Goal: Task Accomplishment & Management: Manage account settings

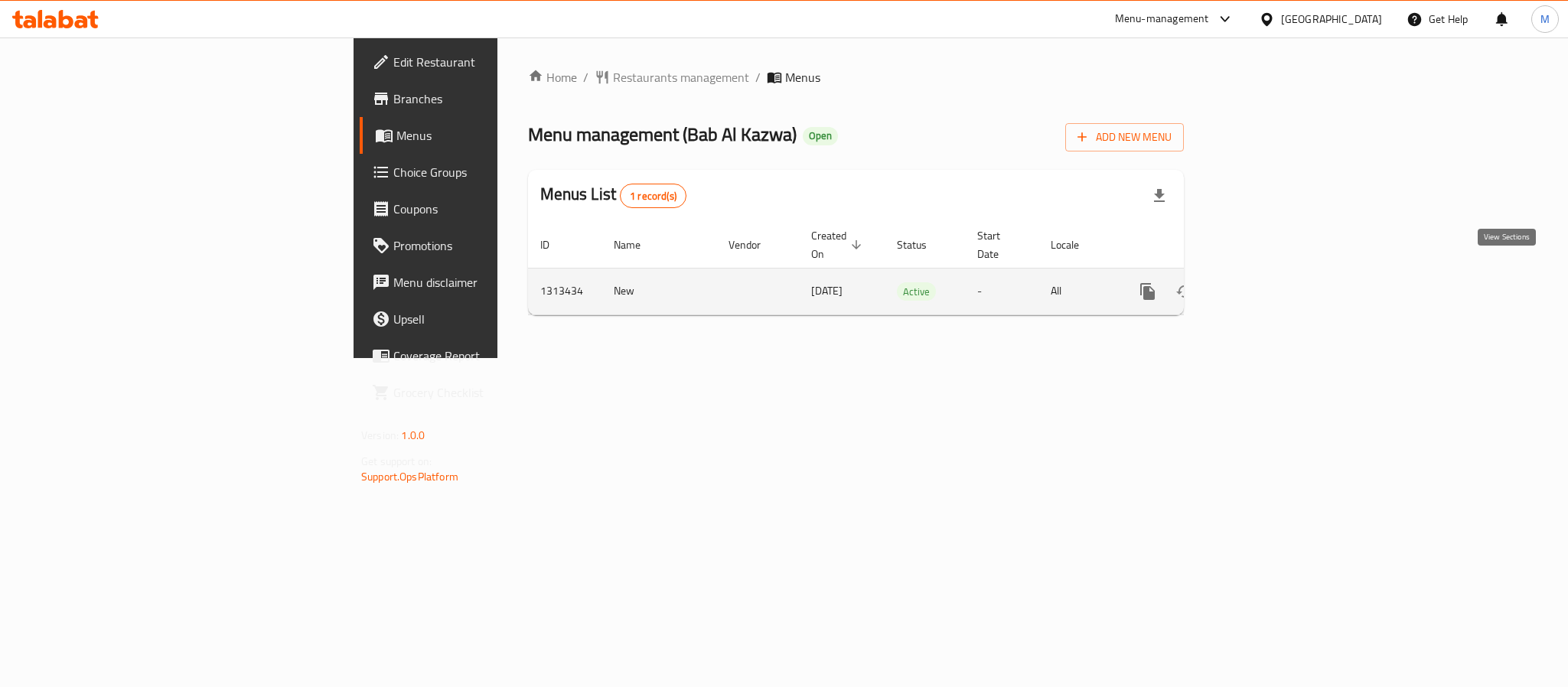
click at [1267, 282] on icon "enhanced table" at bounding box center [1258, 291] width 18 height 18
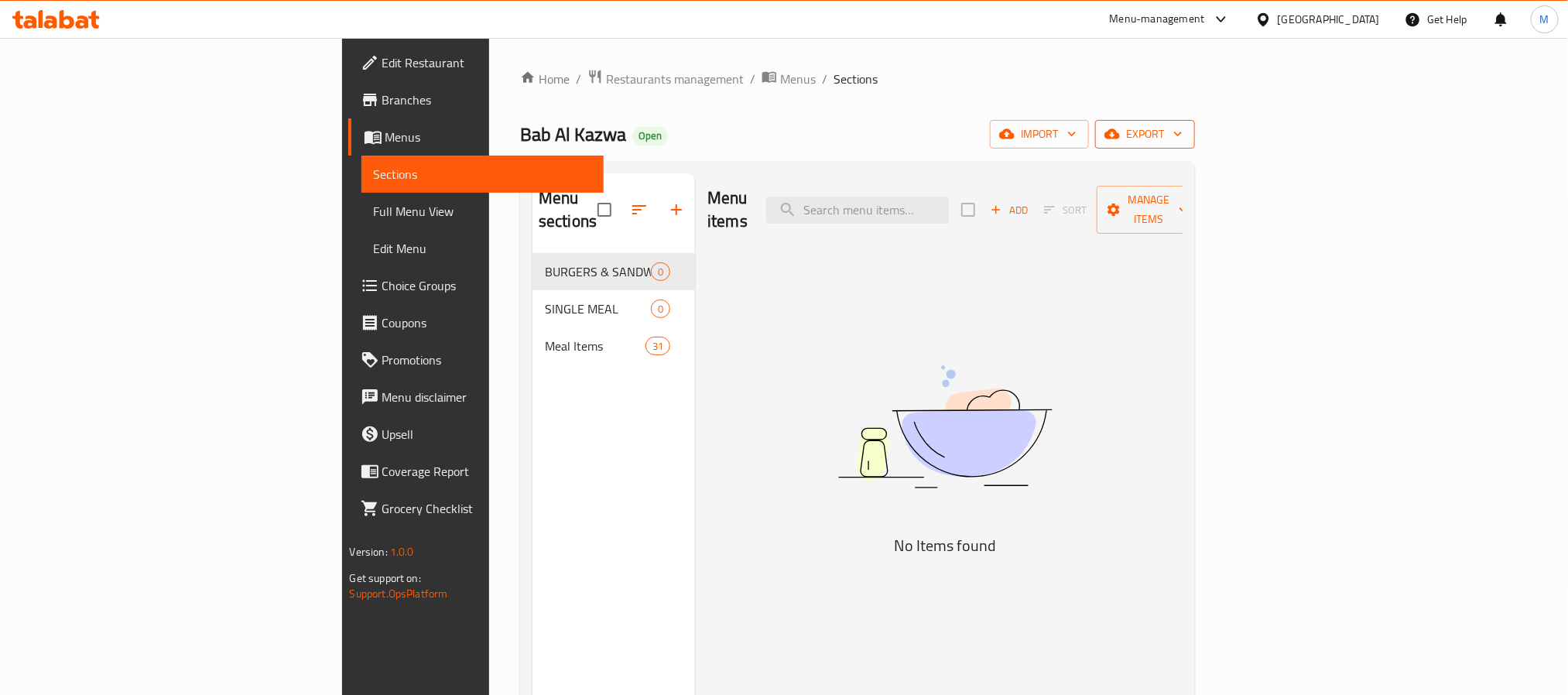
click at [1120, 132] on icon "button" at bounding box center [1112, 134] width 16 height 10
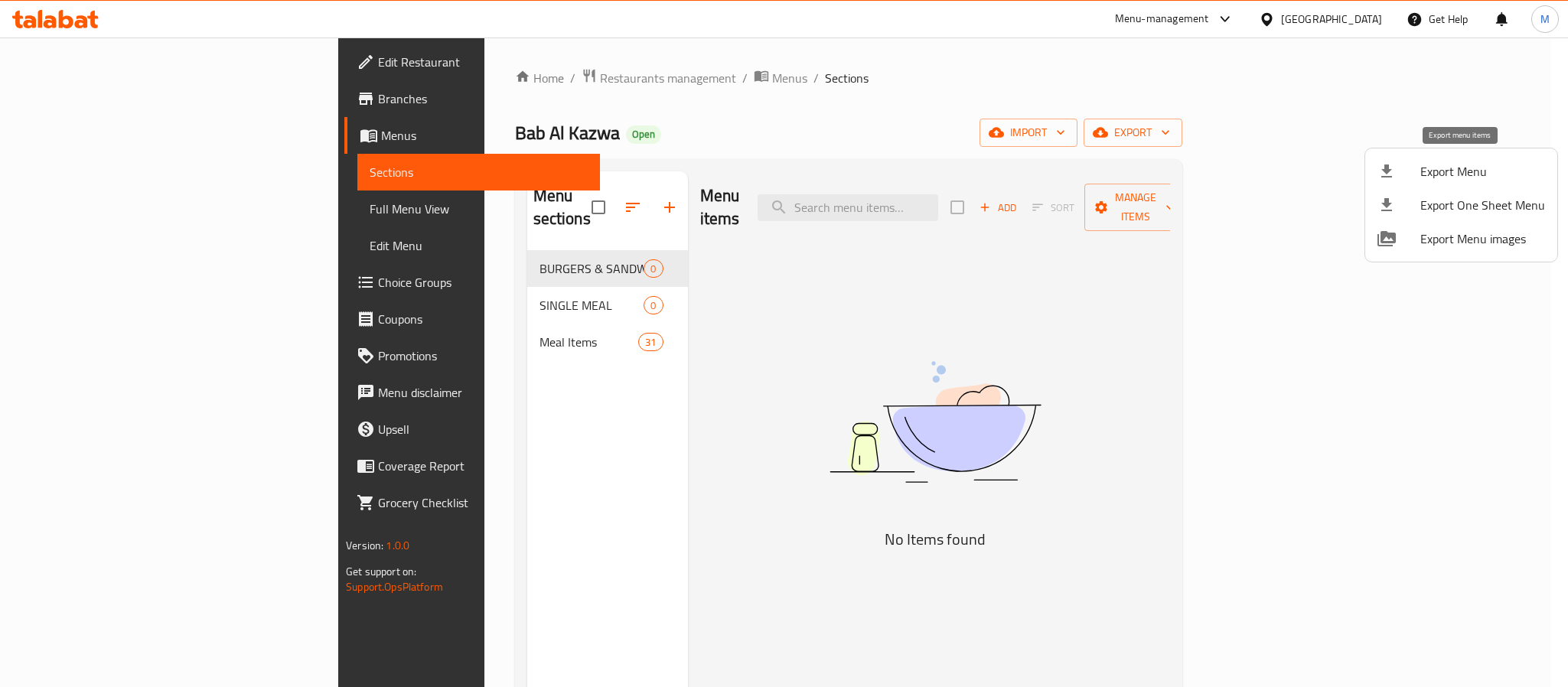
click at [1407, 171] on div at bounding box center [1399, 171] width 43 height 18
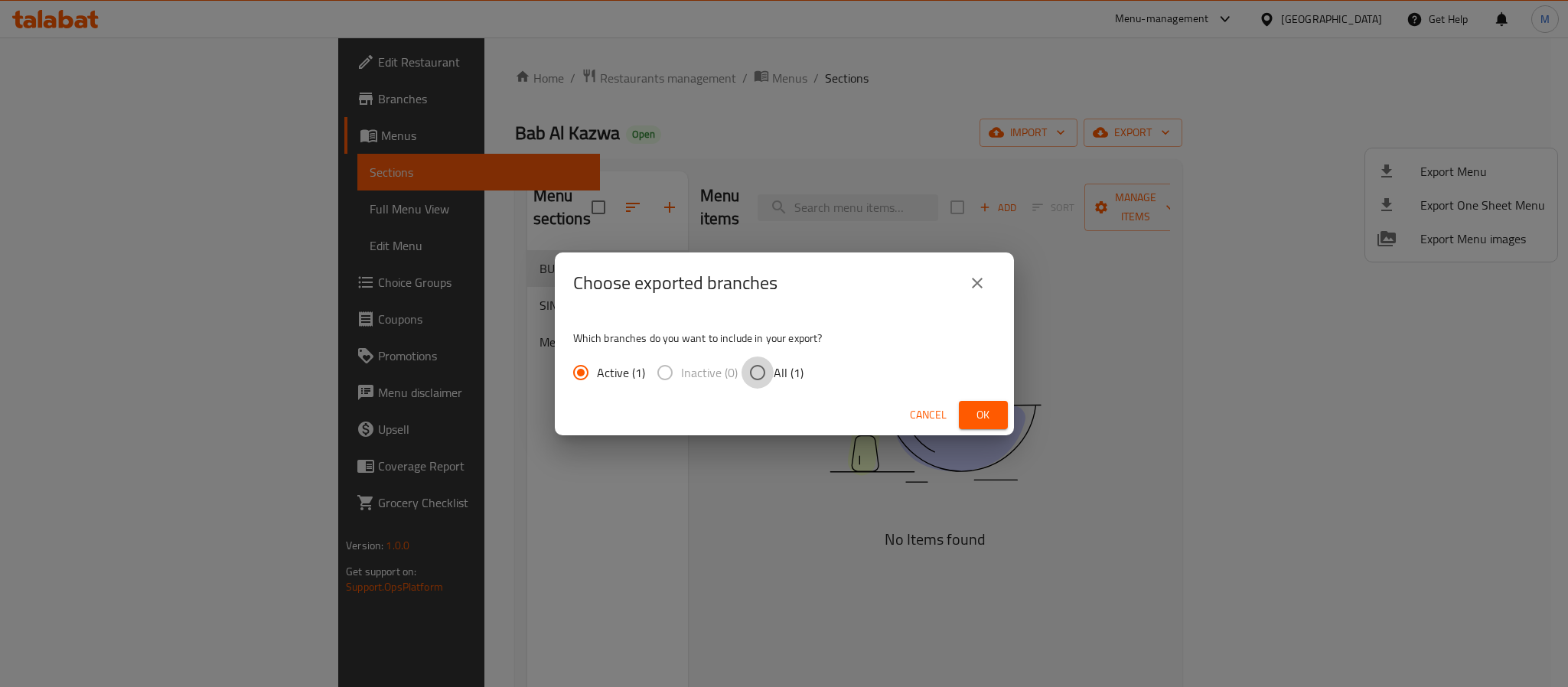
click at [762, 373] on input "All (1)" at bounding box center [757, 372] width 32 height 32
radio input "true"
click at [979, 423] on span "Ok" at bounding box center [983, 415] width 24 height 19
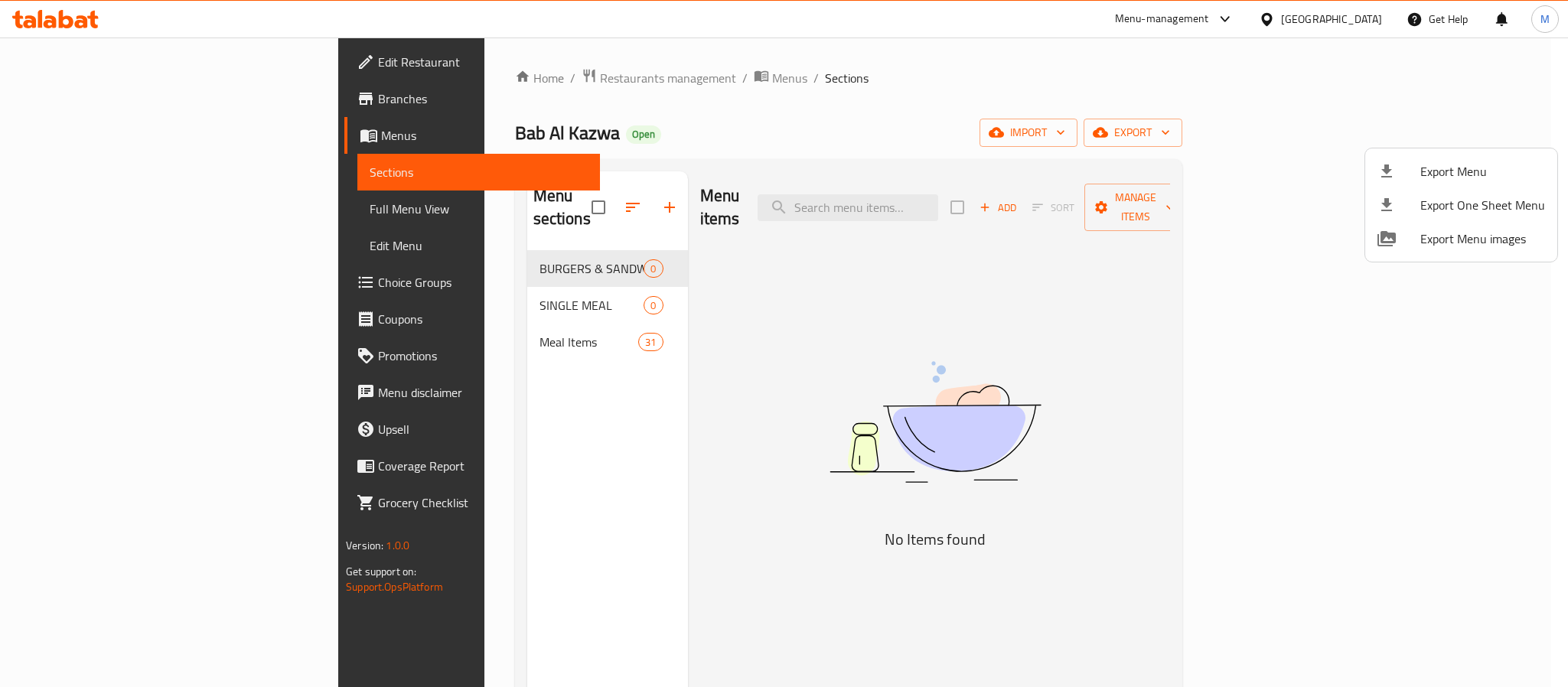
click at [778, 331] on div at bounding box center [784, 343] width 1568 height 687
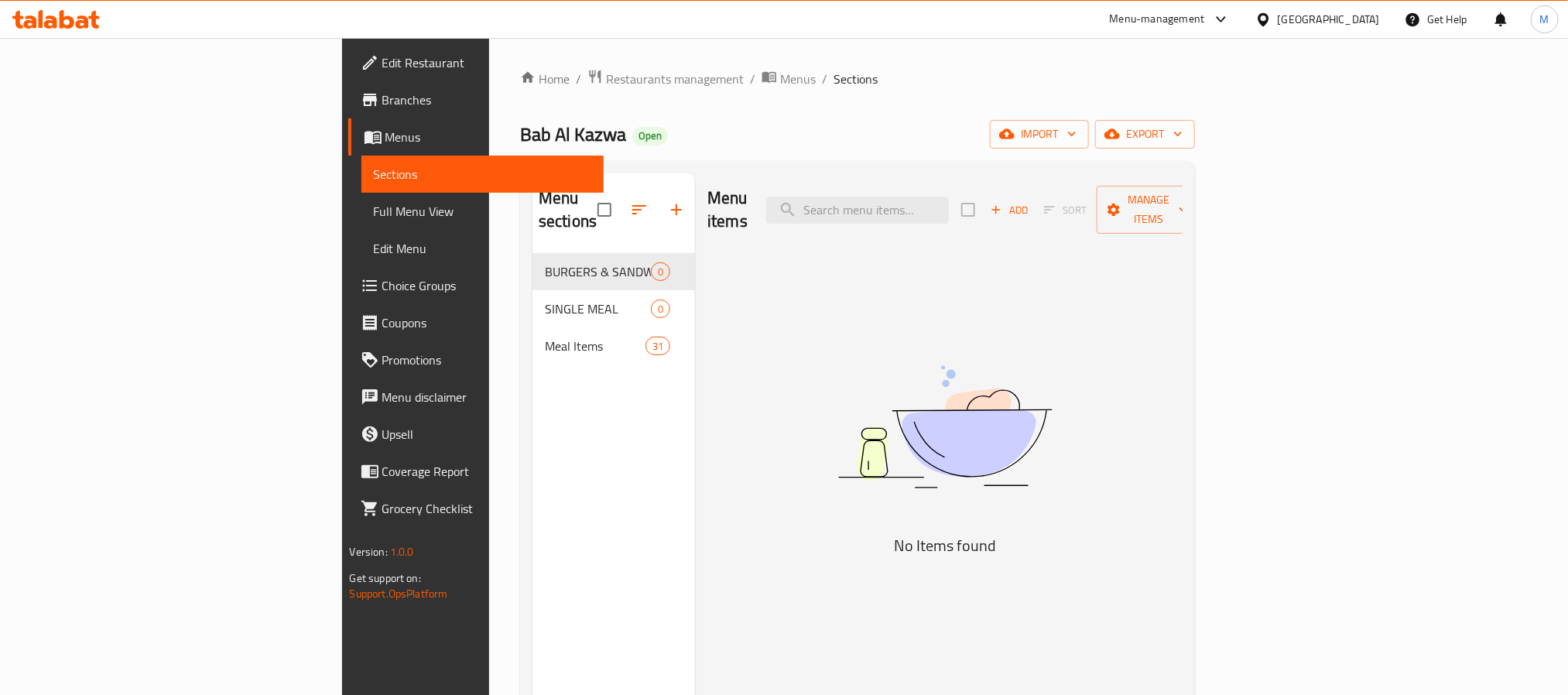
drag, startPoint x: 867, startPoint y: 119, endPoint x: 887, endPoint y: 116, distance: 20.2
click at [864, 120] on div "Bab Al Kazwa Open import export" at bounding box center [857, 134] width 675 height 29
click at [1076, 137] on span "import" at bounding box center [1040, 134] width 74 height 19
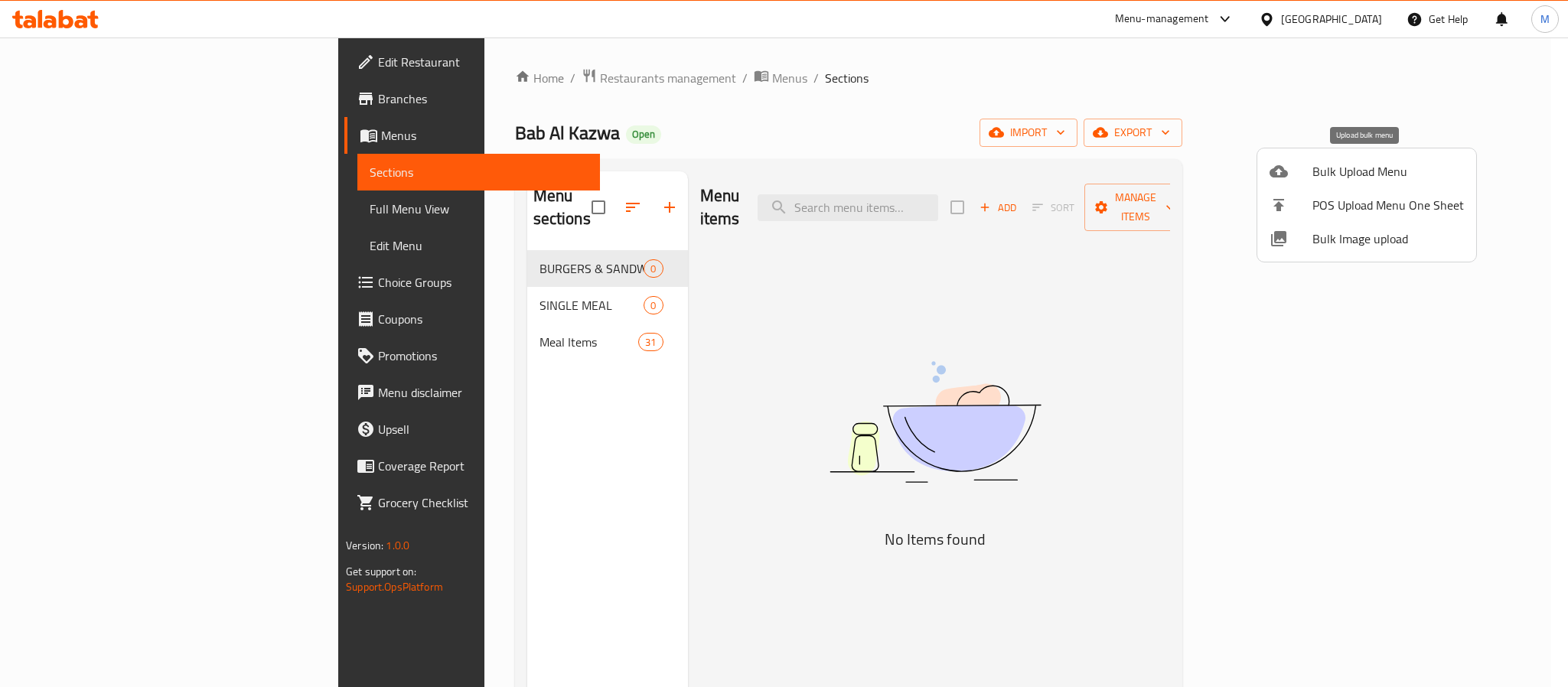
click at [1360, 177] on span "Bulk Upload Menu" at bounding box center [1388, 171] width 151 height 18
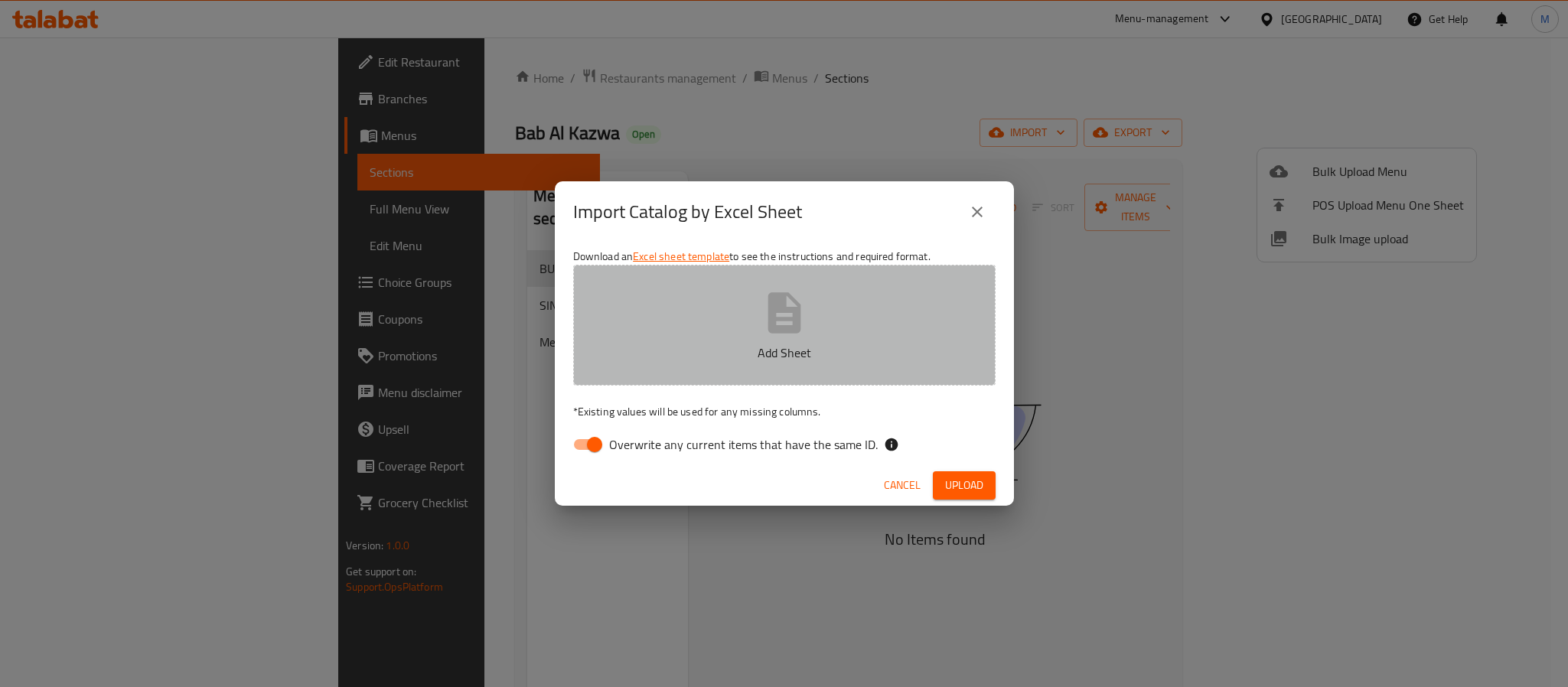
click at [671, 346] on p "Add Sheet" at bounding box center [784, 353] width 375 height 18
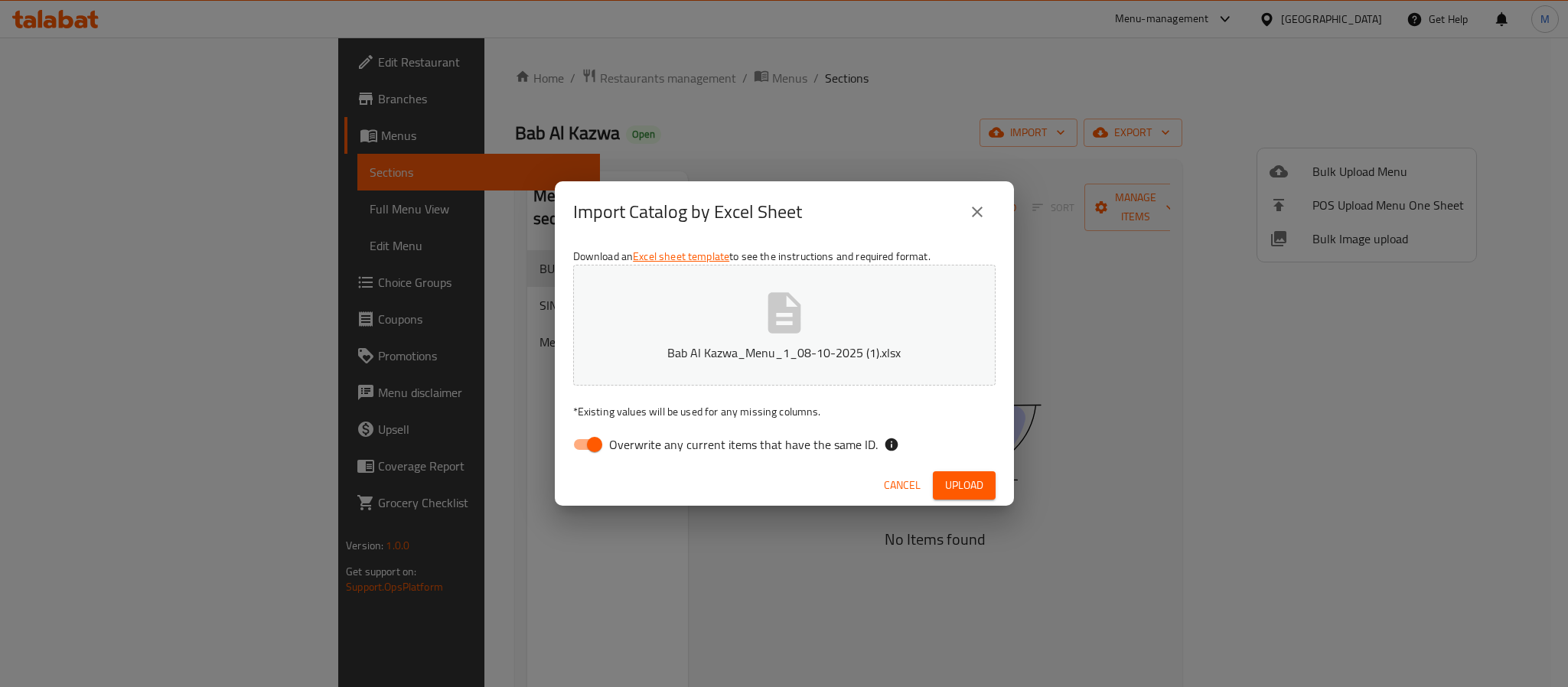
click at [980, 485] on span "Upload" at bounding box center [964, 485] width 38 height 19
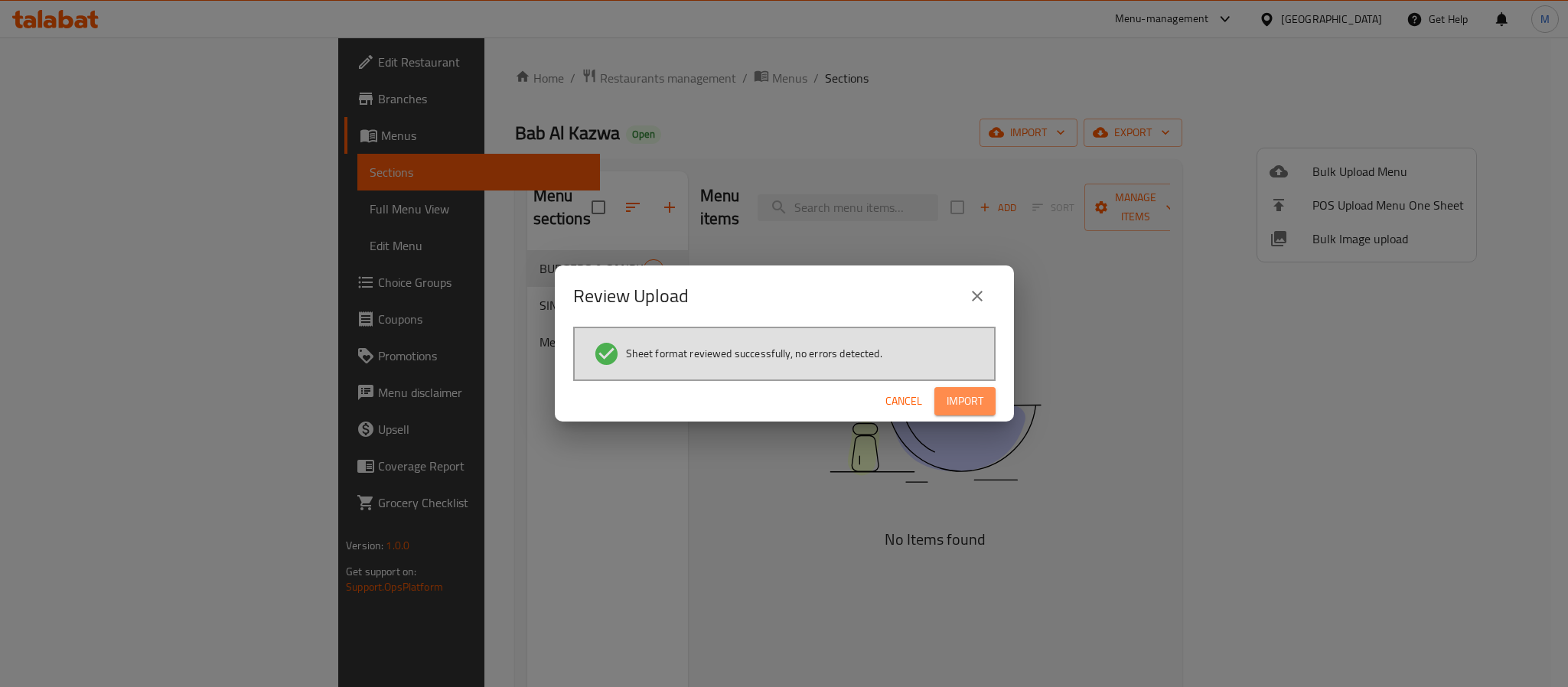
click at [980, 409] on span "Import" at bounding box center [965, 401] width 37 height 19
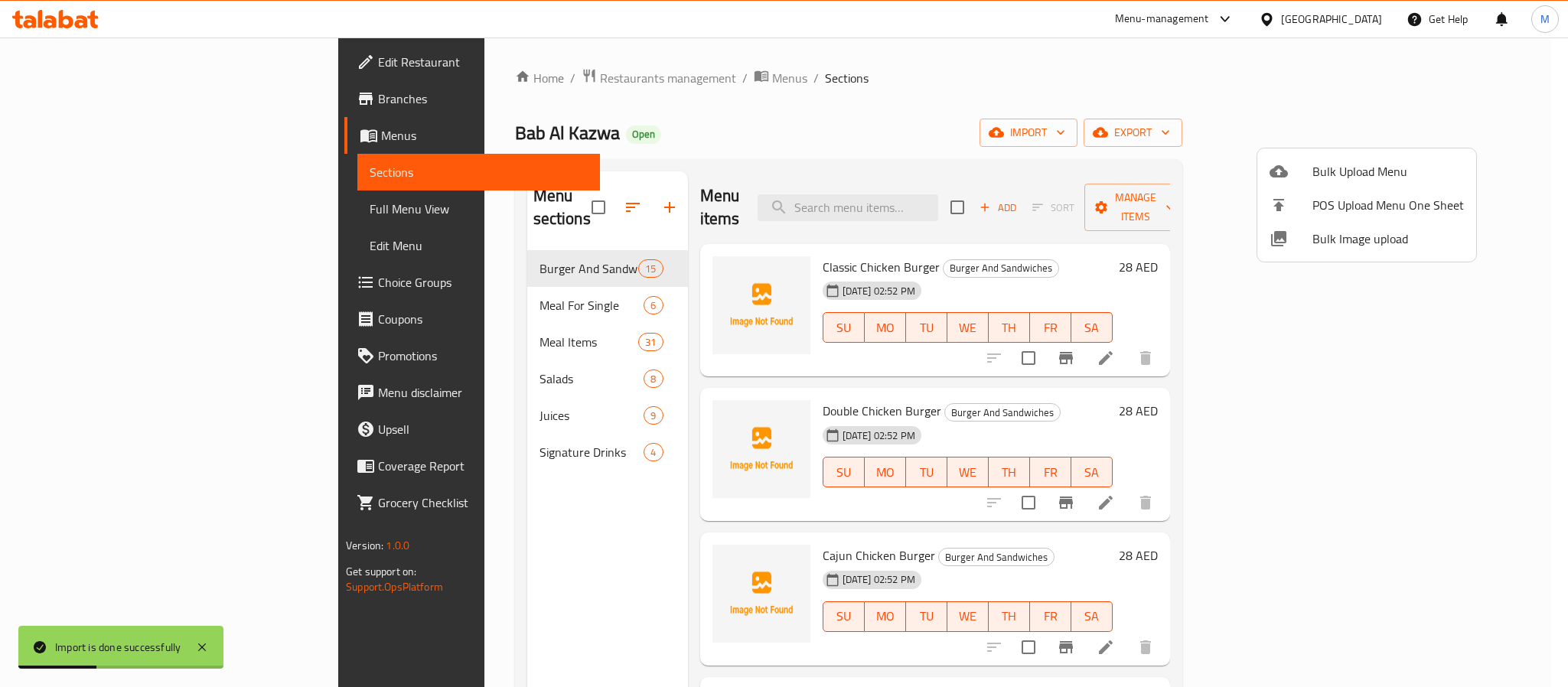
click at [737, 140] on div at bounding box center [784, 343] width 1568 height 687
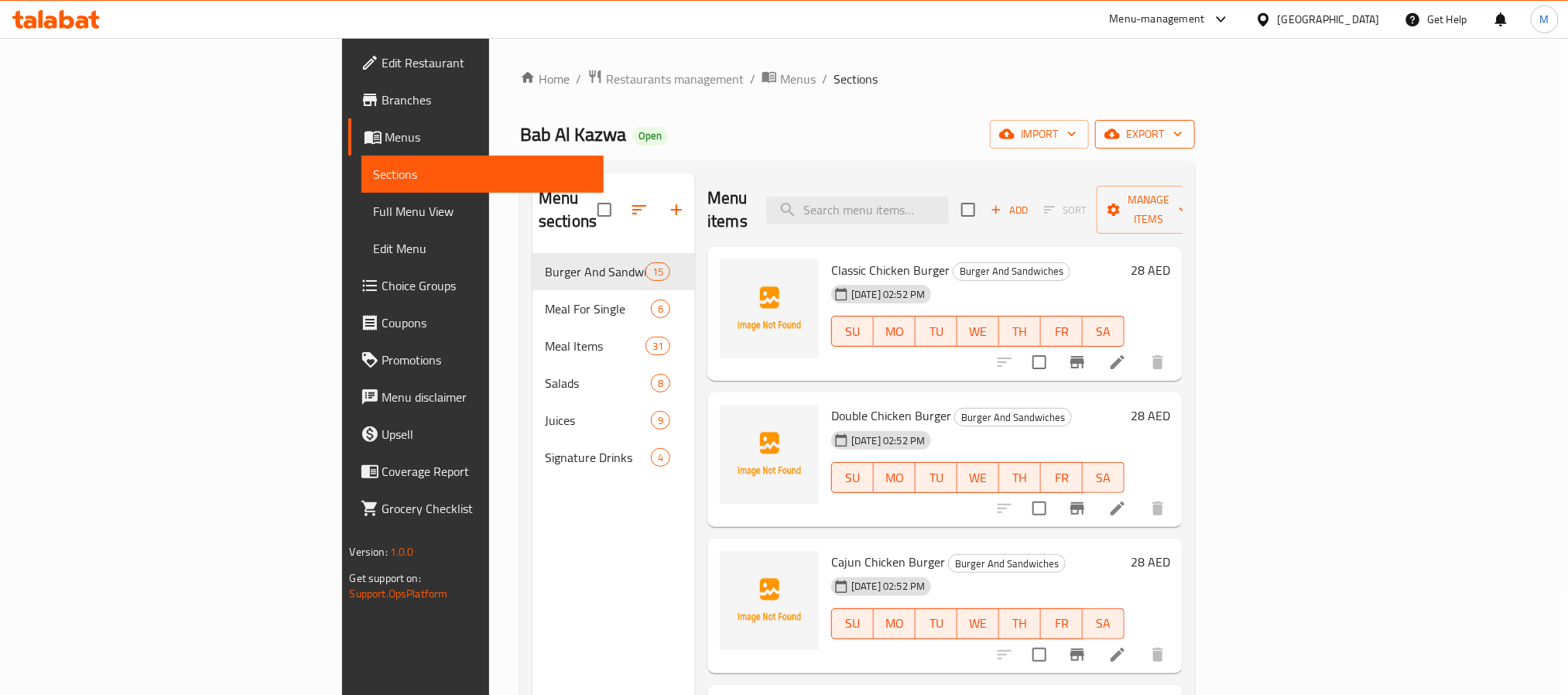
click at [1182, 133] on span "export" at bounding box center [1145, 134] width 75 height 19
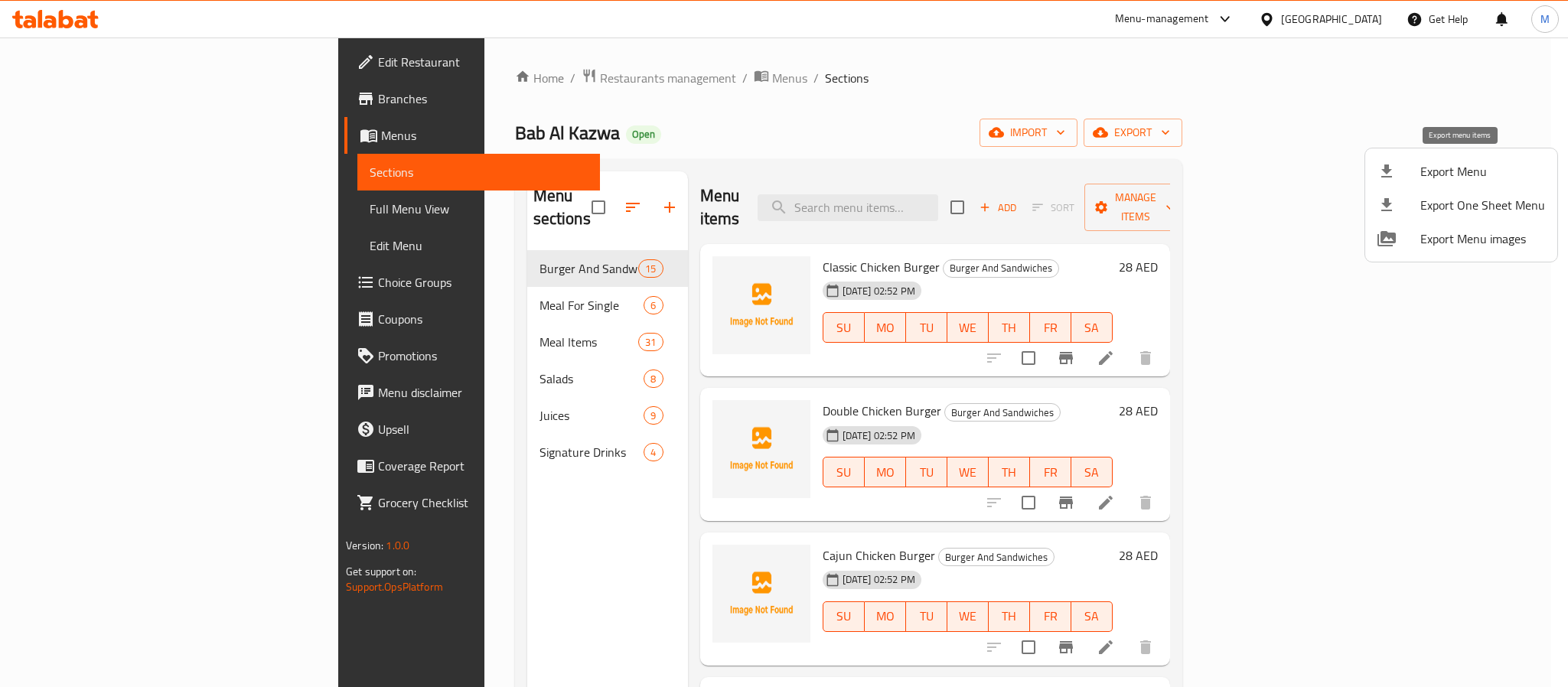
click at [1449, 158] on li "Export Menu" at bounding box center [1461, 171] width 192 height 34
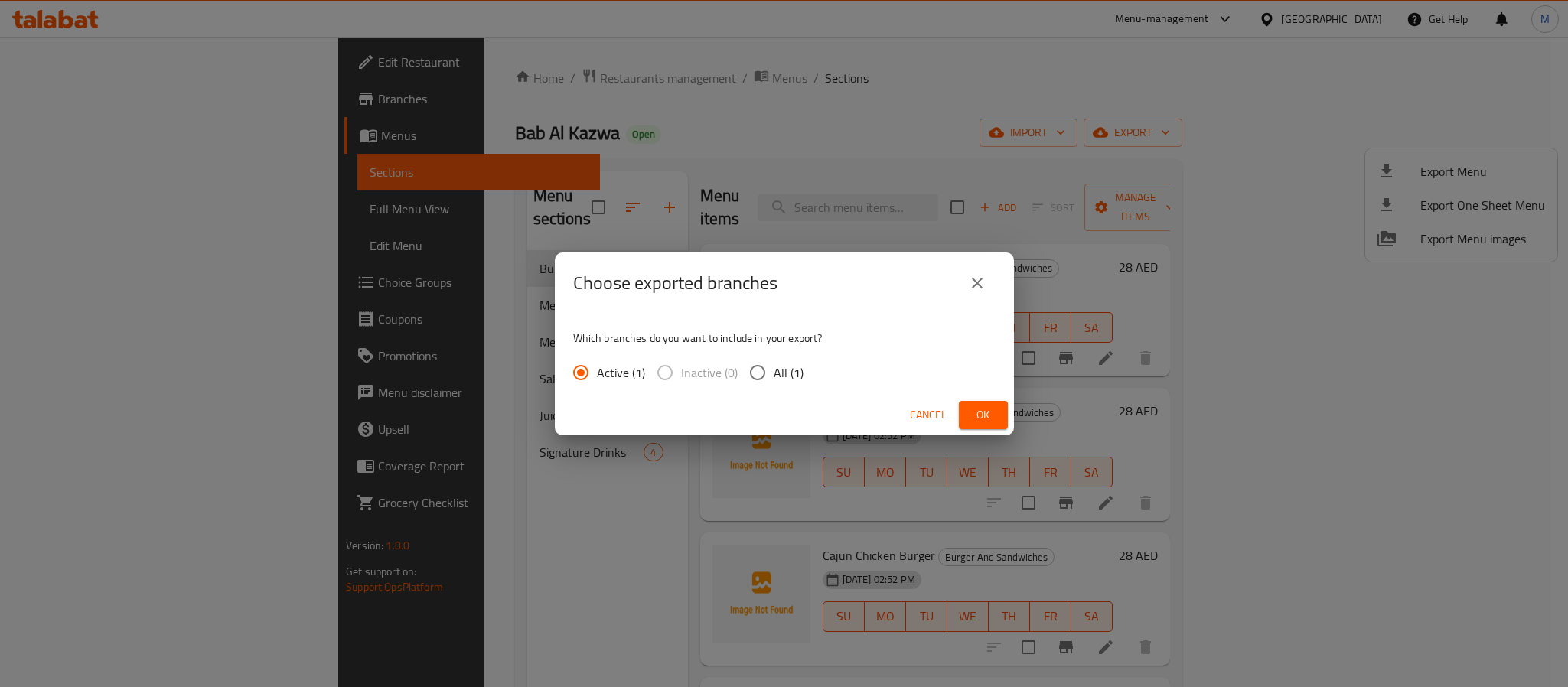
click at [778, 370] on span "All (1)" at bounding box center [788, 372] width 30 height 18
click at [773, 370] on input "All (1)" at bounding box center [757, 372] width 32 height 32
radio input "true"
click at [973, 418] on span "Ok" at bounding box center [983, 415] width 24 height 19
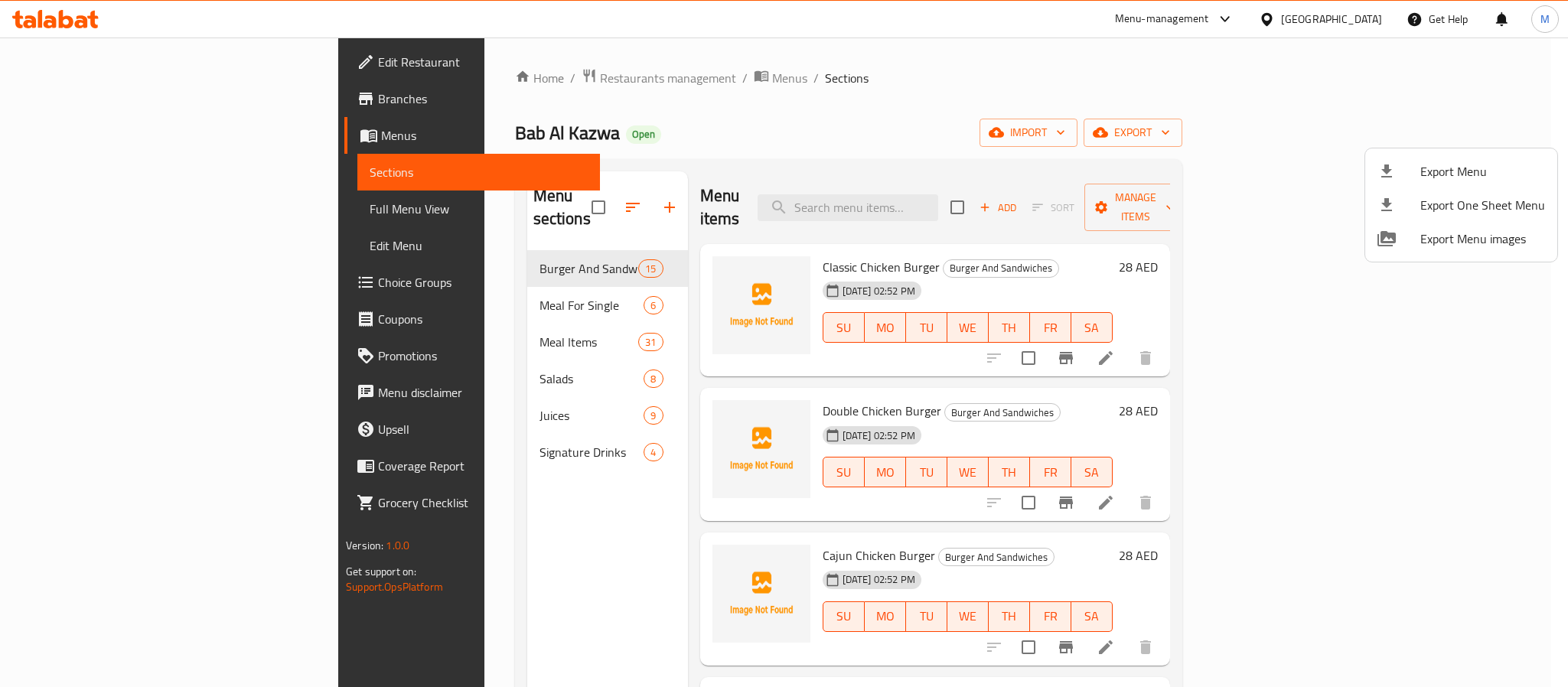
click at [860, 151] on div at bounding box center [784, 343] width 1568 height 687
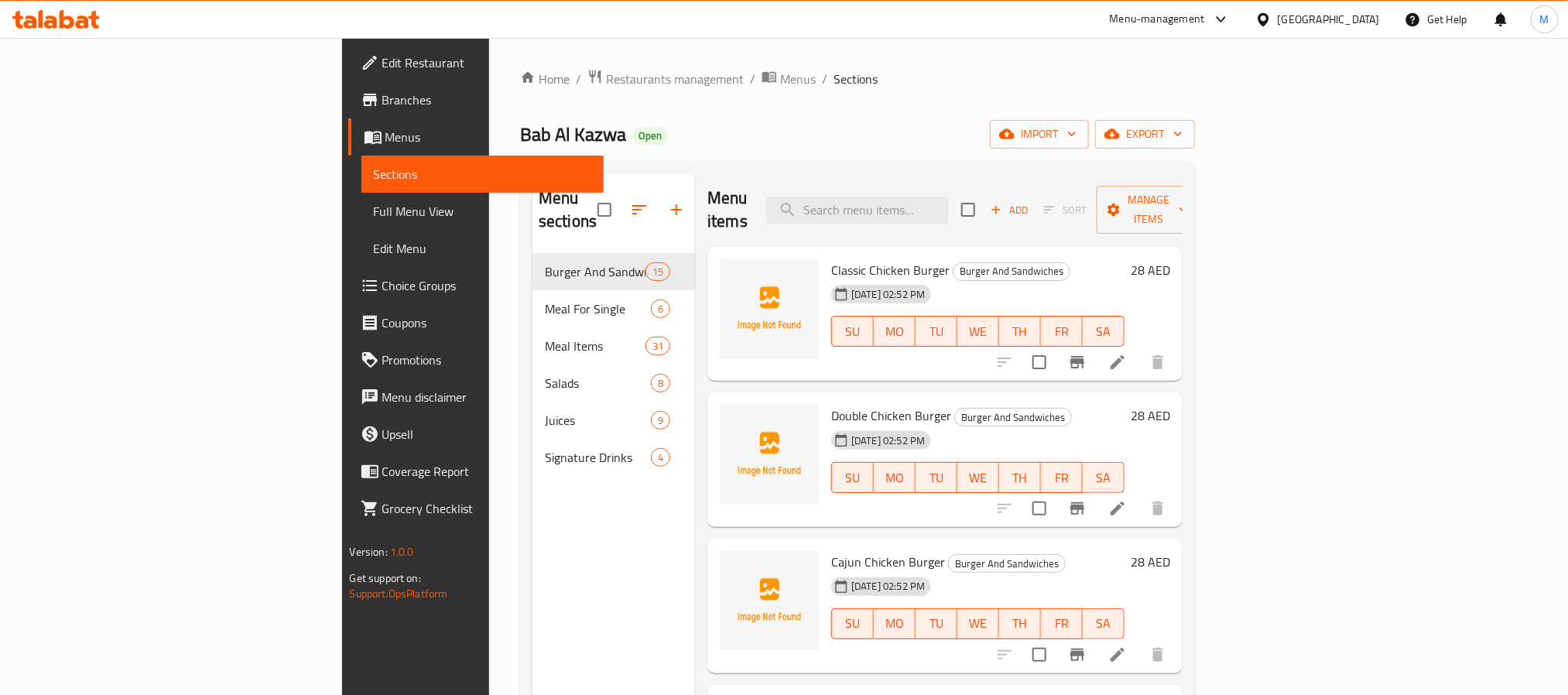
click at [382, 284] on span "Choice Groups" at bounding box center [486, 285] width 209 height 18
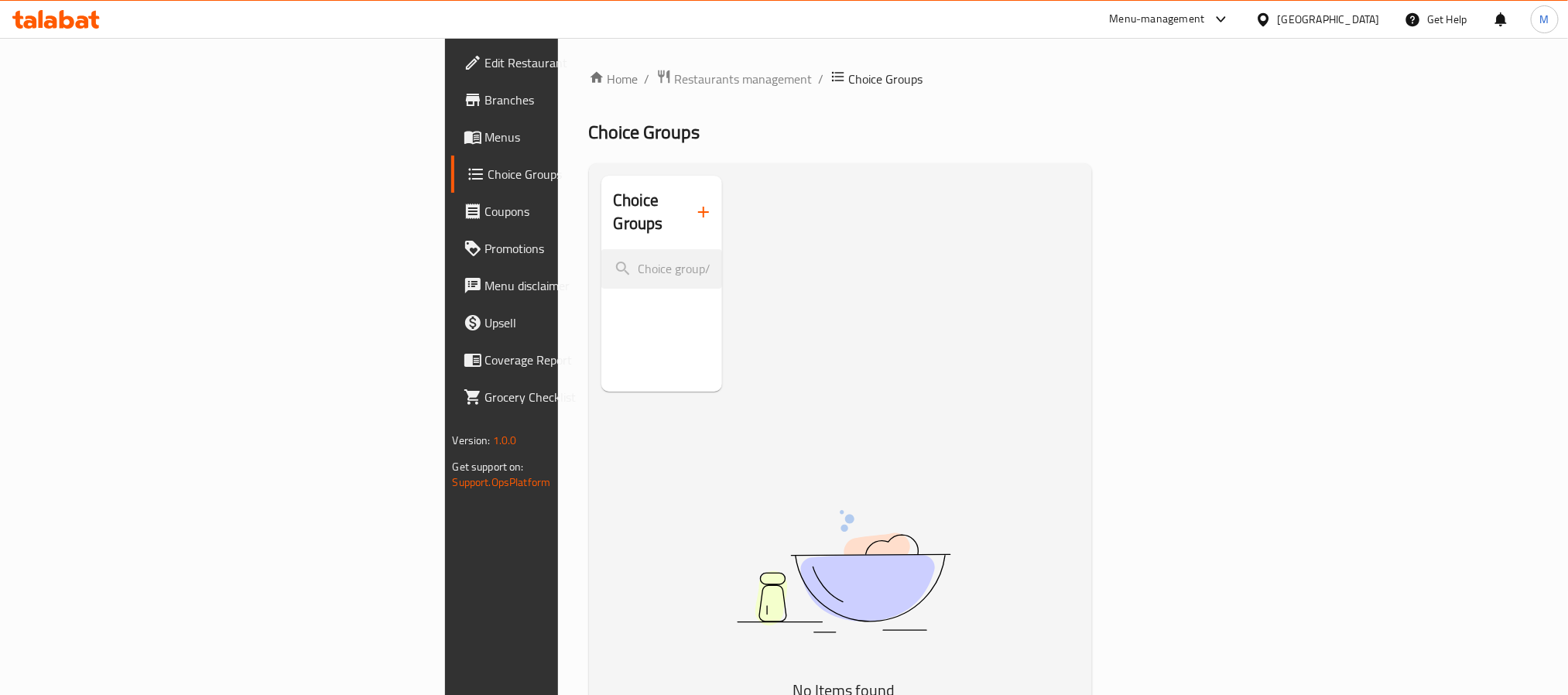
click at [694, 203] on icon "button" at bounding box center [703, 212] width 18 height 18
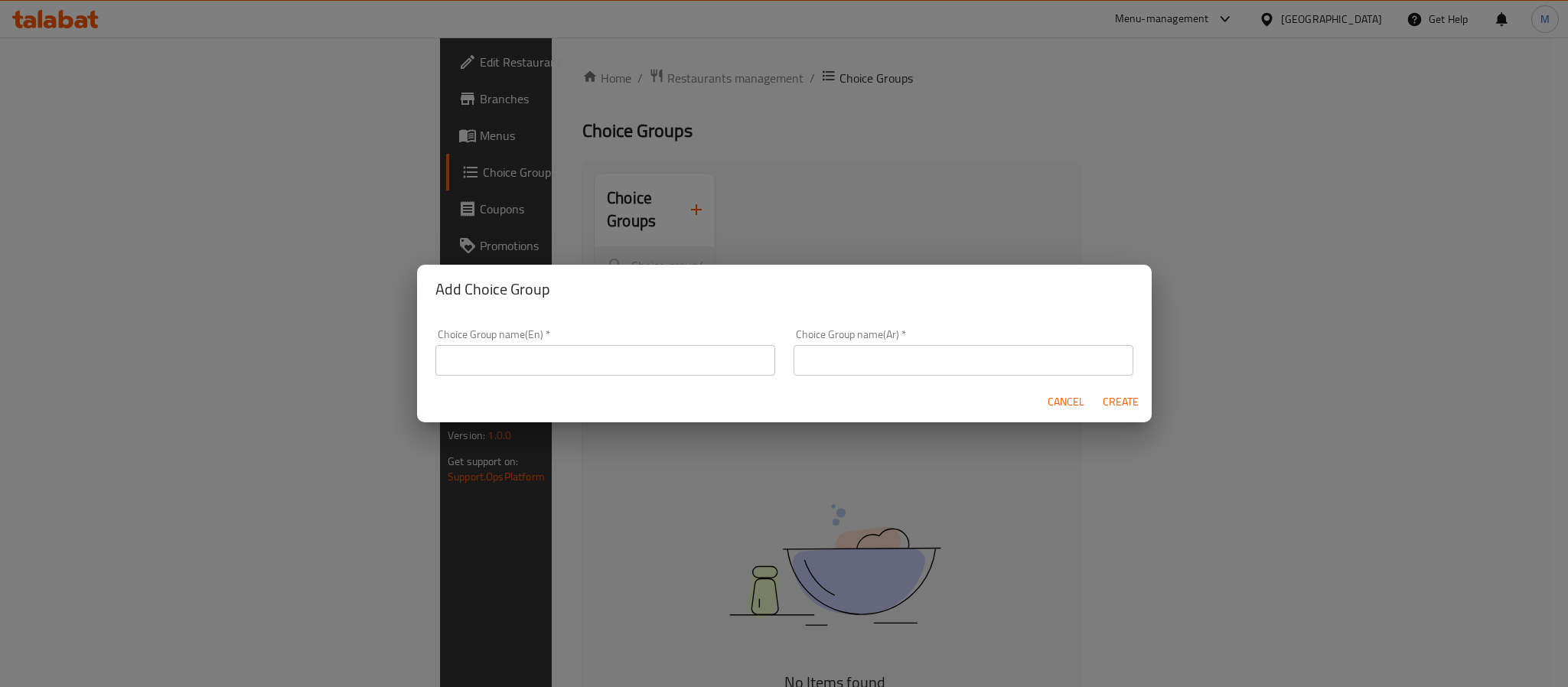
click at [623, 370] on input "text" at bounding box center [606, 360] width 340 height 31
type input "Your Choice Of Juice:"
drag, startPoint x: 969, startPoint y: 352, endPoint x: 972, endPoint y: 377, distance: 25.2
click at [969, 352] on input "text" at bounding box center [964, 360] width 340 height 31
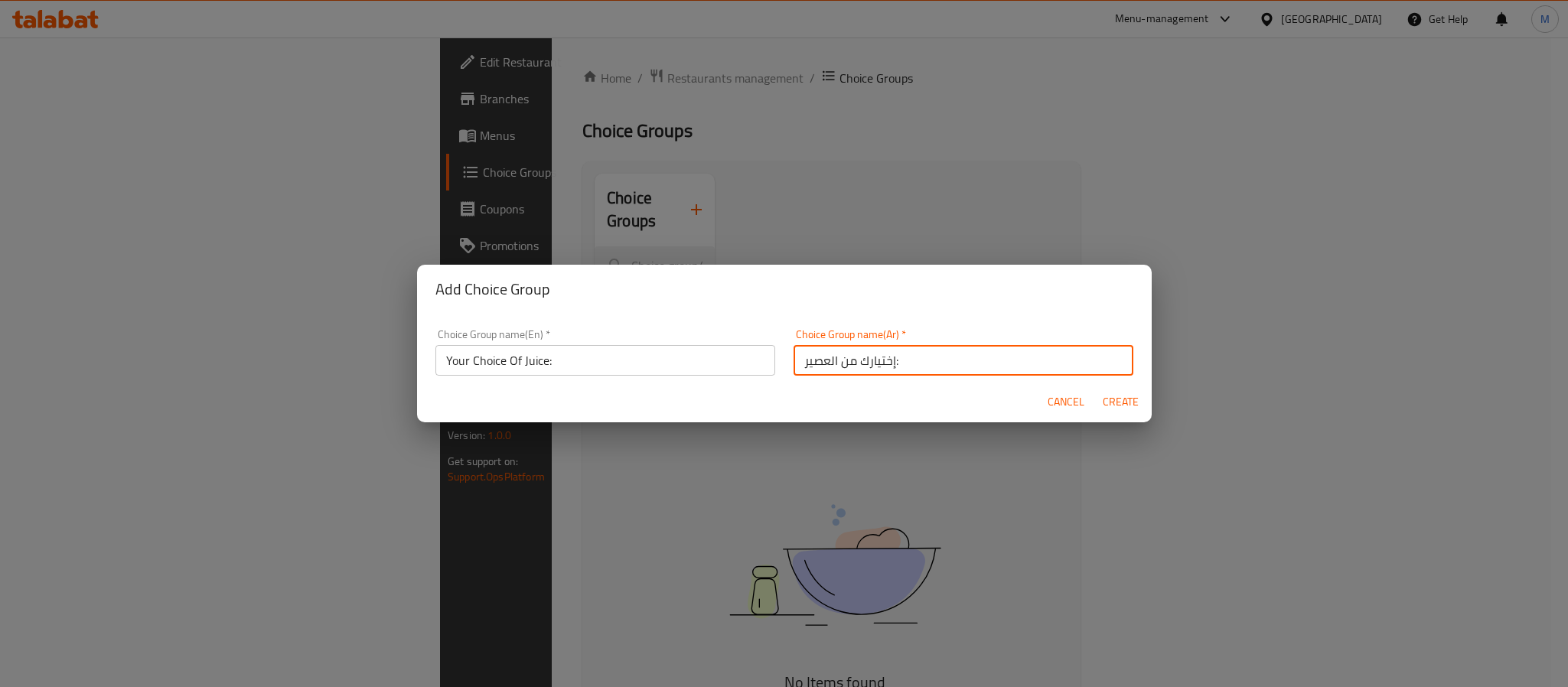
type input "إختيارك من العصير:"
click at [1097, 388] on button "Create" at bounding box center [1121, 402] width 49 height 28
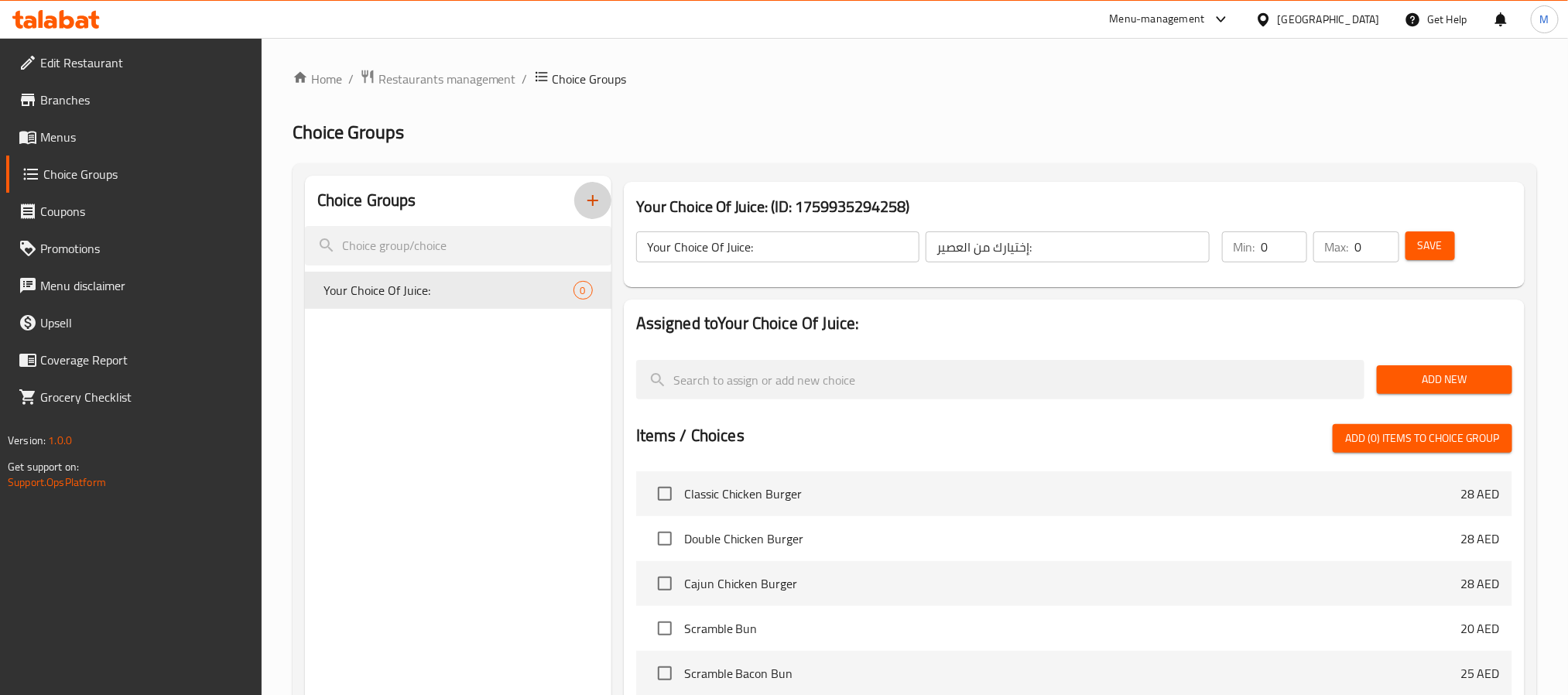
click at [1277, 256] on input "0" at bounding box center [1284, 246] width 47 height 31
type input "1"
click at [1448, 376] on span "Add New" at bounding box center [1444, 380] width 111 height 19
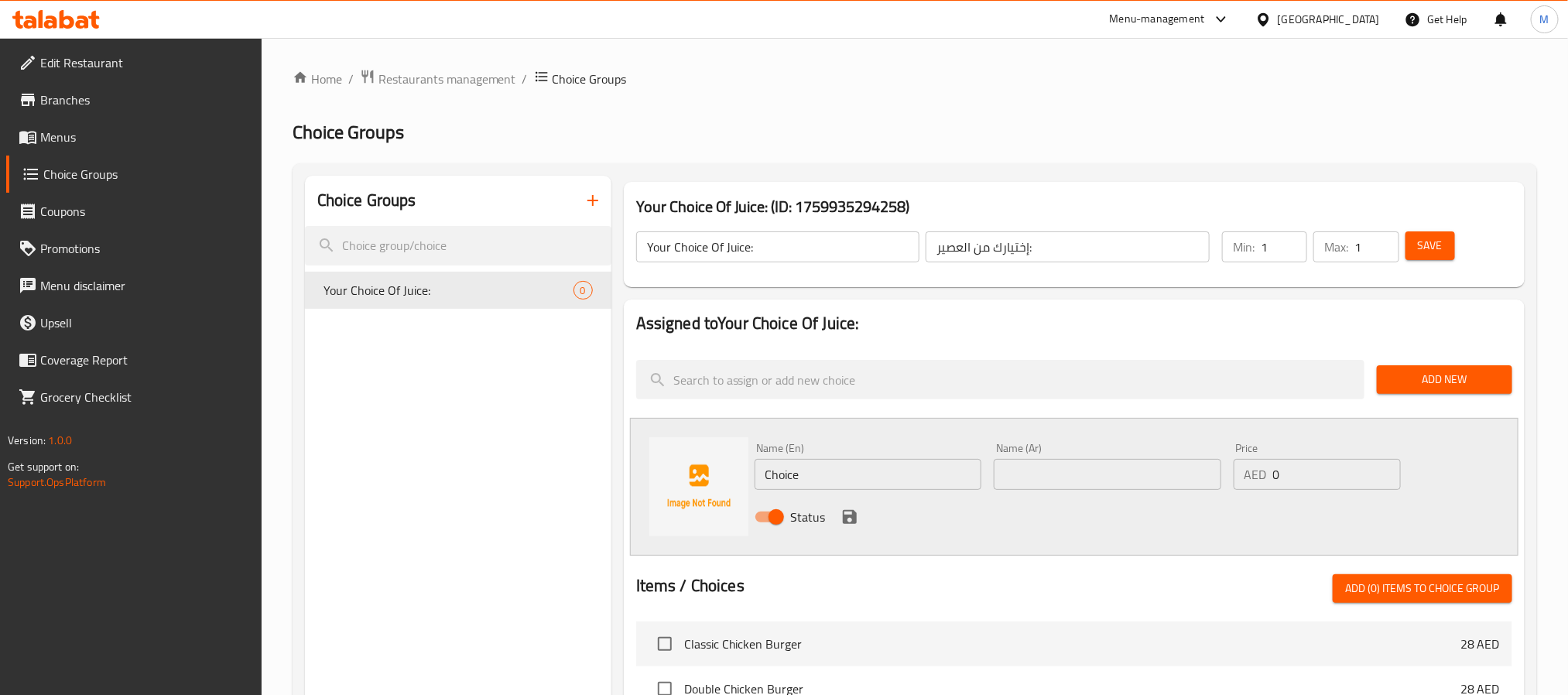
click at [848, 476] on input "Choice" at bounding box center [868, 474] width 227 height 31
paste input "Strawberry"
type input "Strawberry"
drag, startPoint x: 1056, startPoint y: 477, endPoint x: 832, endPoint y: 504, distance: 225.6
click at [1056, 477] on input "text" at bounding box center [1107, 474] width 227 height 31
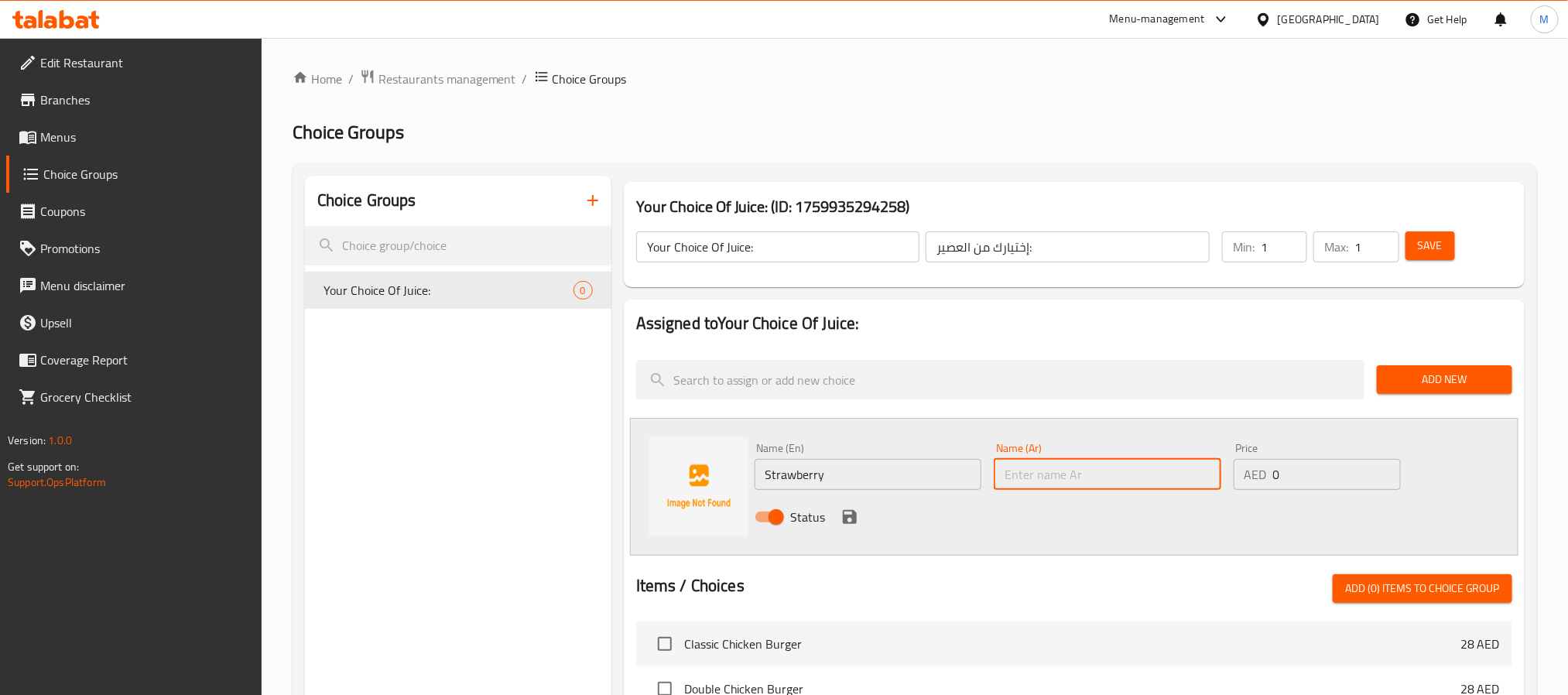
paste input "فراولة"
type input "فراولة"
click at [852, 525] on icon "save" at bounding box center [849, 517] width 18 height 18
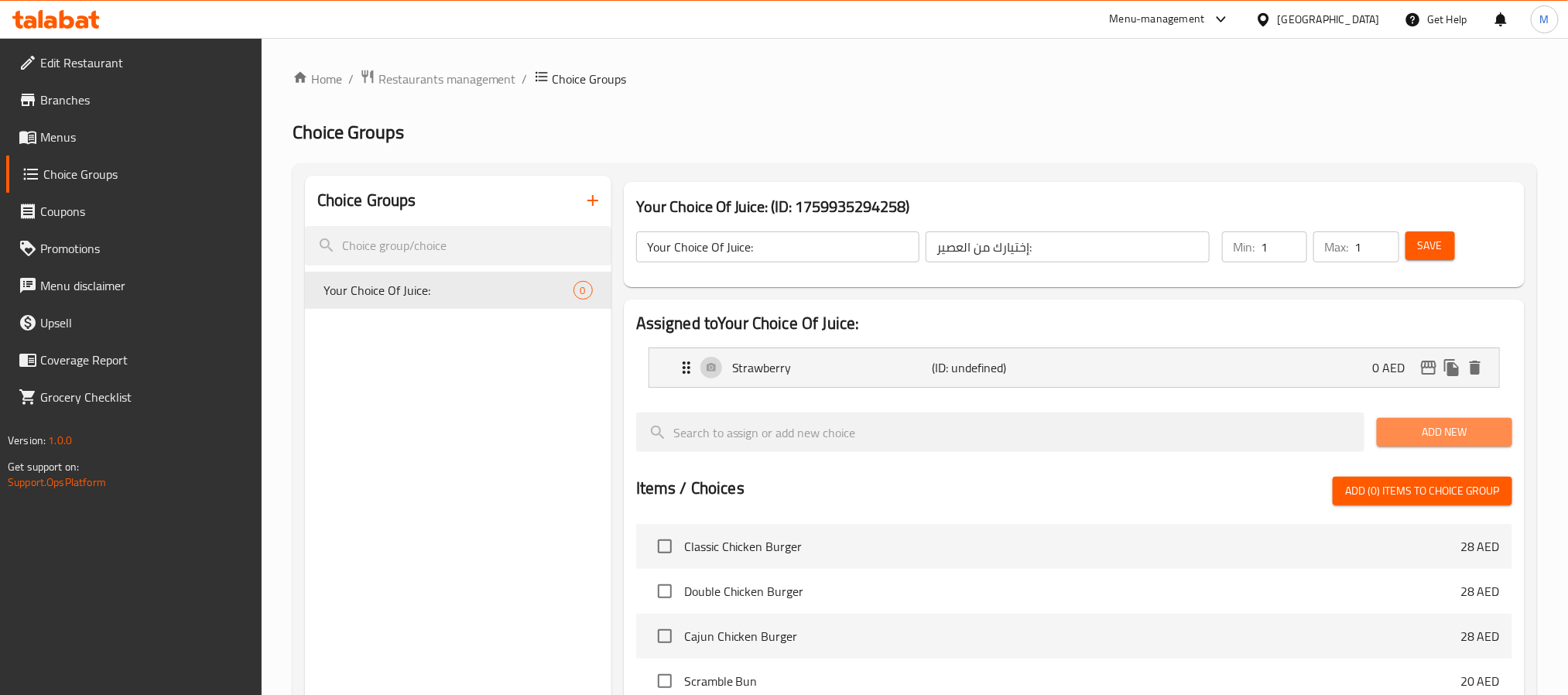
click at [1458, 430] on span "Add New" at bounding box center [1444, 432] width 111 height 19
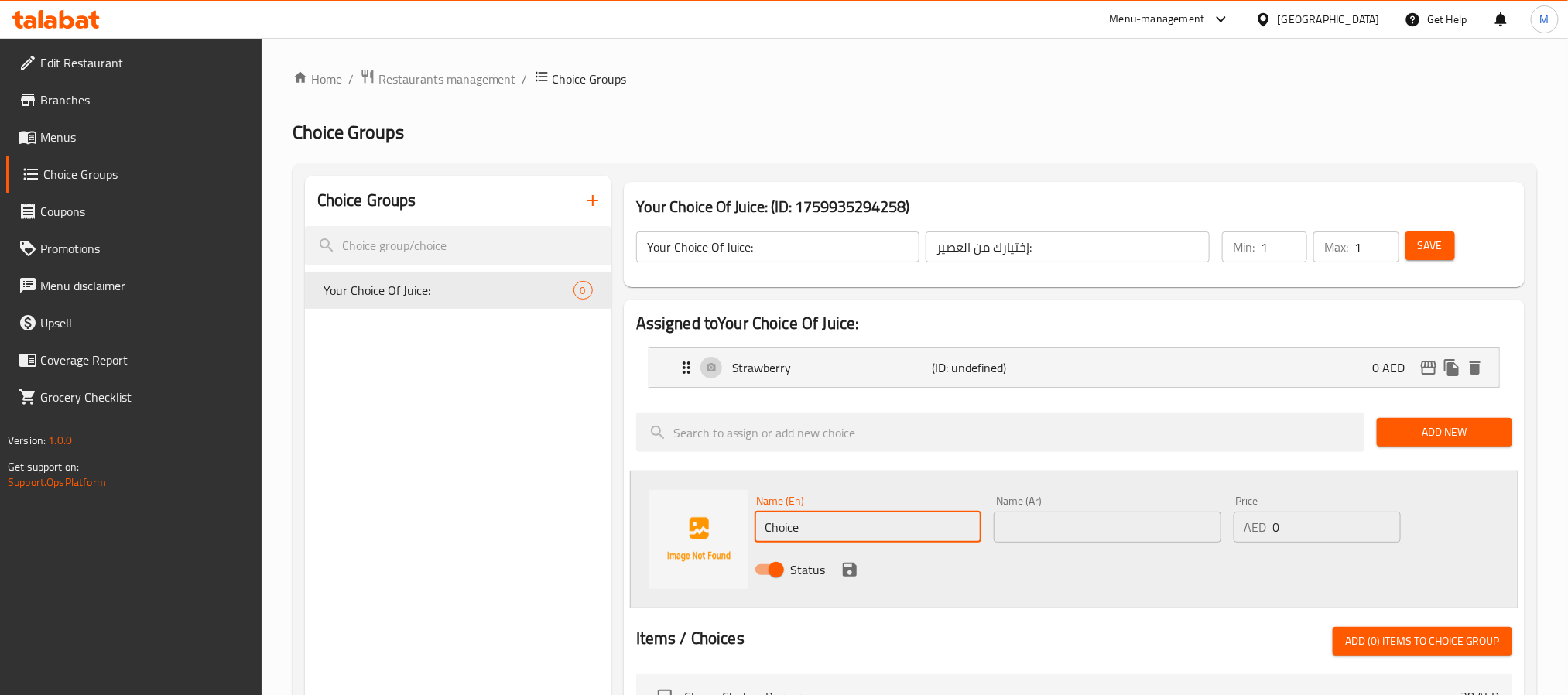
click at [838, 523] on input "Choice" at bounding box center [868, 527] width 227 height 31
paste input "Kiwi"
type input "Kiwi"
click at [1064, 522] on input "text" at bounding box center [1107, 527] width 227 height 31
paste input "كيوي"
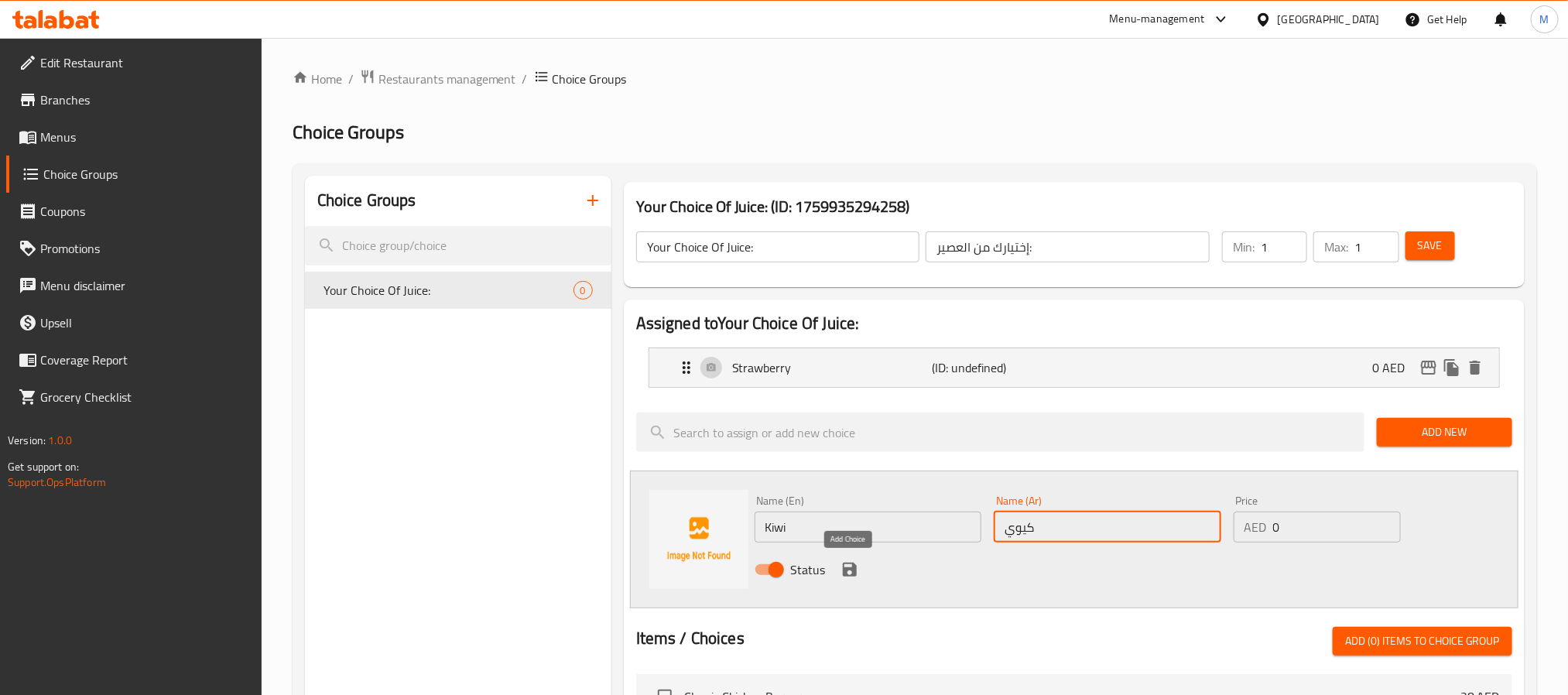
type input "كيوي"
click at [845, 562] on icon "save" at bounding box center [849, 569] width 18 height 18
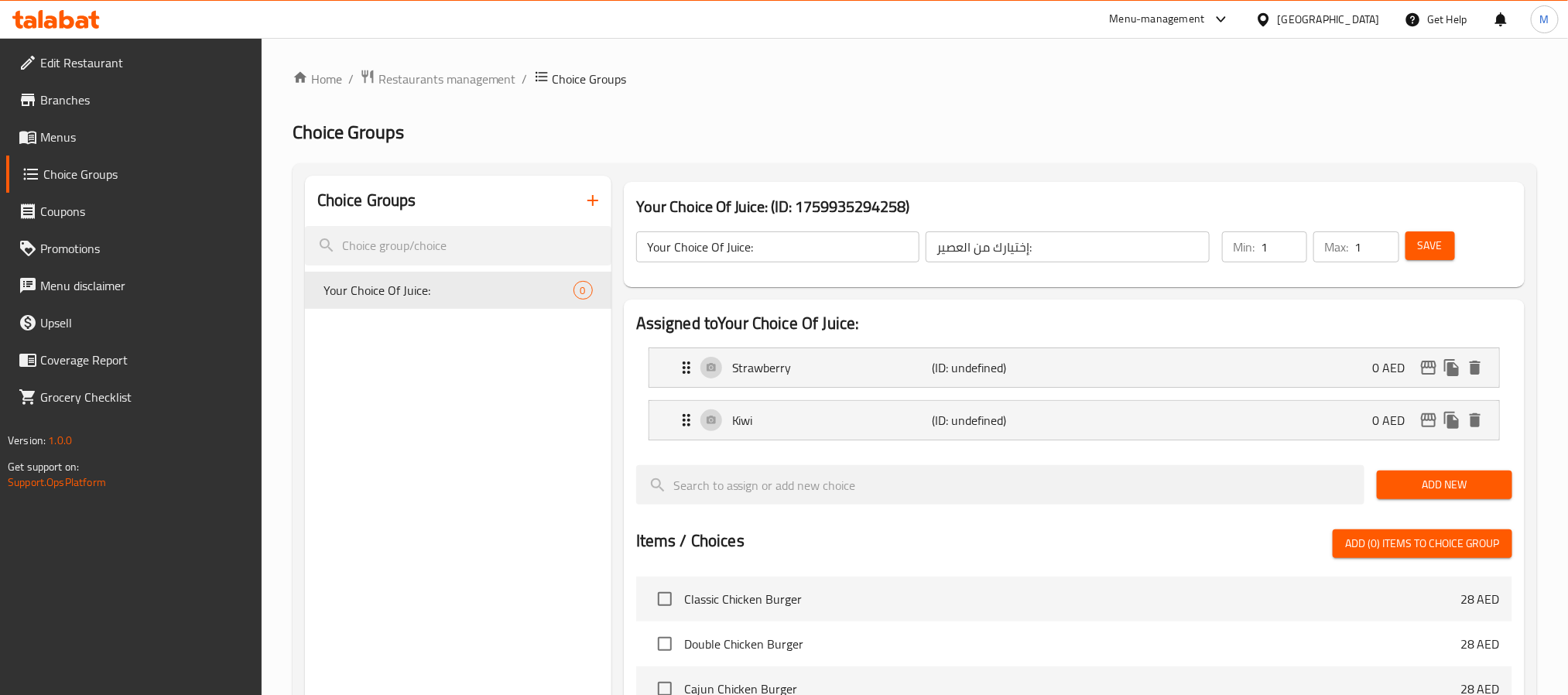
click at [1437, 495] on span "Add New" at bounding box center [1444, 485] width 111 height 19
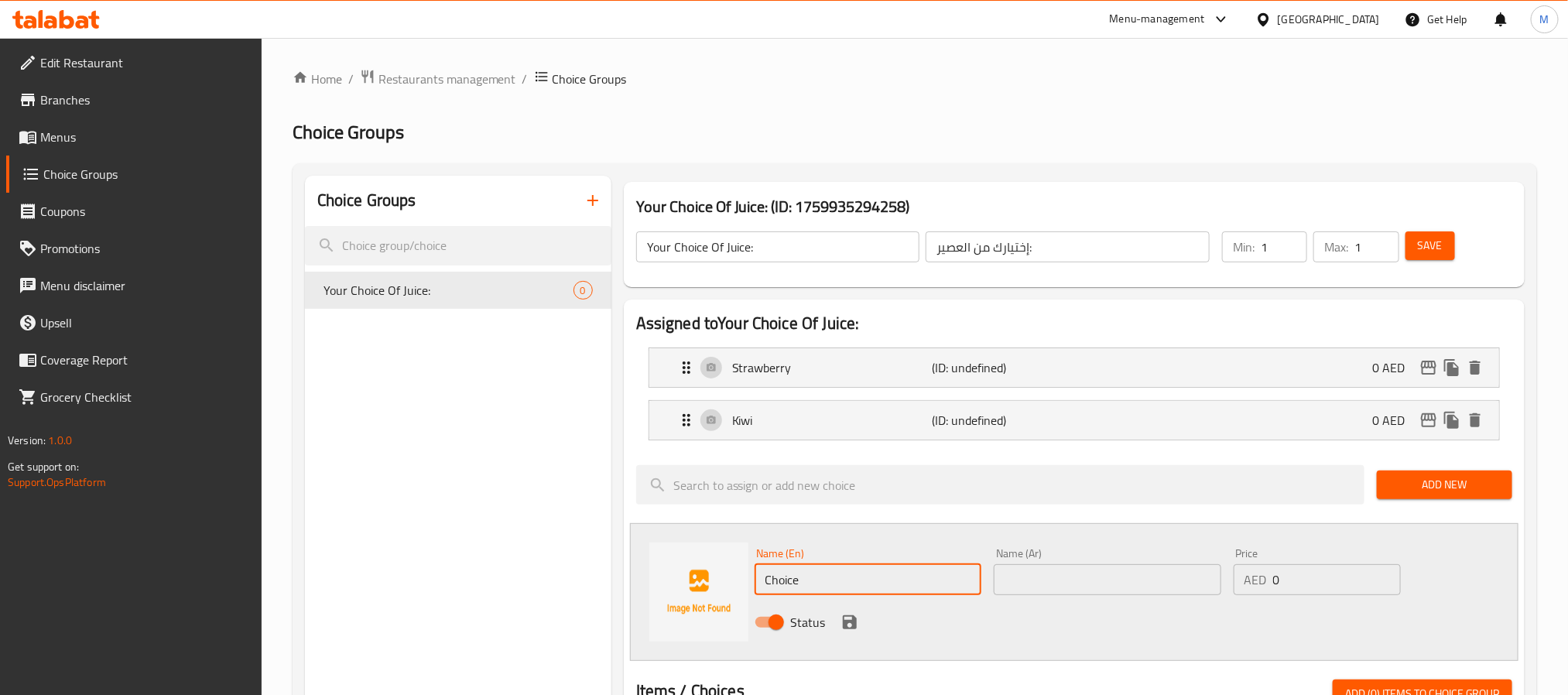
drag, startPoint x: 843, startPoint y: 580, endPoint x: 854, endPoint y: 564, distance: 19.4
click at [843, 580] on input "Choice" at bounding box center [868, 579] width 227 height 31
paste input "Watermelon"
type input "Watermelon"
drag, startPoint x: 1050, startPoint y: 580, endPoint x: 1012, endPoint y: 599, distance: 42.5
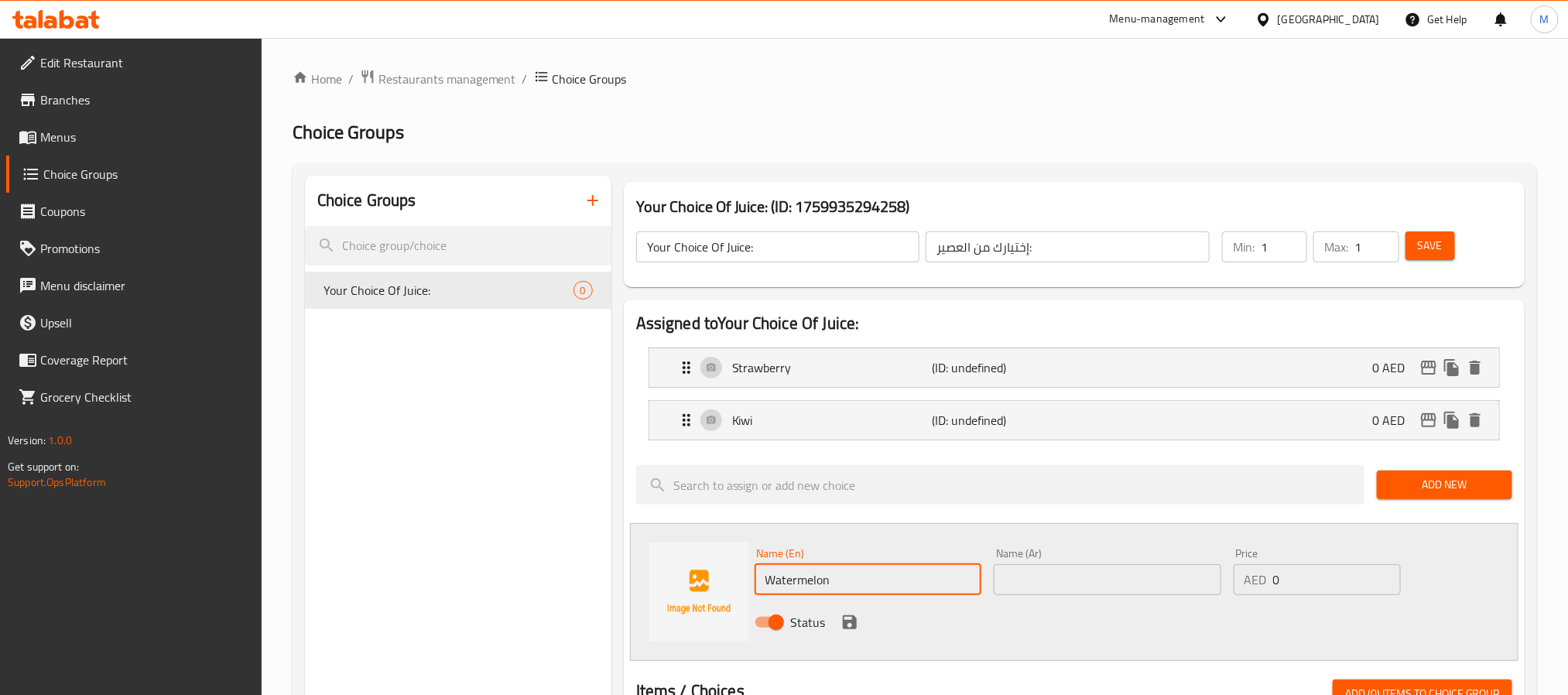
click at [1050, 580] on input "text" at bounding box center [1107, 579] width 227 height 31
paste input "بطيخ"
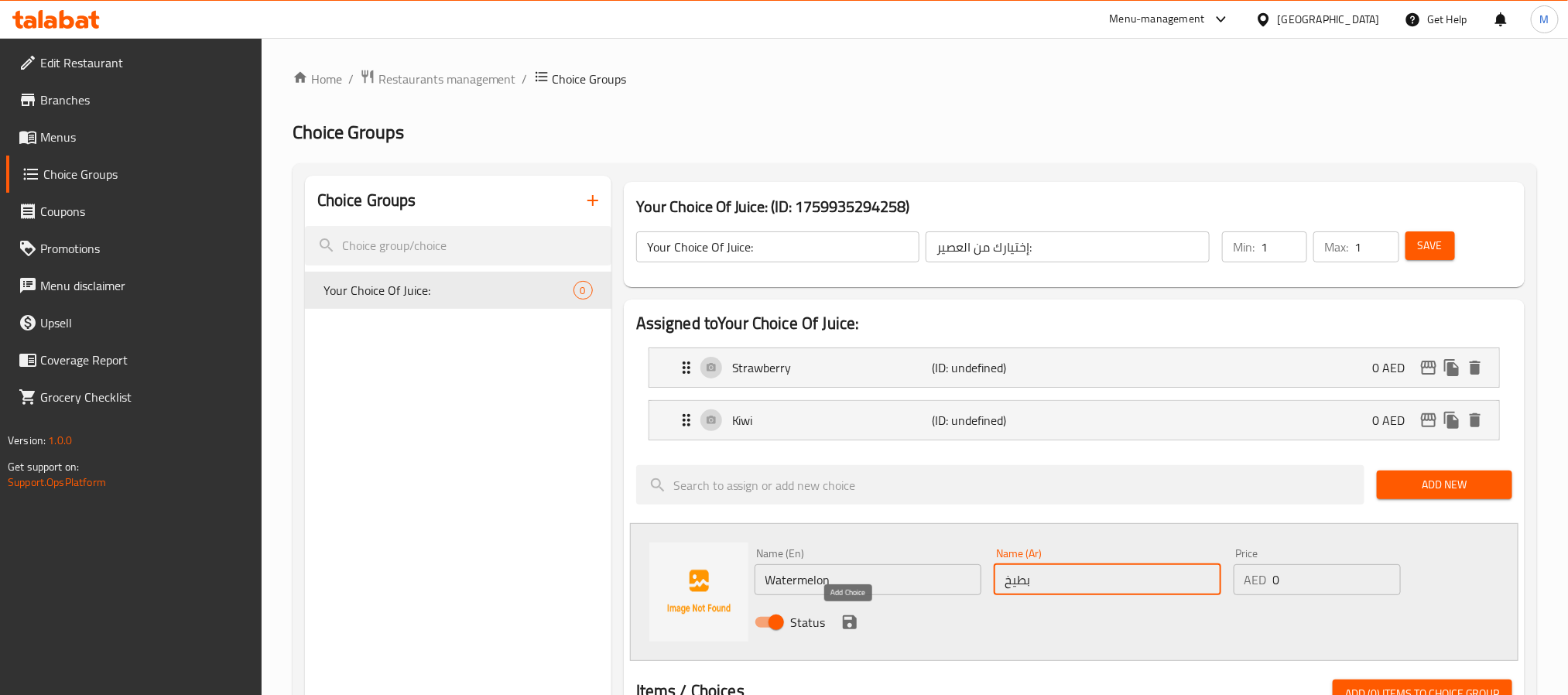
type input "بطيخ"
click at [848, 623] on icon "save" at bounding box center [850, 622] width 14 height 14
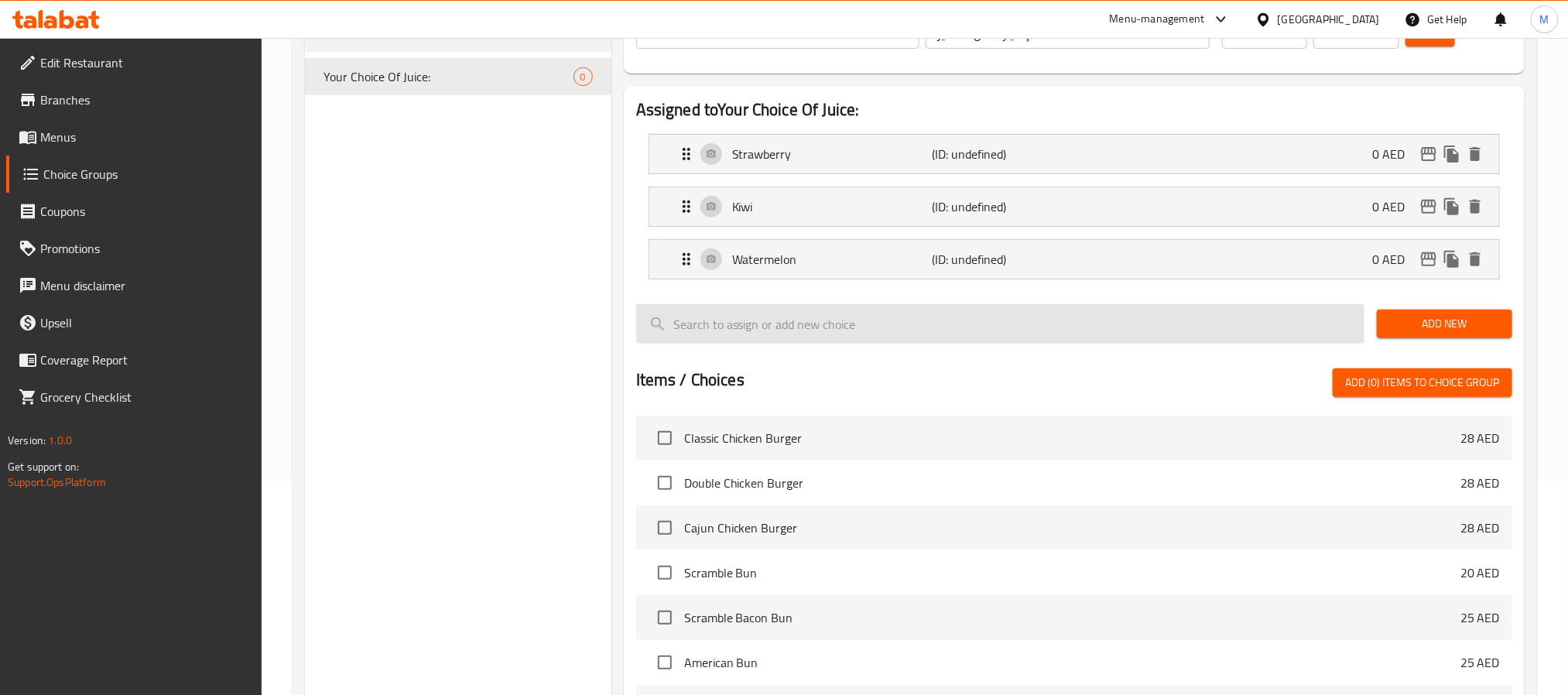
scroll to position [232, 0]
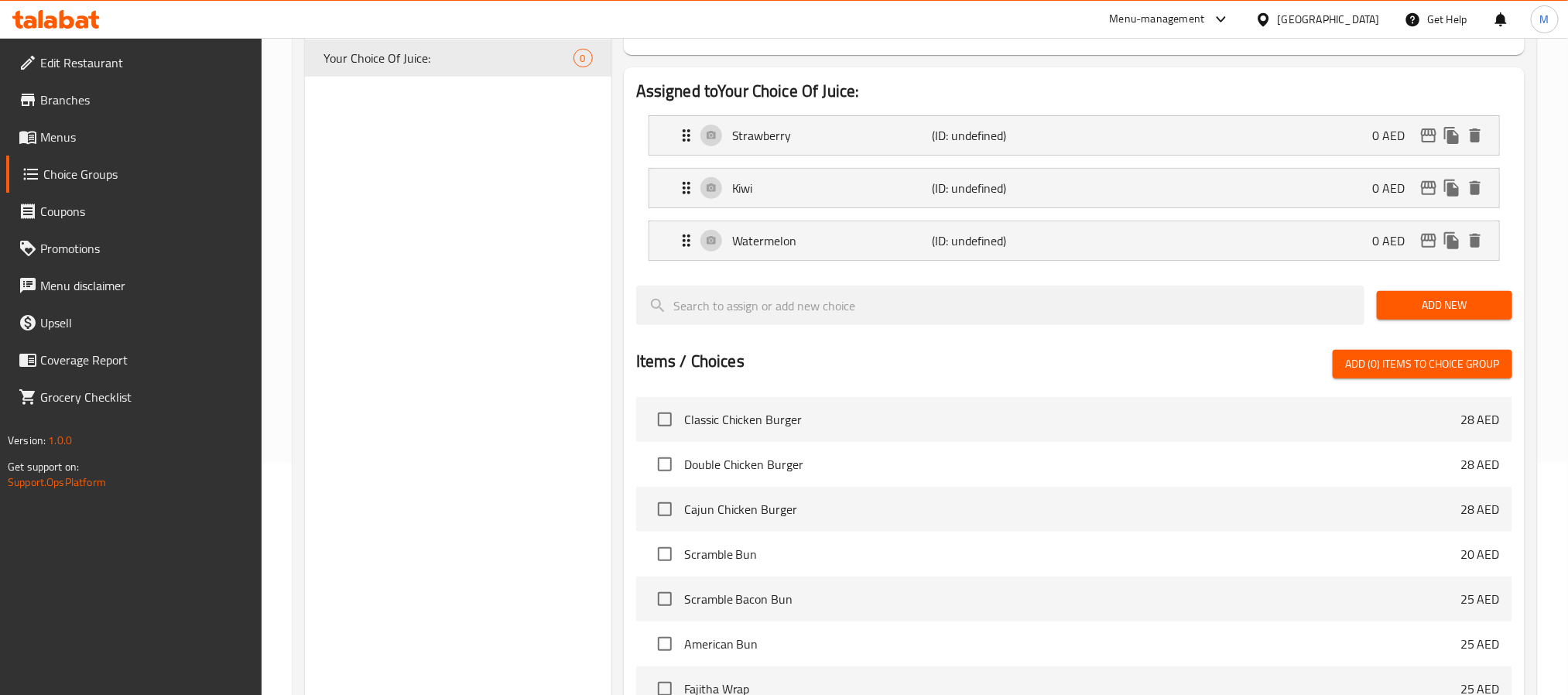
click at [1414, 302] on span "Add New" at bounding box center [1444, 305] width 111 height 19
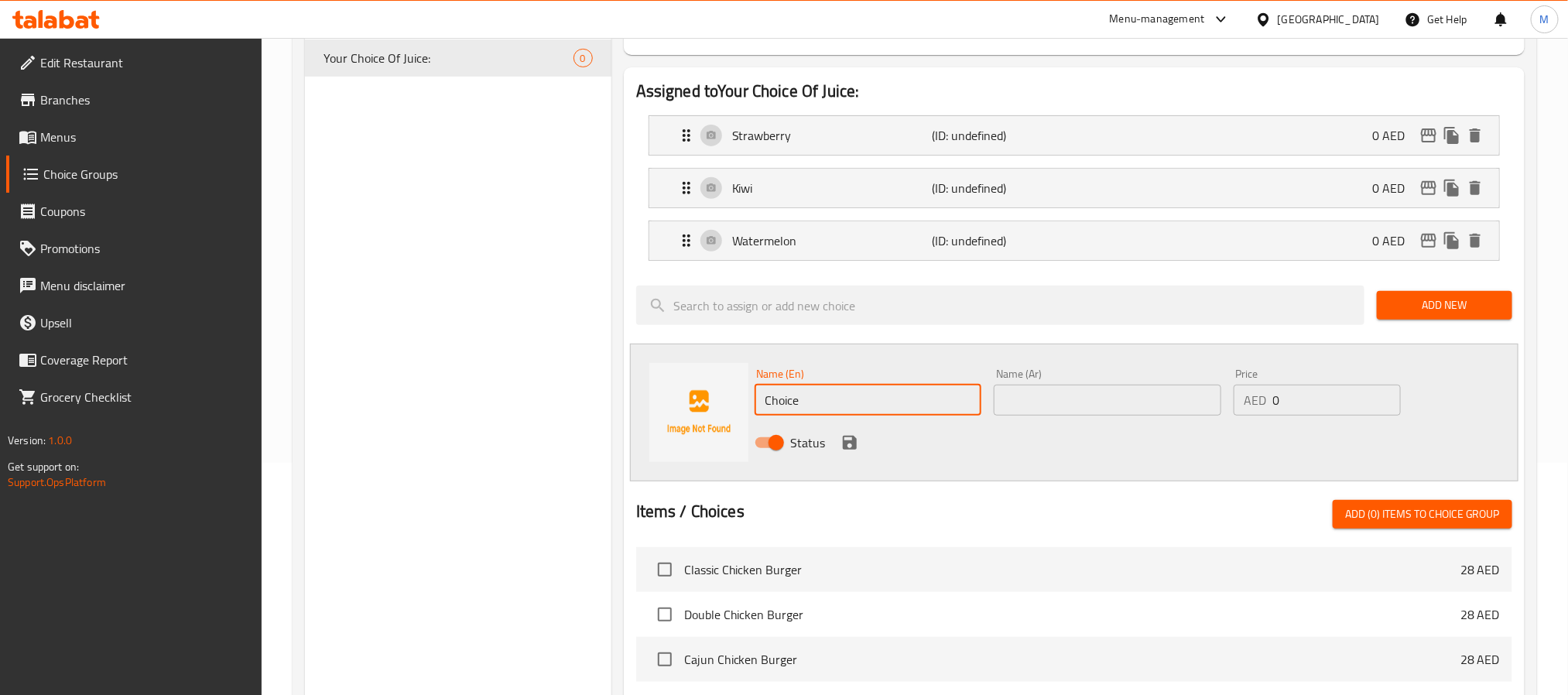
click at [849, 393] on input "Choice" at bounding box center [868, 399] width 227 height 31
paste input "Mango"
type input "Mango"
click at [1054, 395] on input "text" at bounding box center [1107, 399] width 227 height 31
paste input "مانجو"
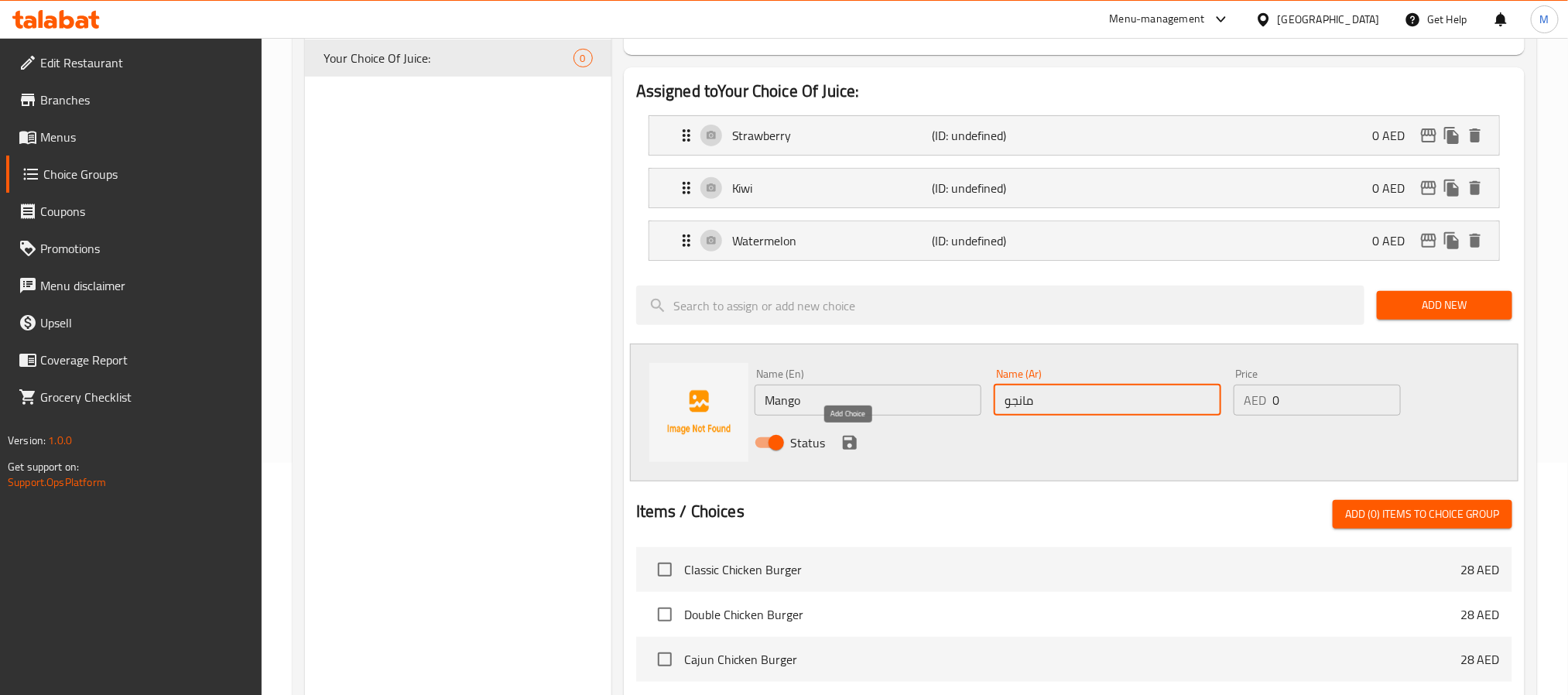
type input "مانجو"
drag, startPoint x: 849, startPoint y: 448, endPoint x: 1133, endPoint y: 426, distance: 284.9
click at [849, 447] on icon "save" at bounding box center [849, 442] width 18 height 18
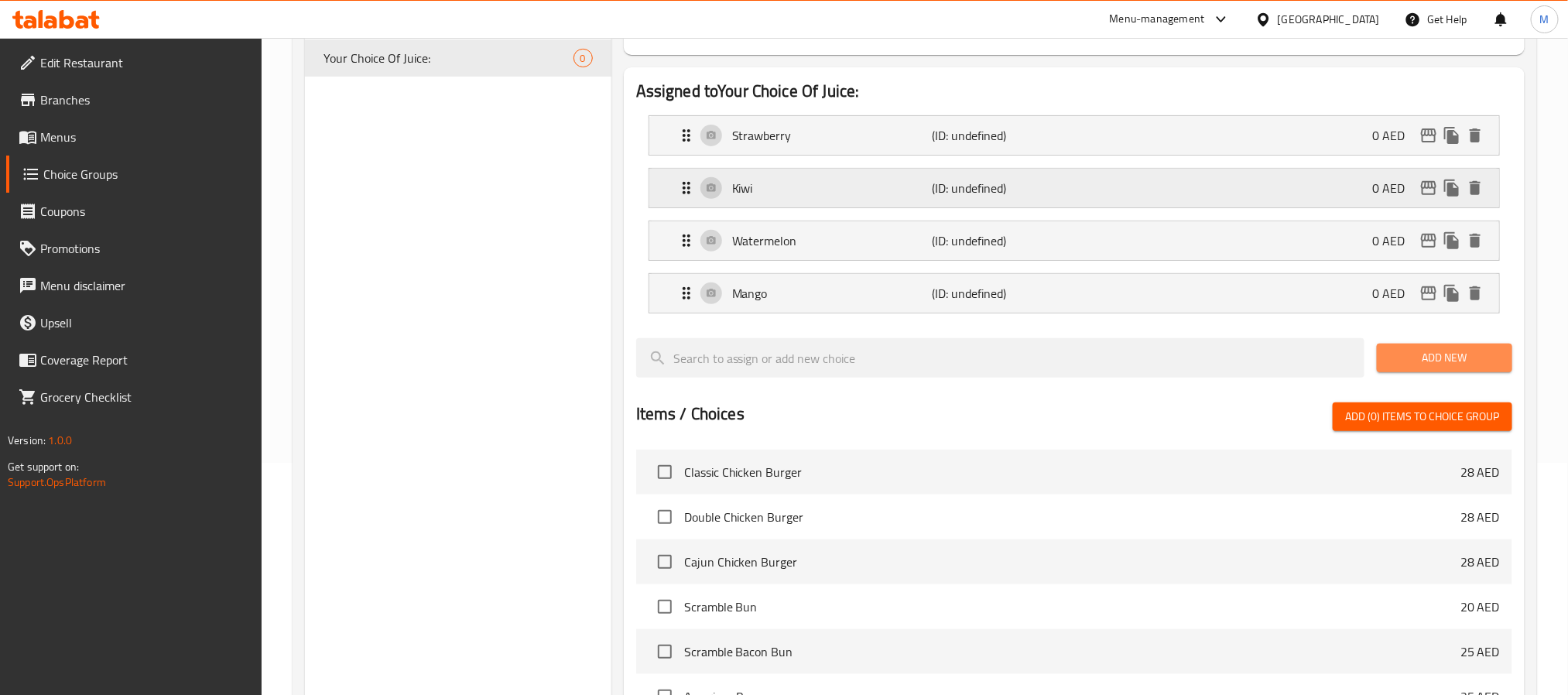
drag, startPoint x: 1398, startPoint y: 363, endPoint x: 1134, endPoint y: 198, distance: 311.3
click at [1401, 363] on span "Add New" at bounding box center [1444, 357] width 111 height 19
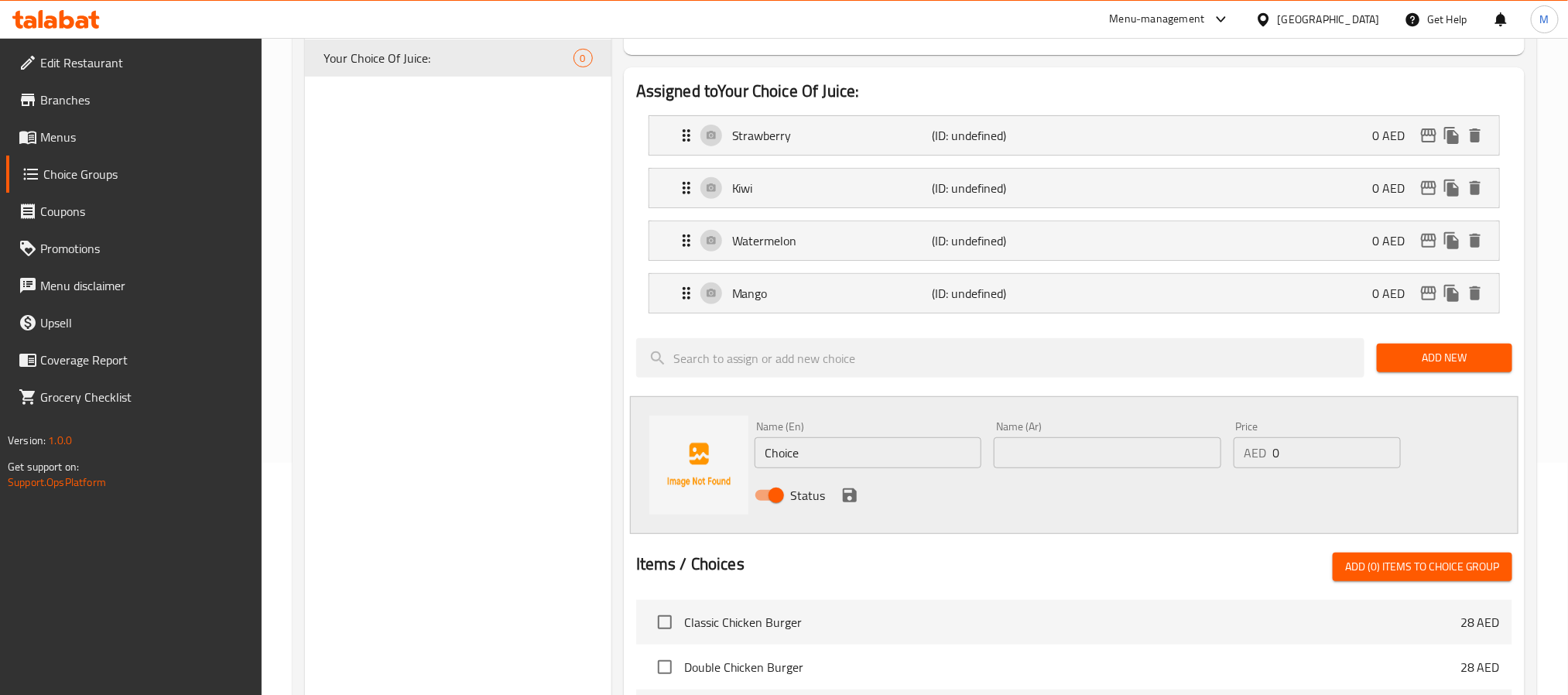
click at [857, 444] on input "Choice" at bounding box center [868, 453] width 227 height 31
paste input "Banana"
type input "Banana"
click at [1043, 455] on input "text" at bounding box center [1107, 453] width 227 height 31
paste input "موز"
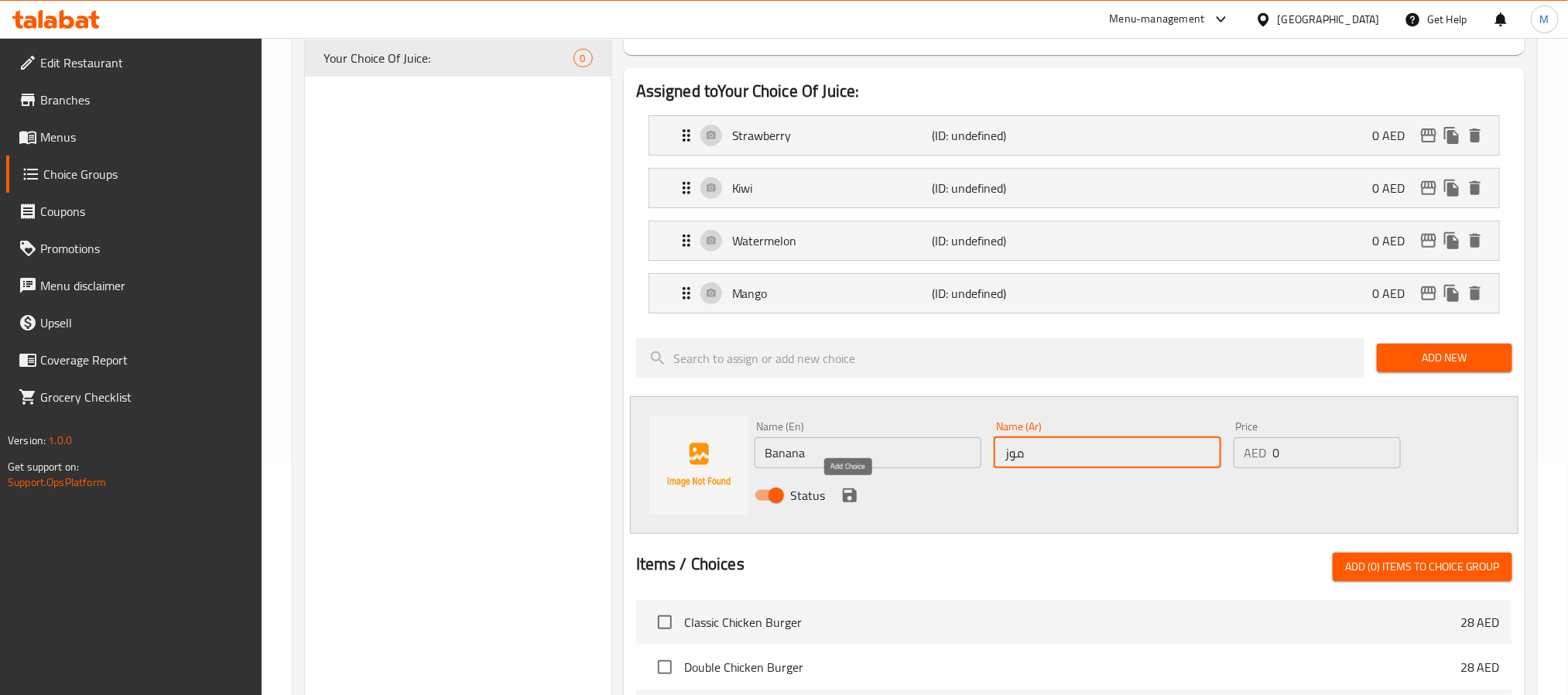
type input "موز"
click at [857, 500] on icon "save" at bounding box center [849, 495] width 18 height 18
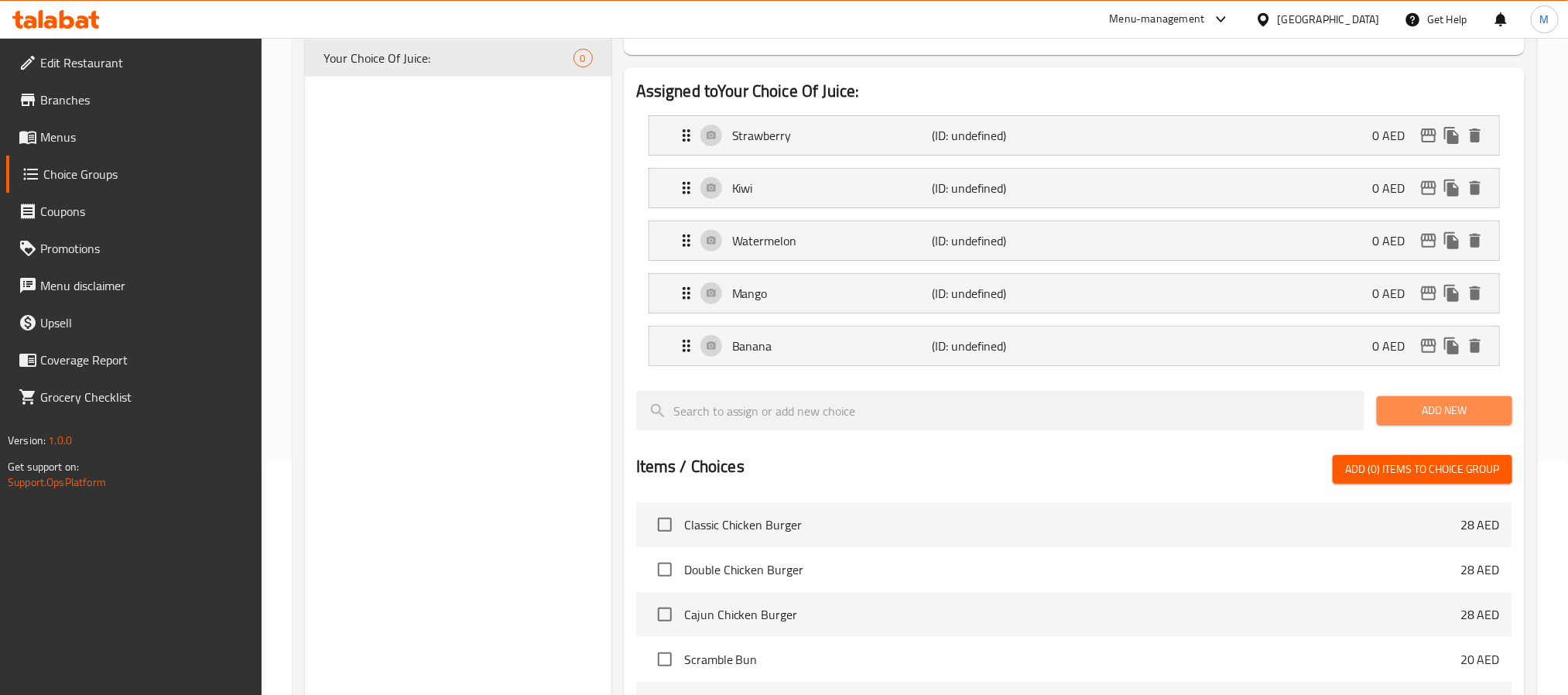
click at [1474, 405] on span "Add New" at bounding box center [1444, 411] width 111 height 19
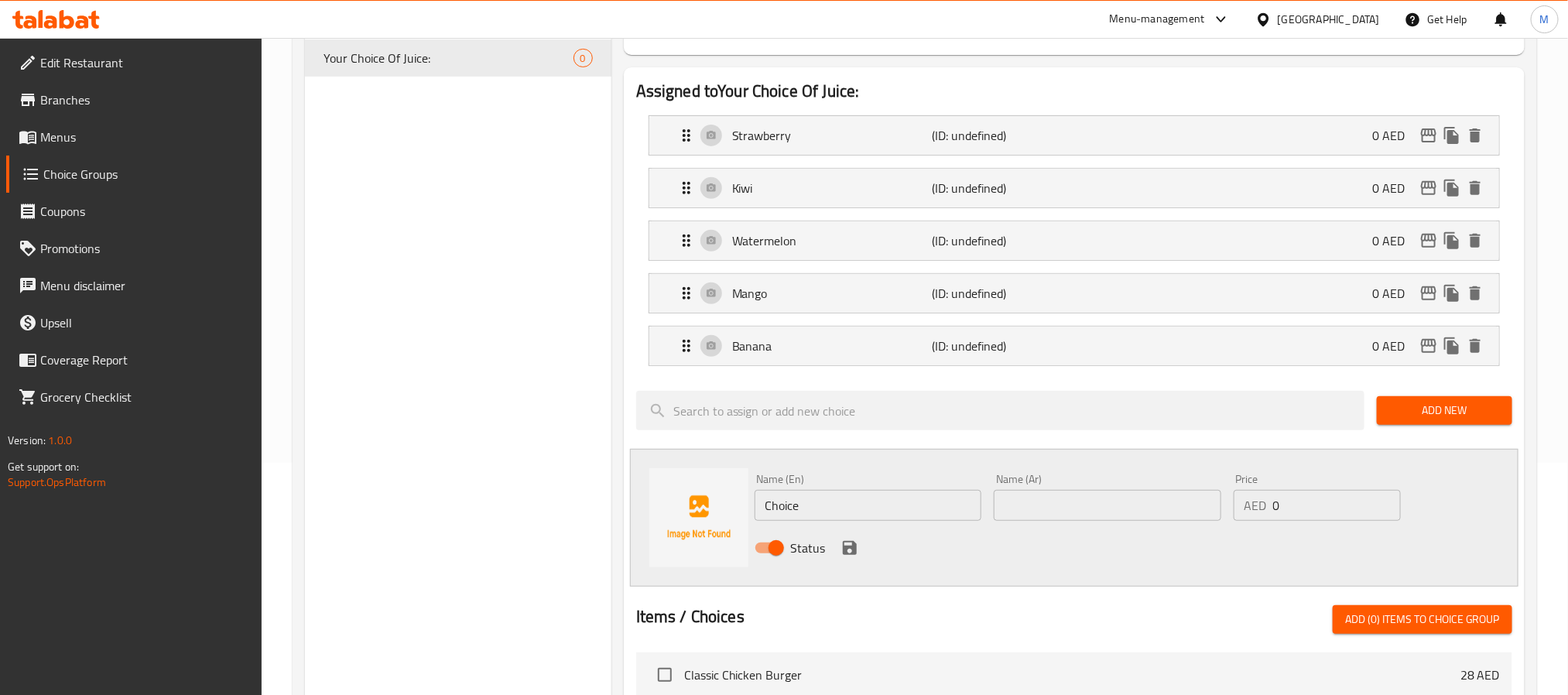
drag, startPoint x: 917, startPoint y: 509, endPoint x: 929, endPoint y: 462, distance: 48.5
click at [917, 509] on input "Choice" at bounding box center [868, 505] width 227 height 31
paste input "Pineappl"
type input "Pineapple"
drag, startPoint x: 1064, startPoint y: 518, endPoint x: 996, endPoint y: 528, distance: 68.7
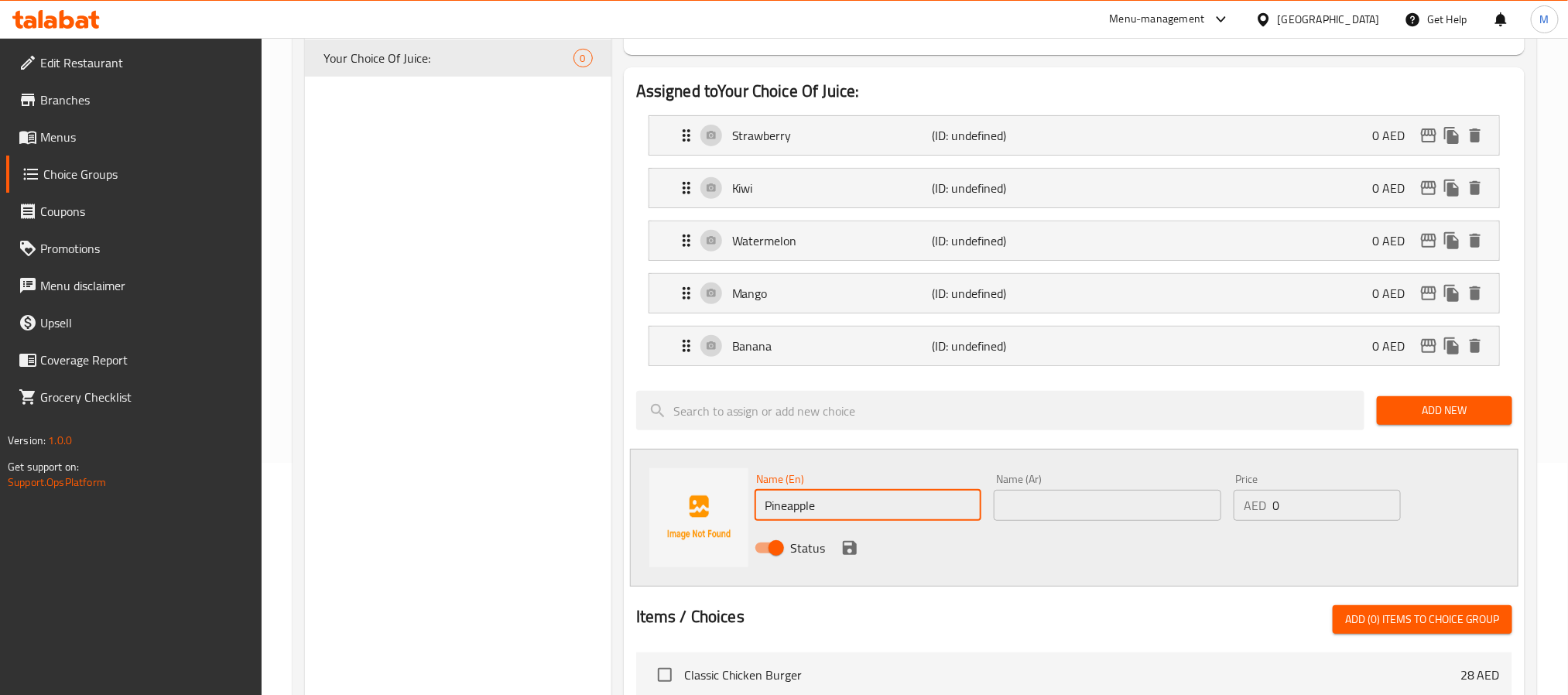
click at [1064, 518] on input "text" at bounding box center [1107, 505] width 227 height 31
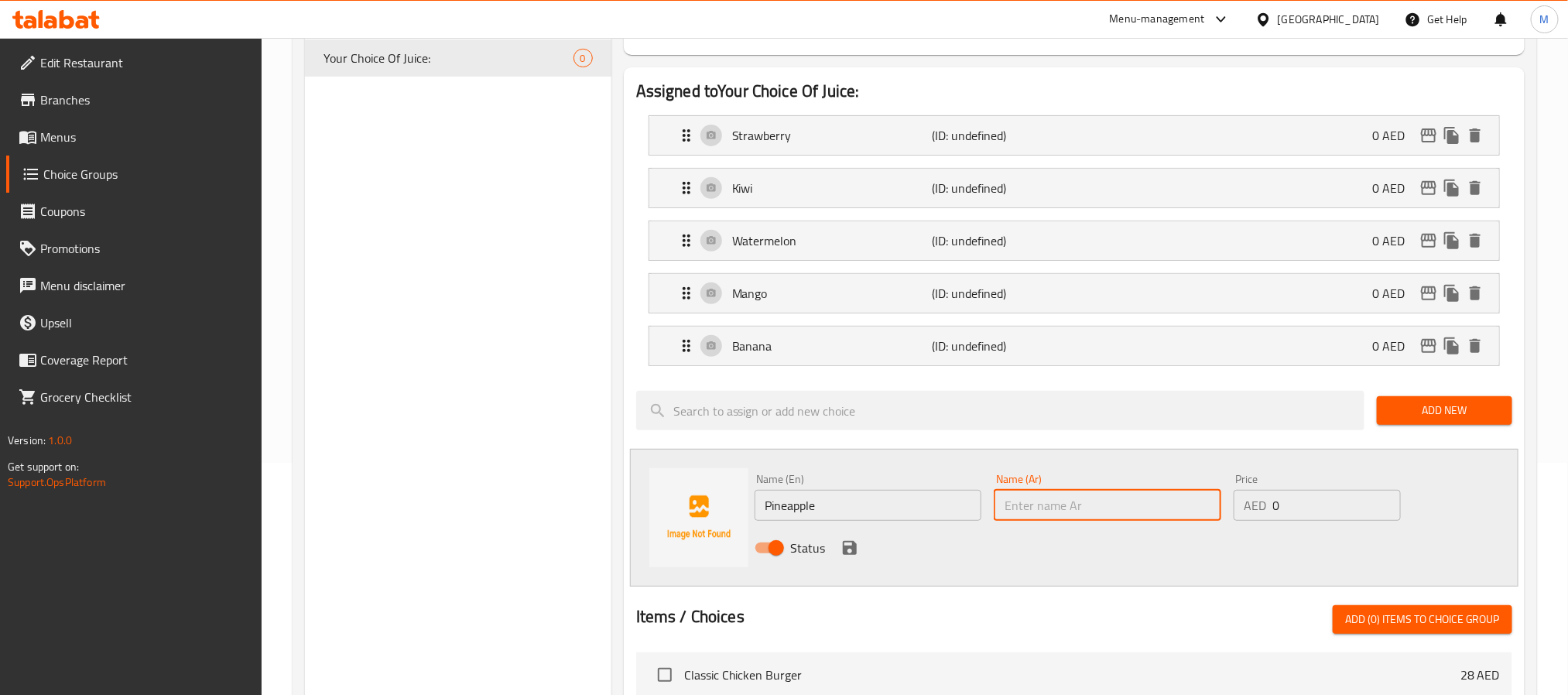
paste input "أناناس"
type input "أناناس"
click at [852, 557] on icon "save" at bounding box center [849, 548] width 18 height 18
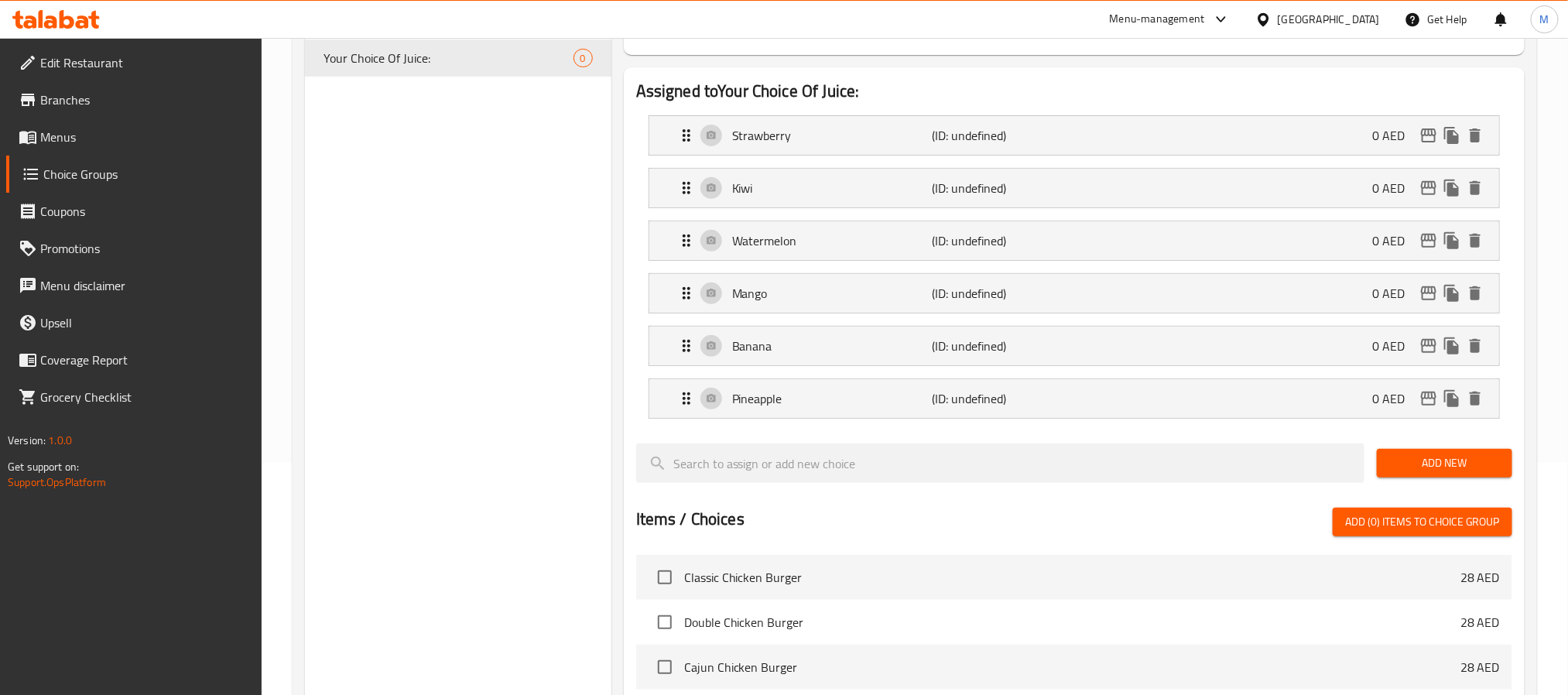
drag, startPoint x: 1419, startPoint y: 453, endPoint x: 1440, endPoint y: 468, distance: 25.8
click at [1421, 453] on button "Add New" at bounding box center [1444, 463] width 135 height 29
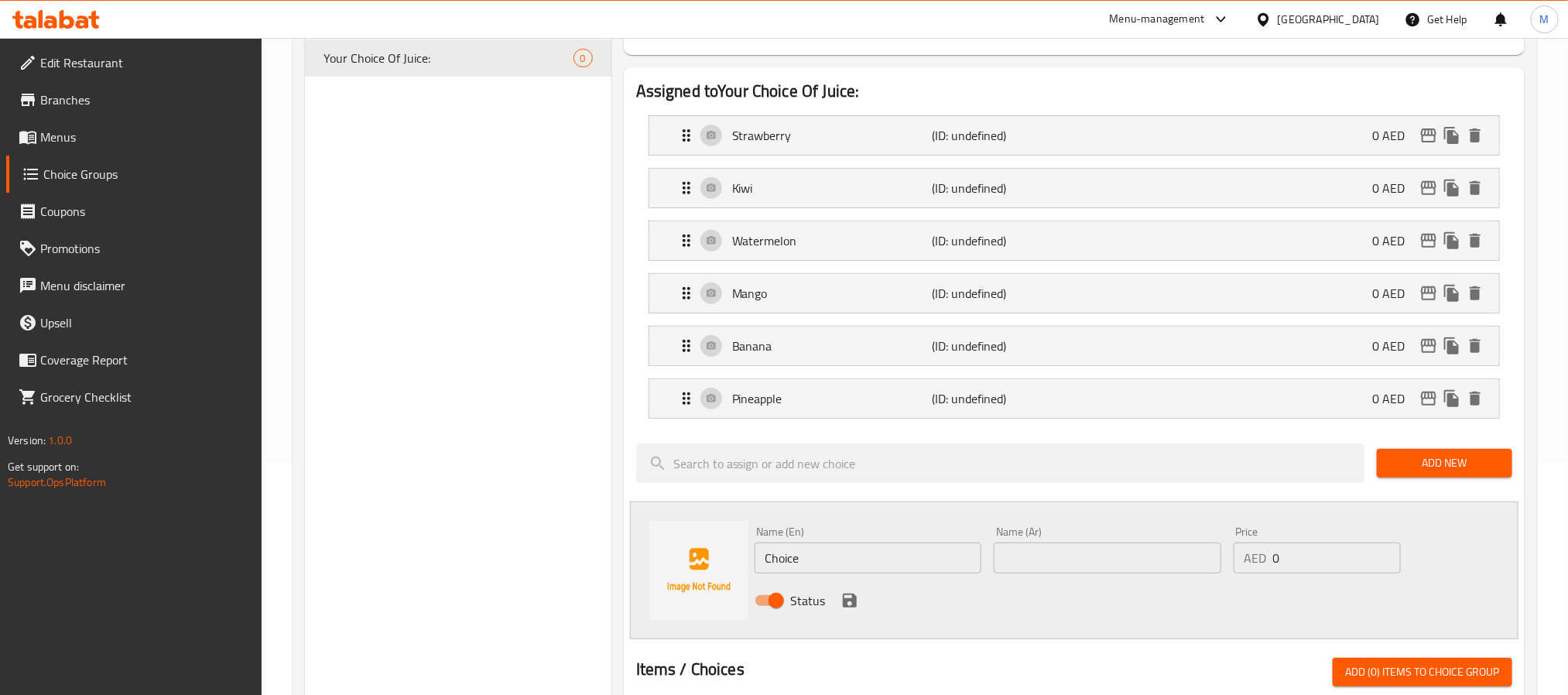
click at [874, 590] on div "Status" at bounding box center [1107, 600] width 719 height 42
drag, startPoint x: 906, startPoint y: 551, endPoint x: 914, endPoint y: 537, distance: 16.1
click at [906, 551] on input "Choice" at bounding box center [868, 558] width 227 height 31
paste input "Guava"
type input "Guava"
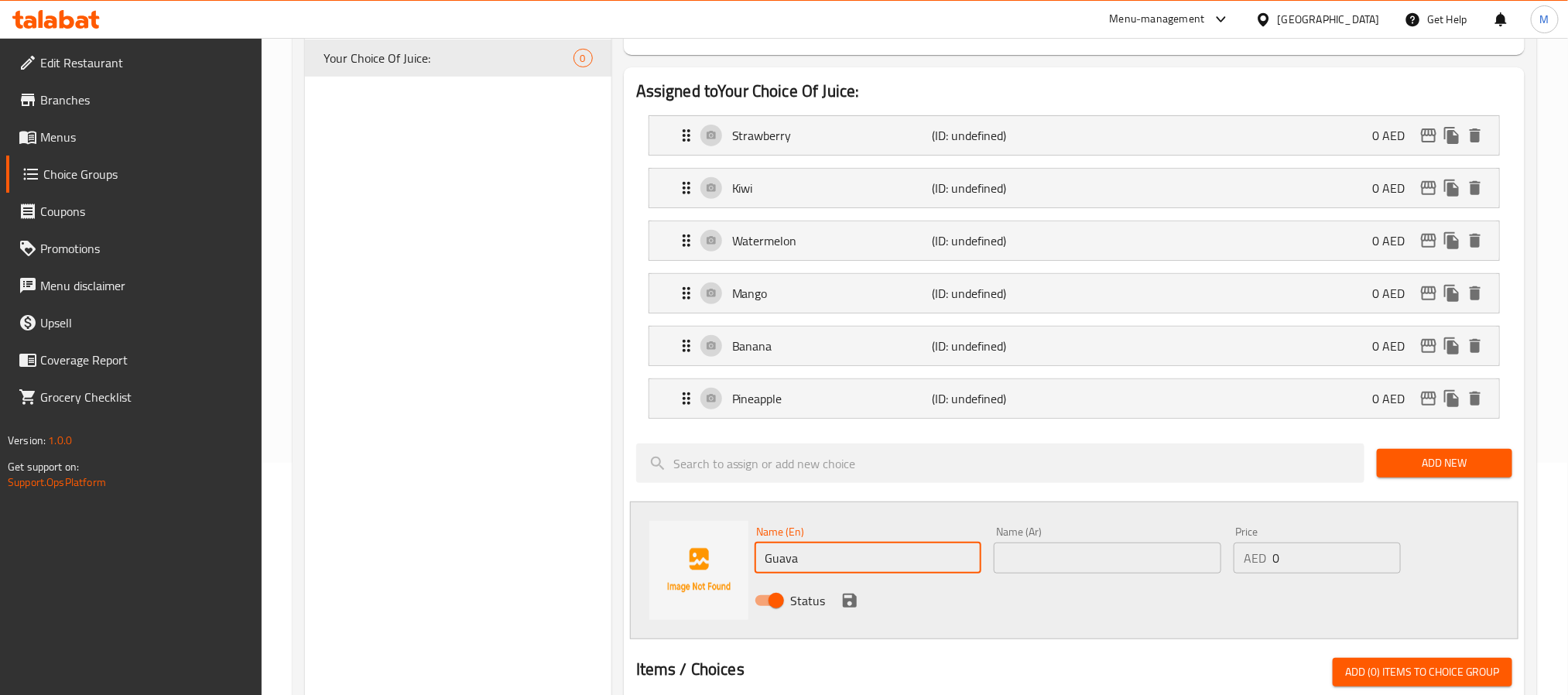
click at [1097, 565] on input "text" at bounding box center [1107, 558] width 227 height 31
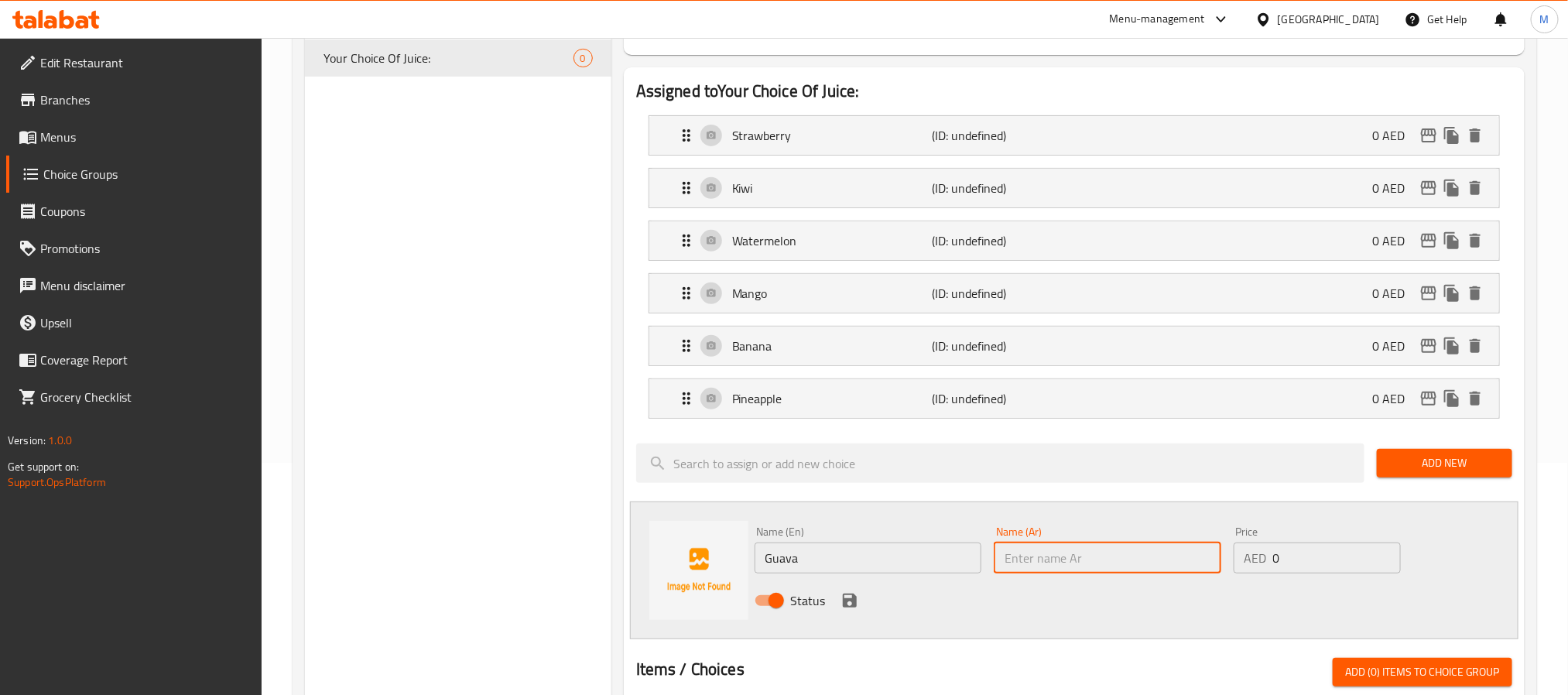
paste input "جوافة"
type input "جوافة"
drag, startPoint x: 849, startPoint y: 598, endPoint x: 878, endPoint y: 583, distance: 32.6
click at [852, 598] on icon "save" at bounding box center [850, 601] width 14 height 14
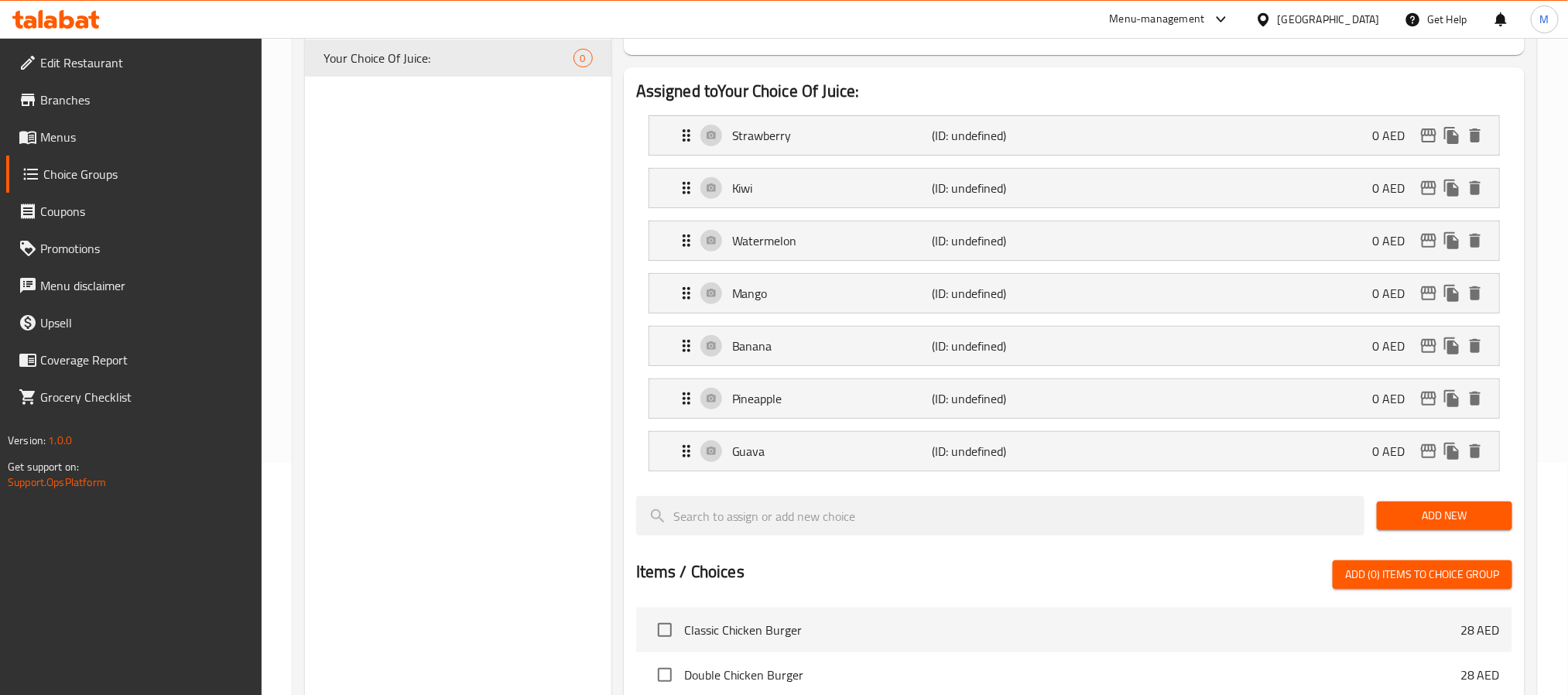
click at [1416, 523] on span "Add New" at bounding box center [1444, 516] width 111 height 19
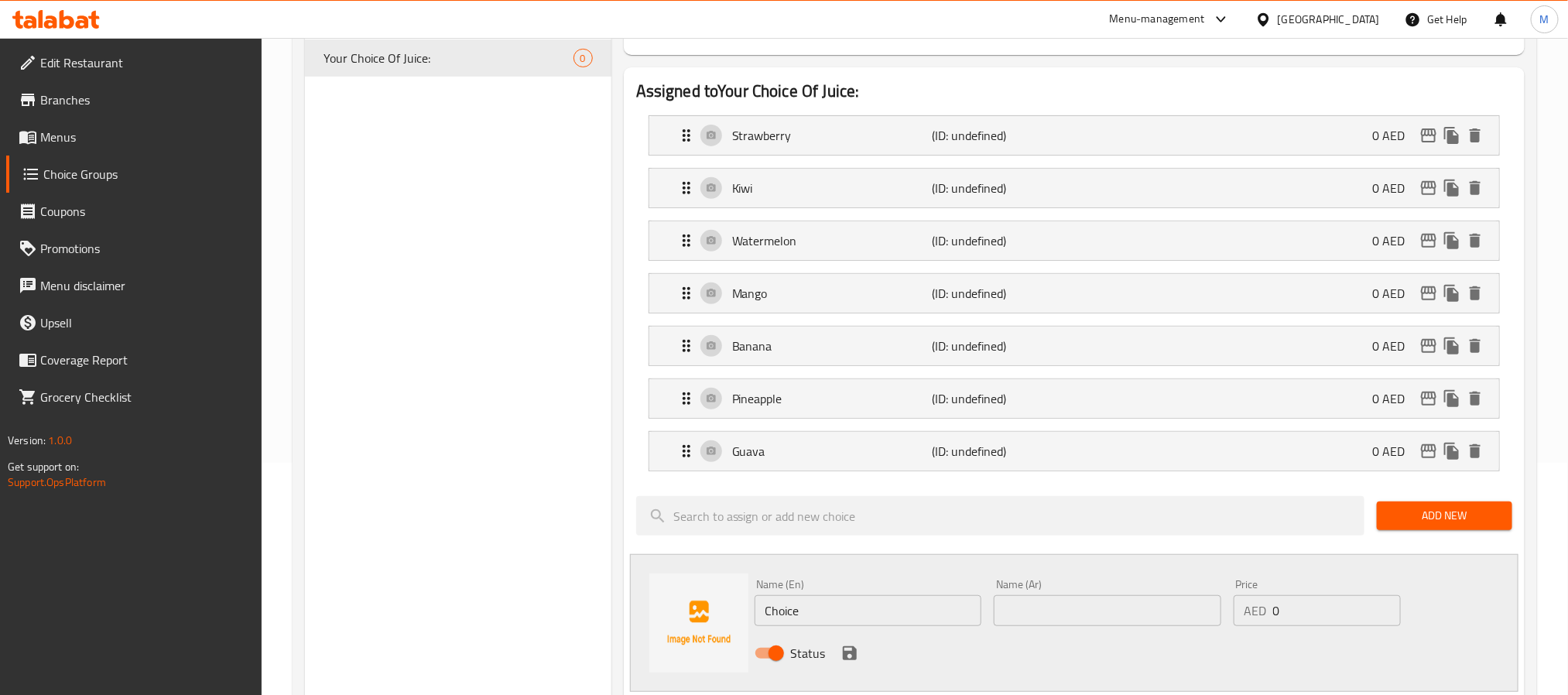
click at [856, 594] on div "Name (En) Choice Name (En)" at bounding box center [868, 603] width 227 height 48
click at [864, 606] on input "Choice" at bounding box center [868, 610] width 227 height 31
paste input "Avocado"
type input "Avocado"
click at [1036, 621] on input "text" at bounding box center [1107, 610] width 227 height 31
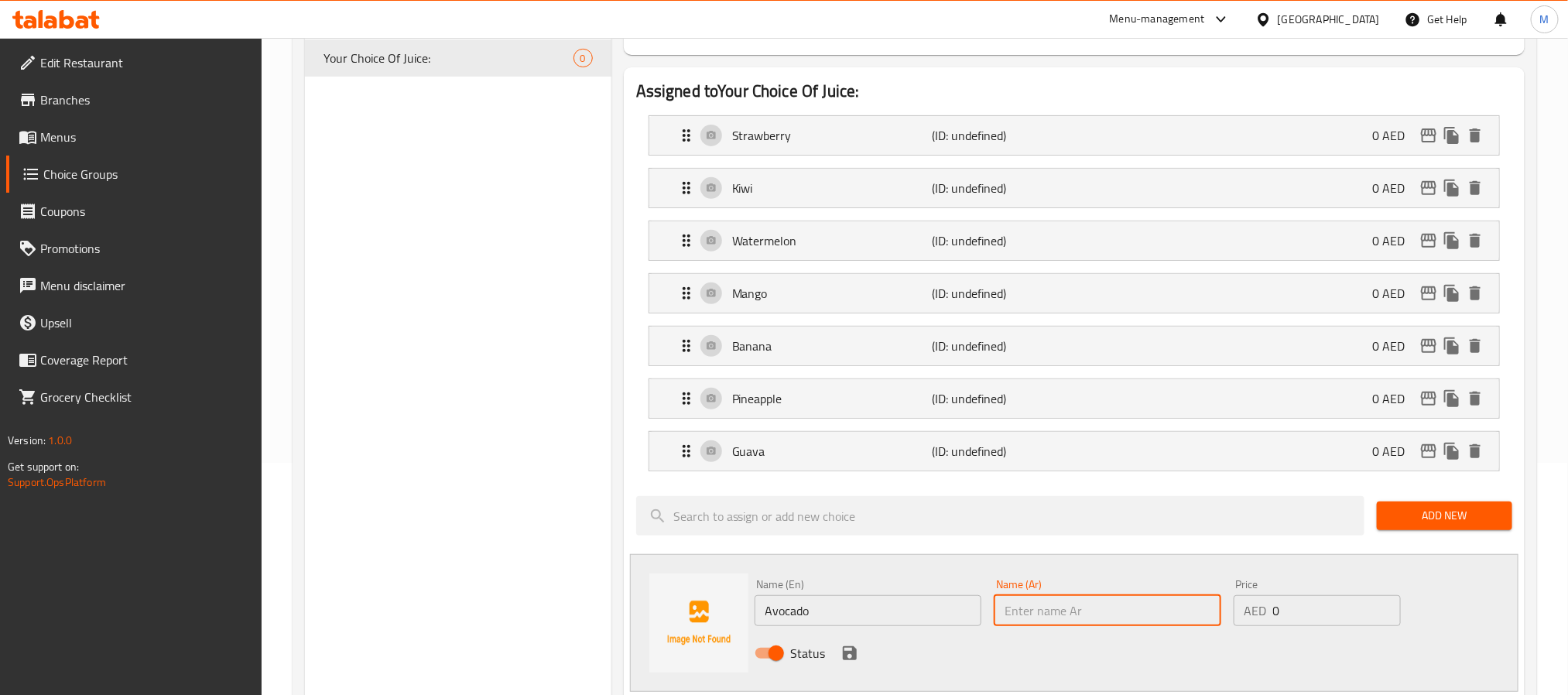
paste input "أفوكادو"
type input "أفوكادو"
click at [850, 662] on icon "save" at bounding box center [849, 653] width 18 height 18
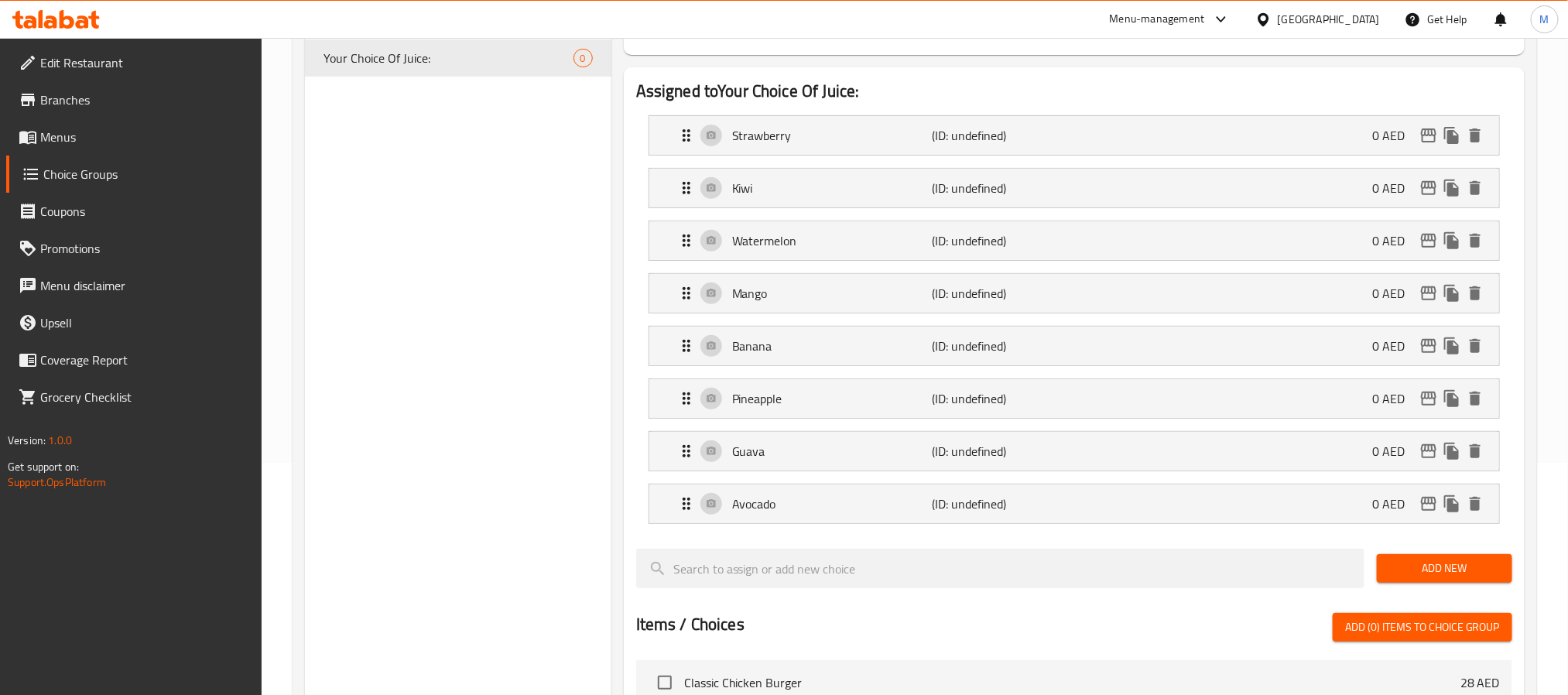
click at [1379, 571] on button "Add New" at bounding box center [1444, 568] width 135 height 29
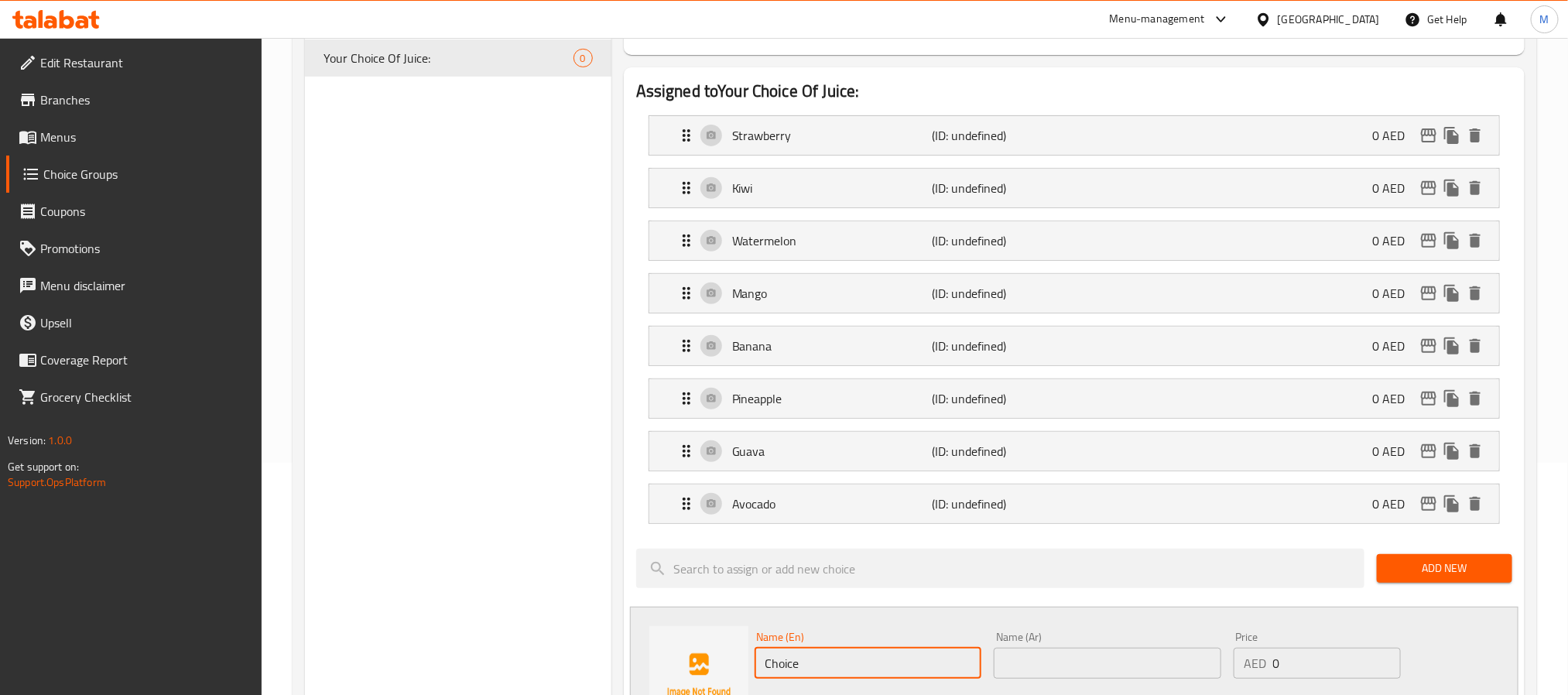
drag, startPoint x: 908, startPoint y: 662, endPoint x: 912, endPoint y: 652, distance: 10.8
click at [908, 664] on input "Choice" at bounding box center [868, 663] width 227 height 31
paste input "Pomegranat"
type input "Pomegranate"
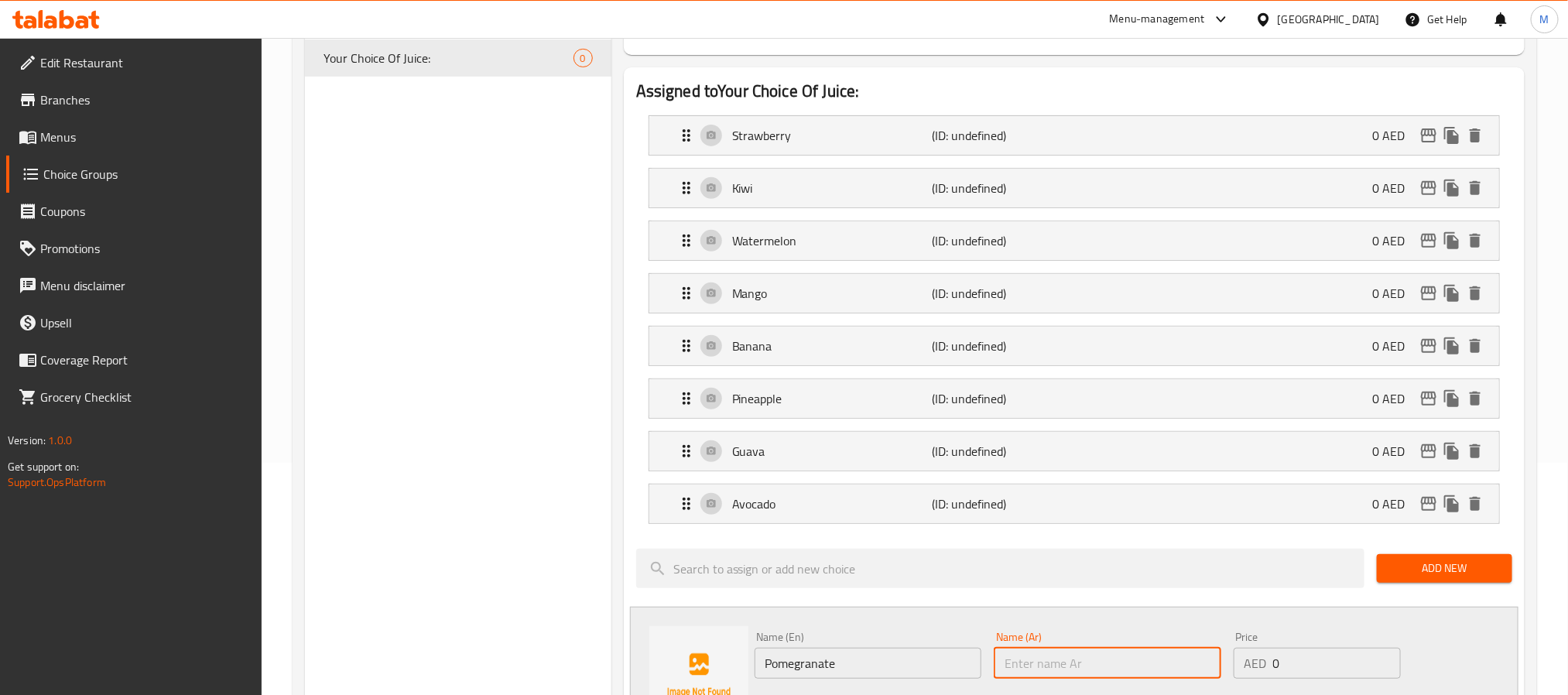
drag, startPoint x: 1040, startPoint y: 666, endPoint x: 731, endPoint y: 628, distance: 311.3
click at [1040, 666] on input "text" at bounding box center [1107, 663] width 227 height 31
paste input "رمان"
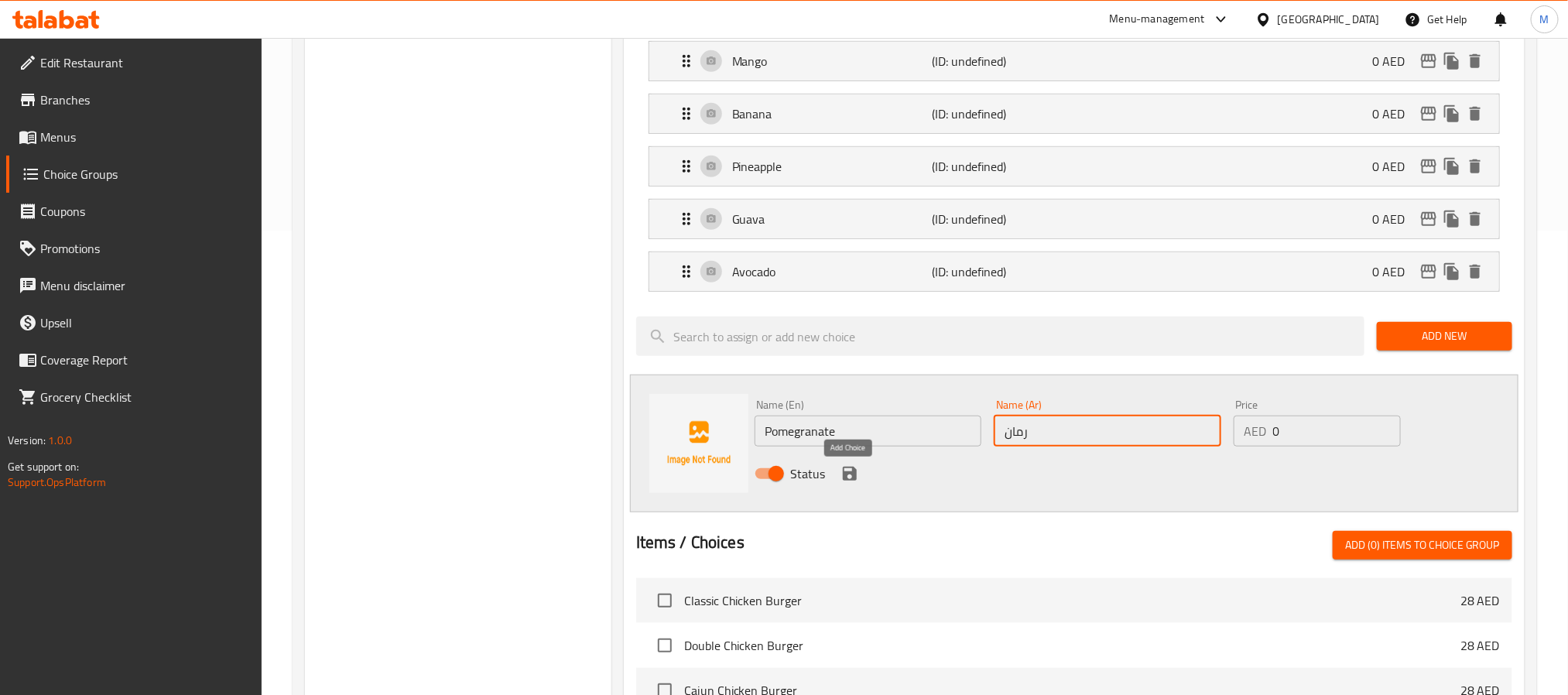
type input "رمان"
click at [843, 480] on icon "save" at bounding box center [850, 474] width 14 height 14
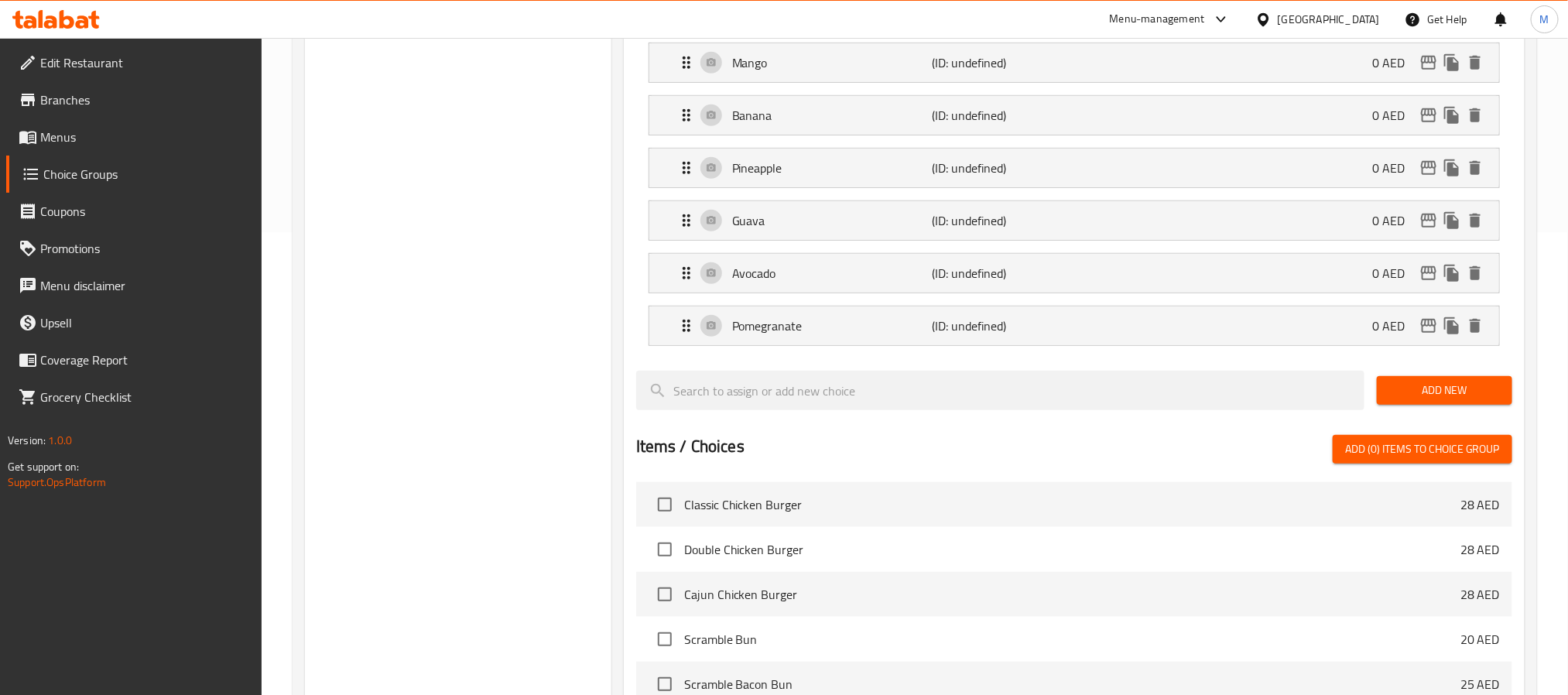
scroll to position [0, 0]
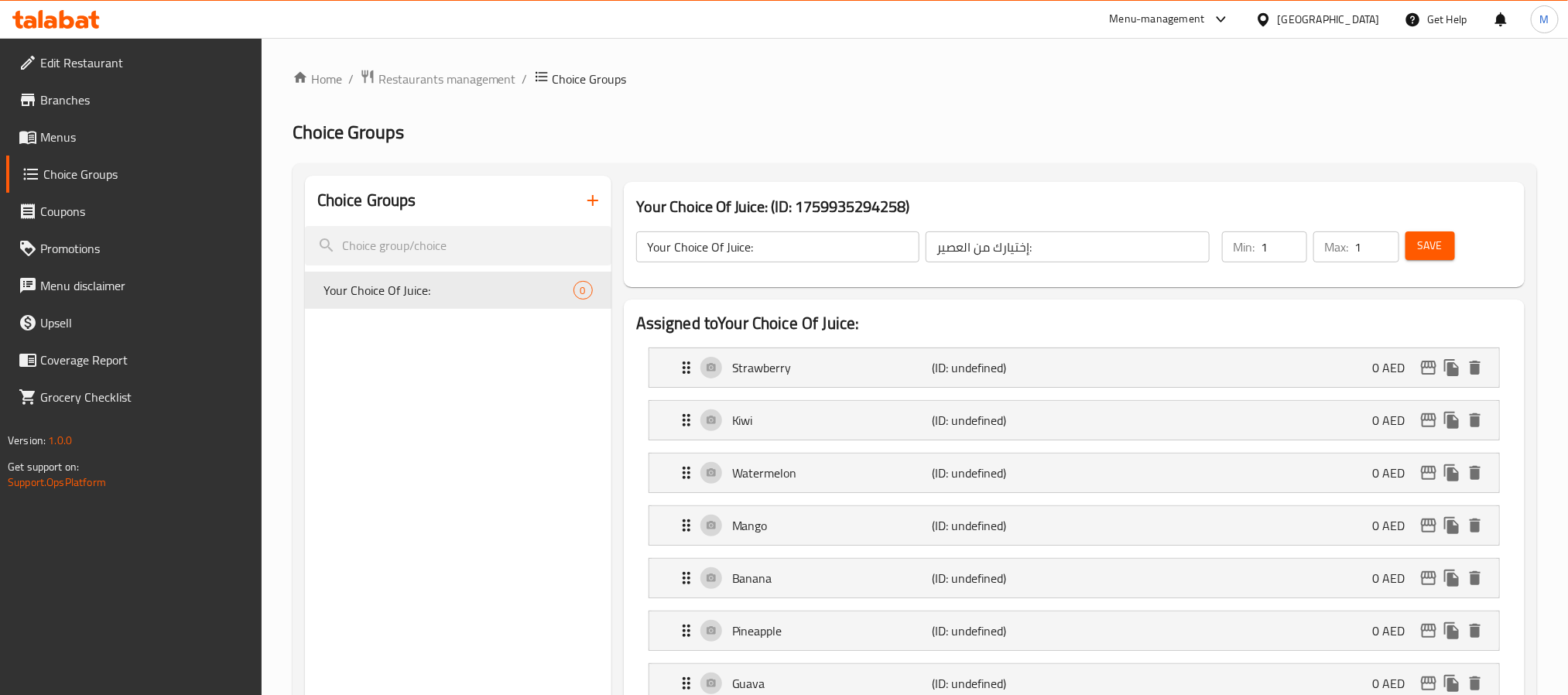
click at [1421, 245] on span "Save" at bounding box center [1429, 246] width 25 height 19
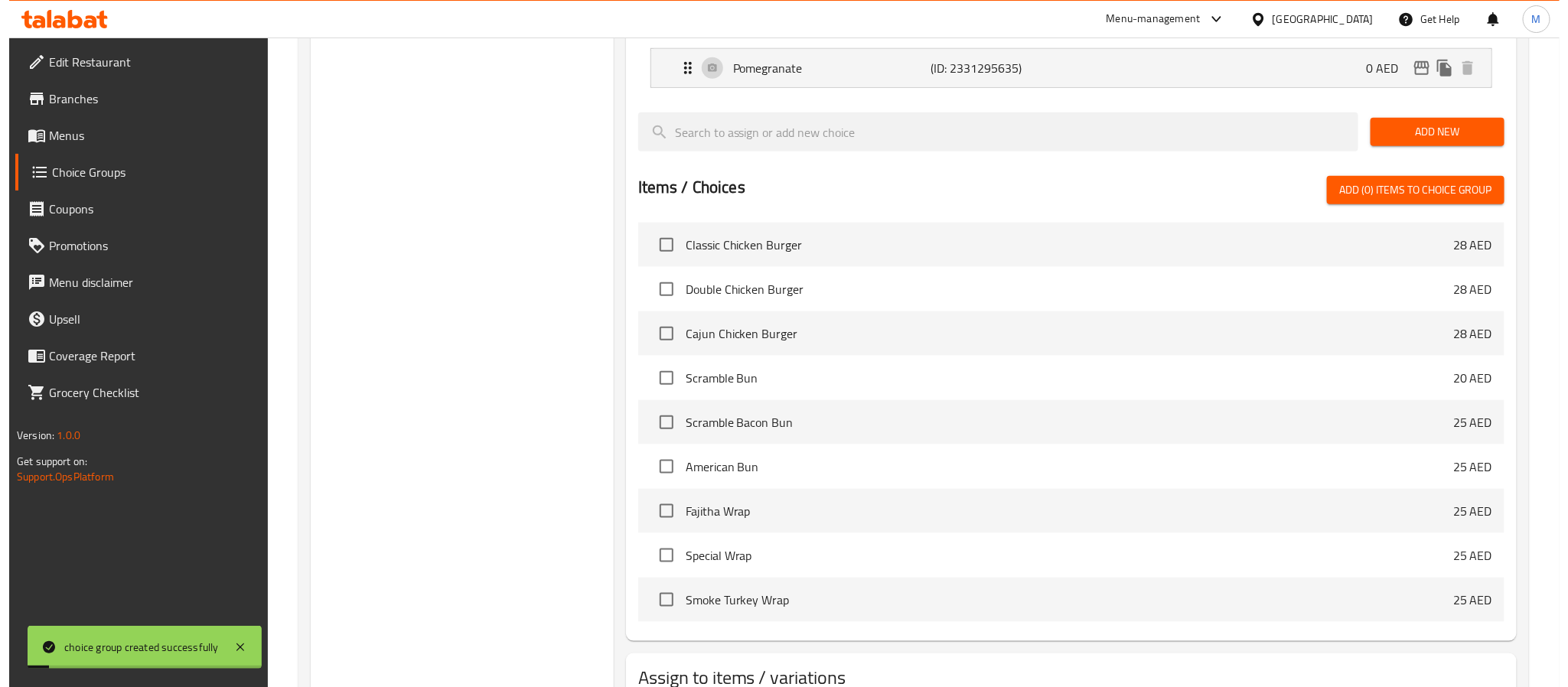
scroll to position [827, 0]
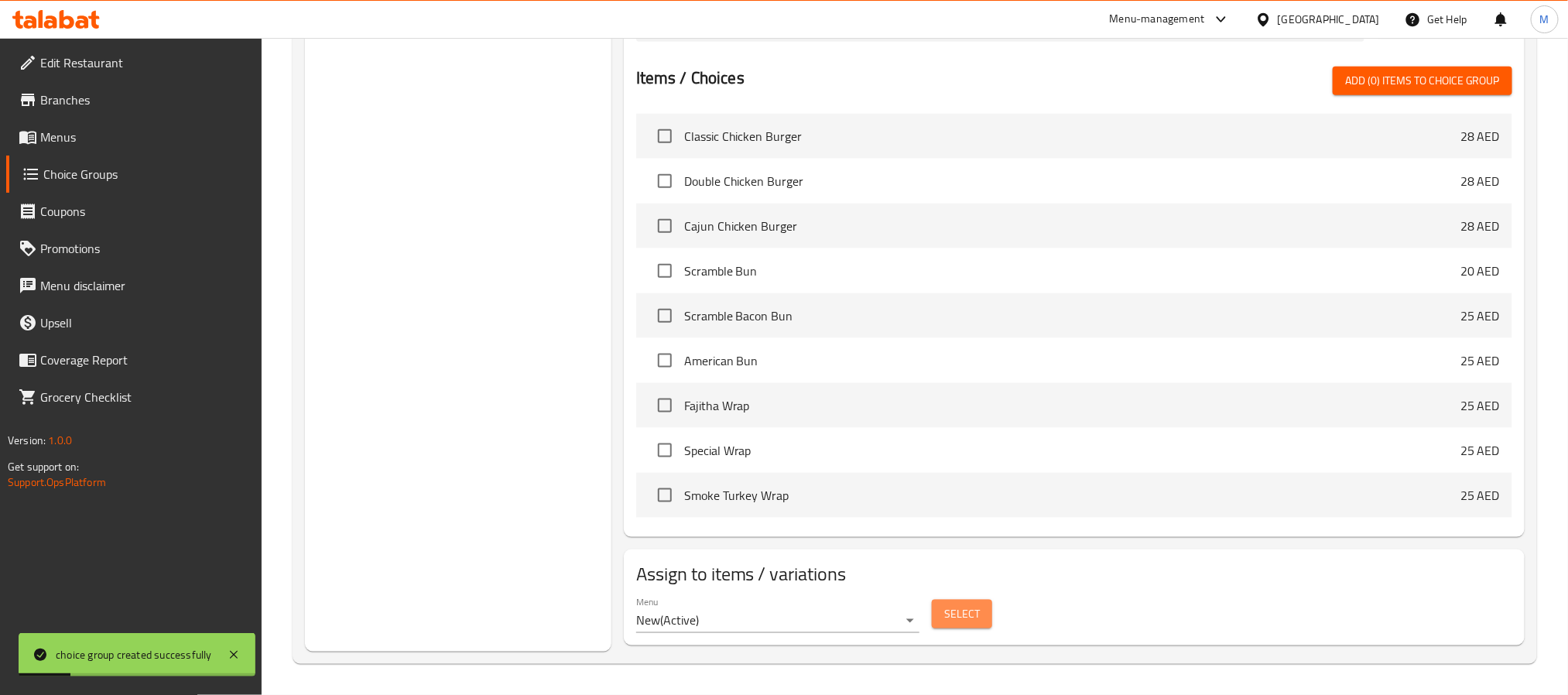
click at [971, 616] on span "Select" at bounding box center [961, 614] width 36 height 19
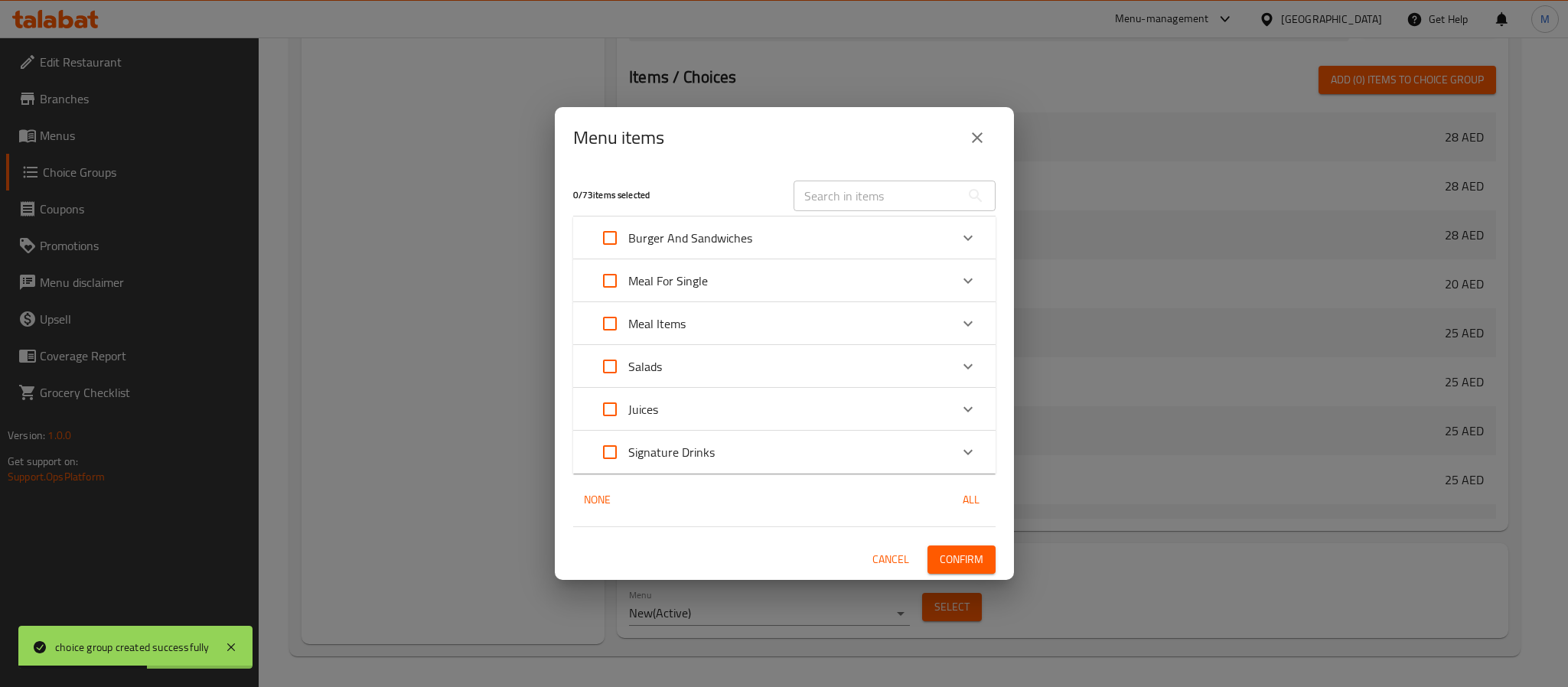
click at [712, 407] on div "Juices" at bounding box center [770, 409] width 358 height 37
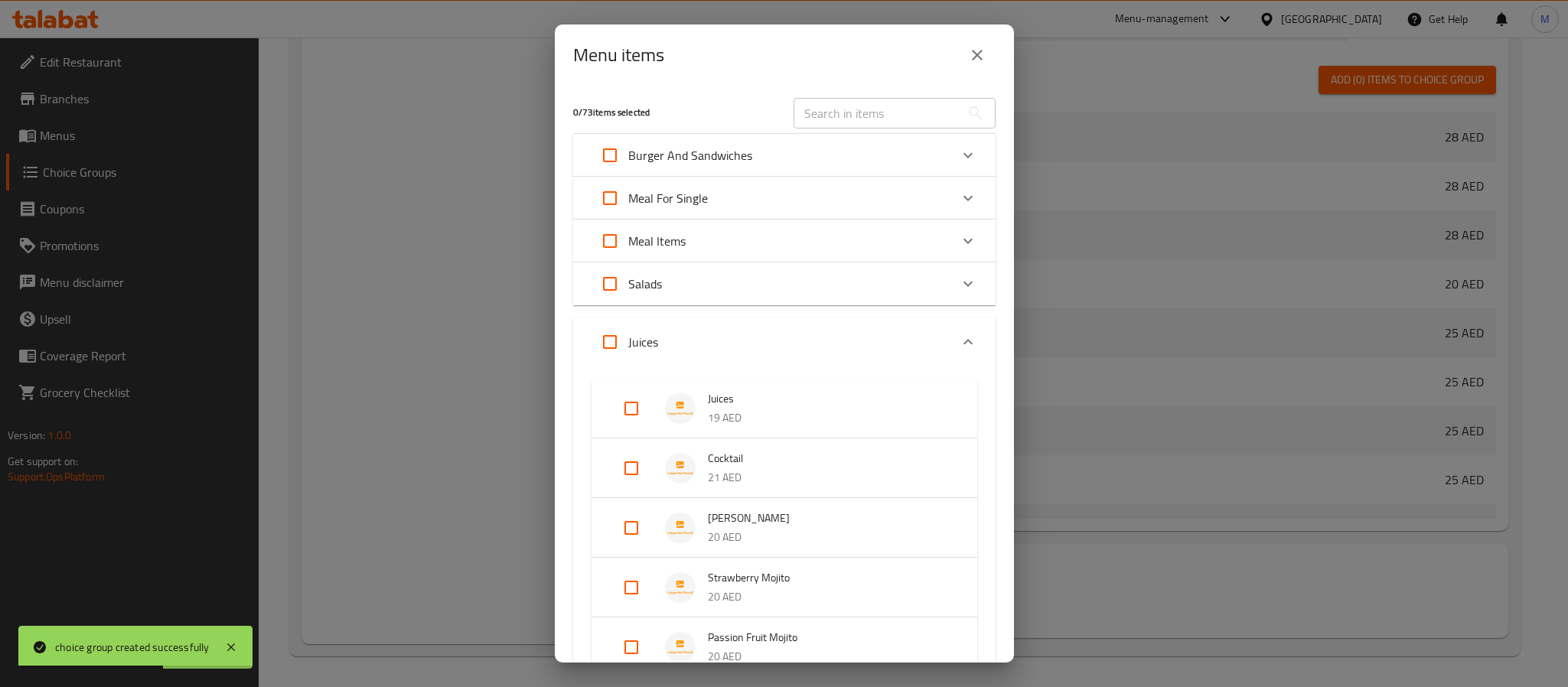
click at [632, 407] on input "Expand" at bounding box center [631, 408] width 37 height 37
checkbox input "true"
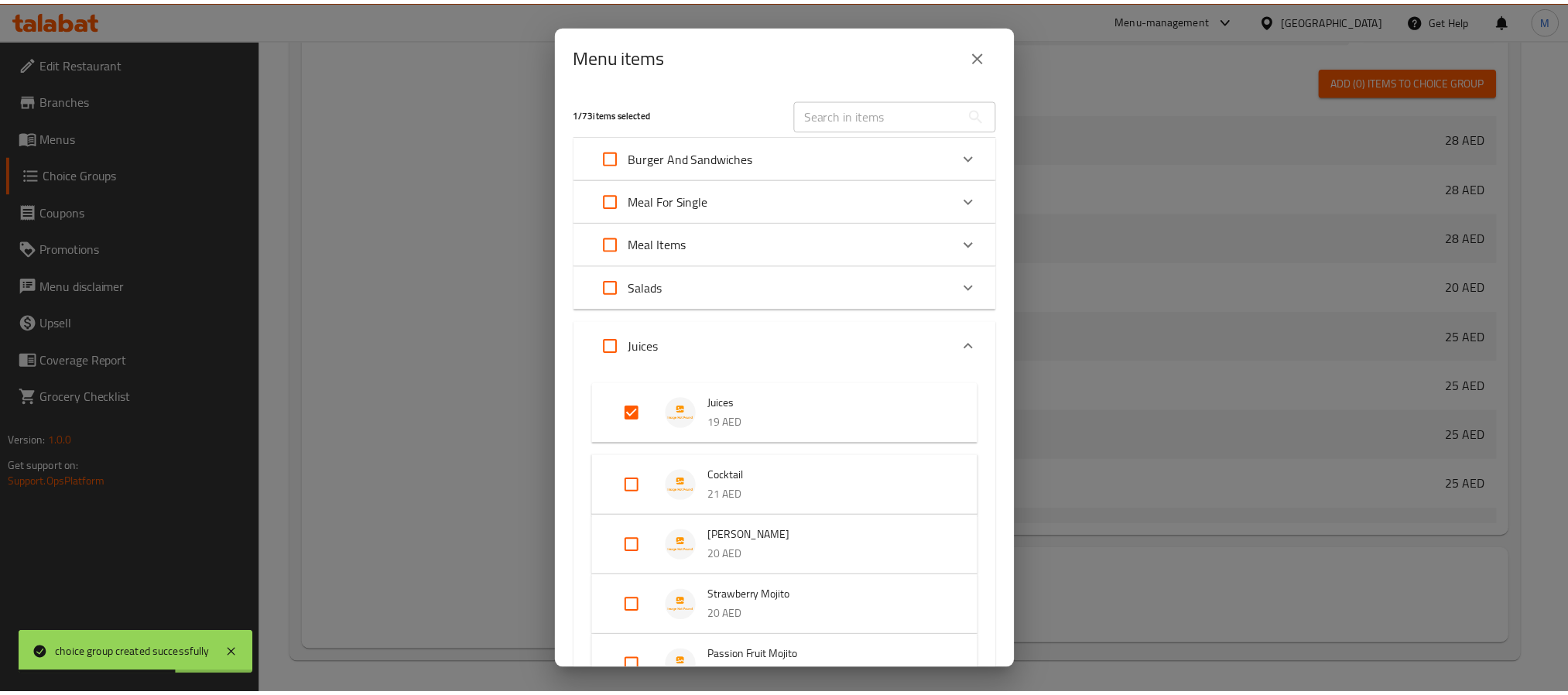
scroll to position [455, 0]
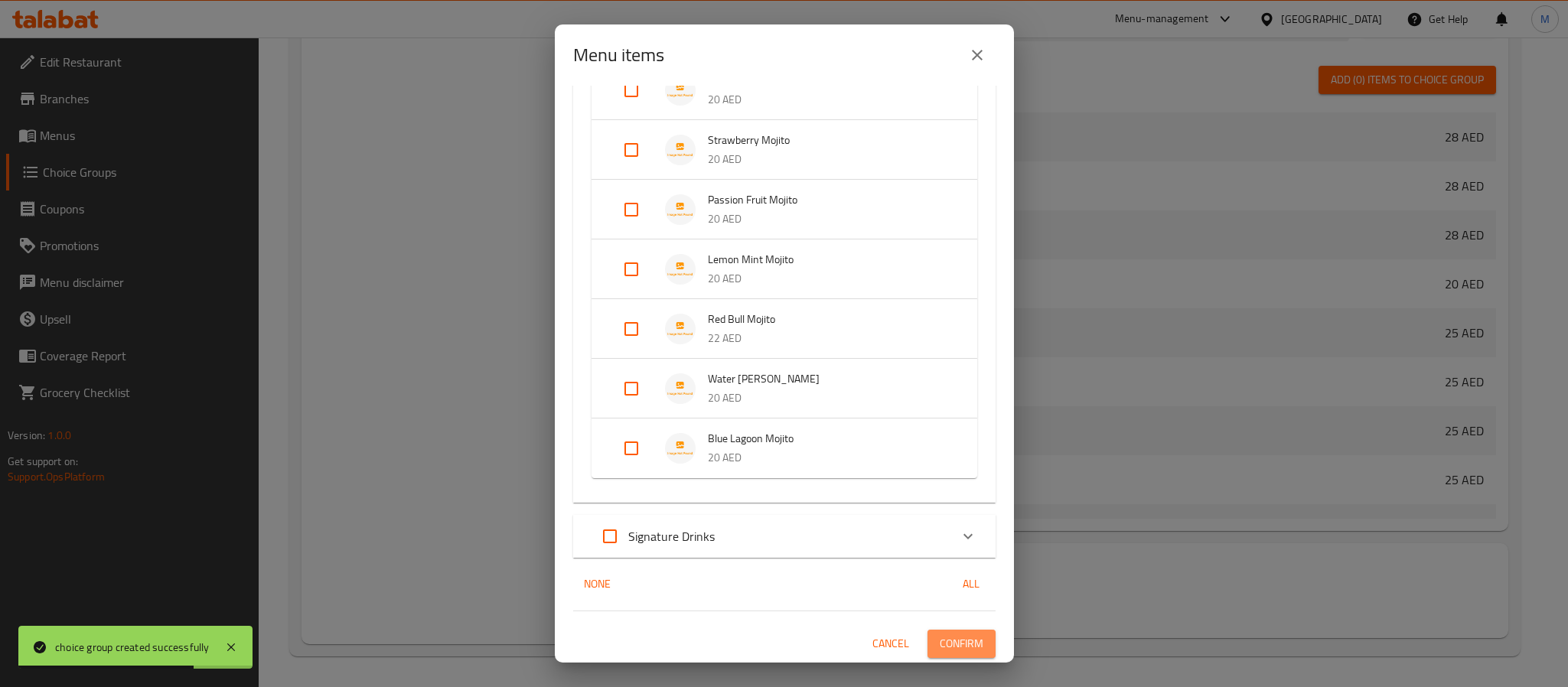
click at [940, 643] on span "Confirm" at bounding box center [961, 644] width 44 height 19
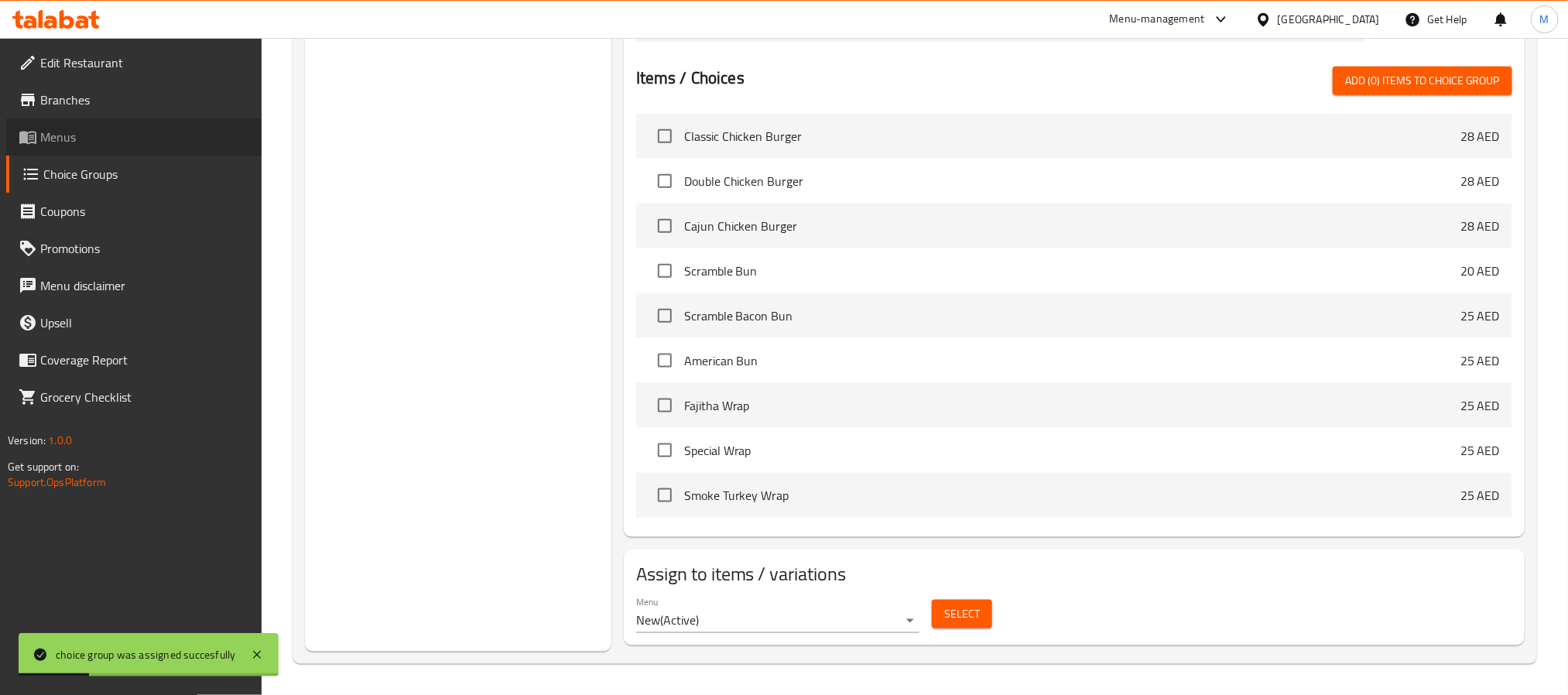
click at [124, 121] on link "Menus" at bounding box center [134, 136] width 255 height 37
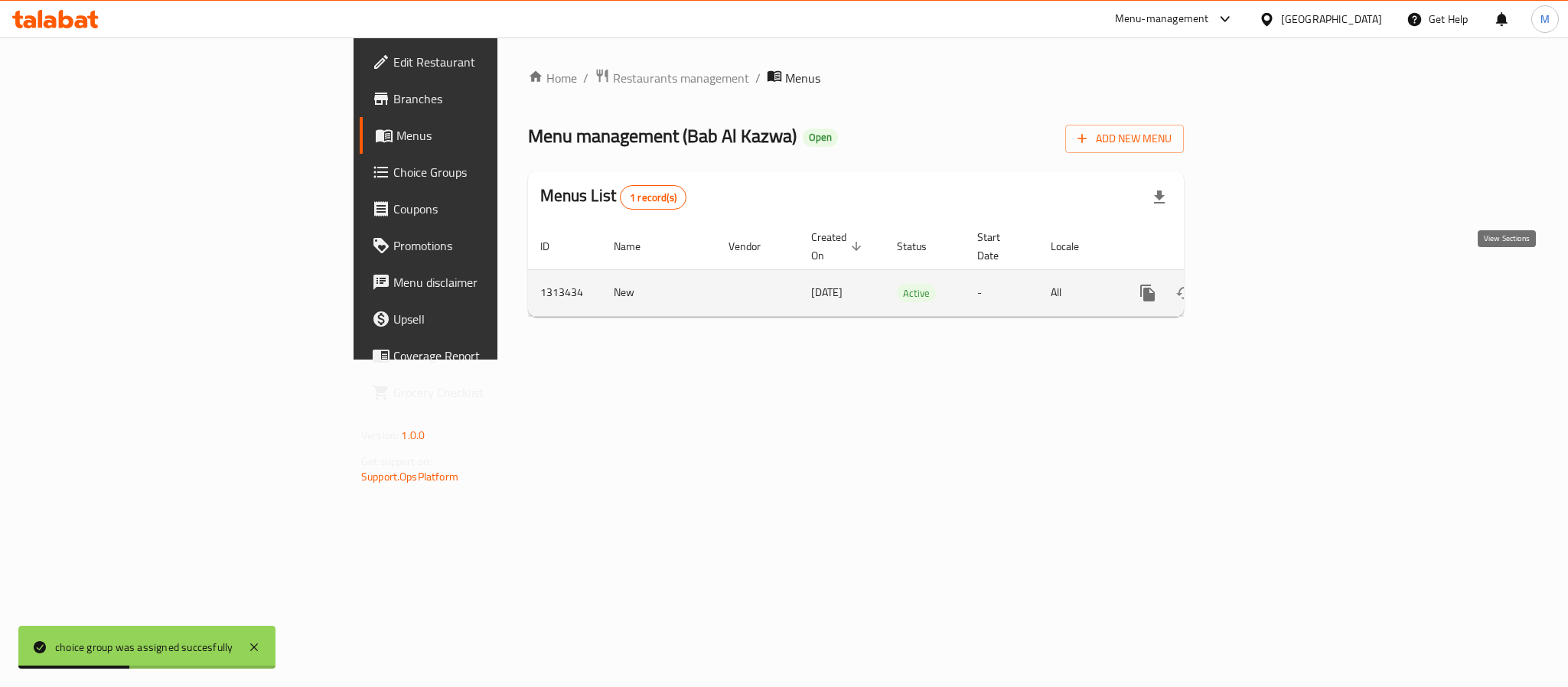
click at [1267, 284] on icon "enhanced table" at bounding box center [1258, 292] width 18 height 18
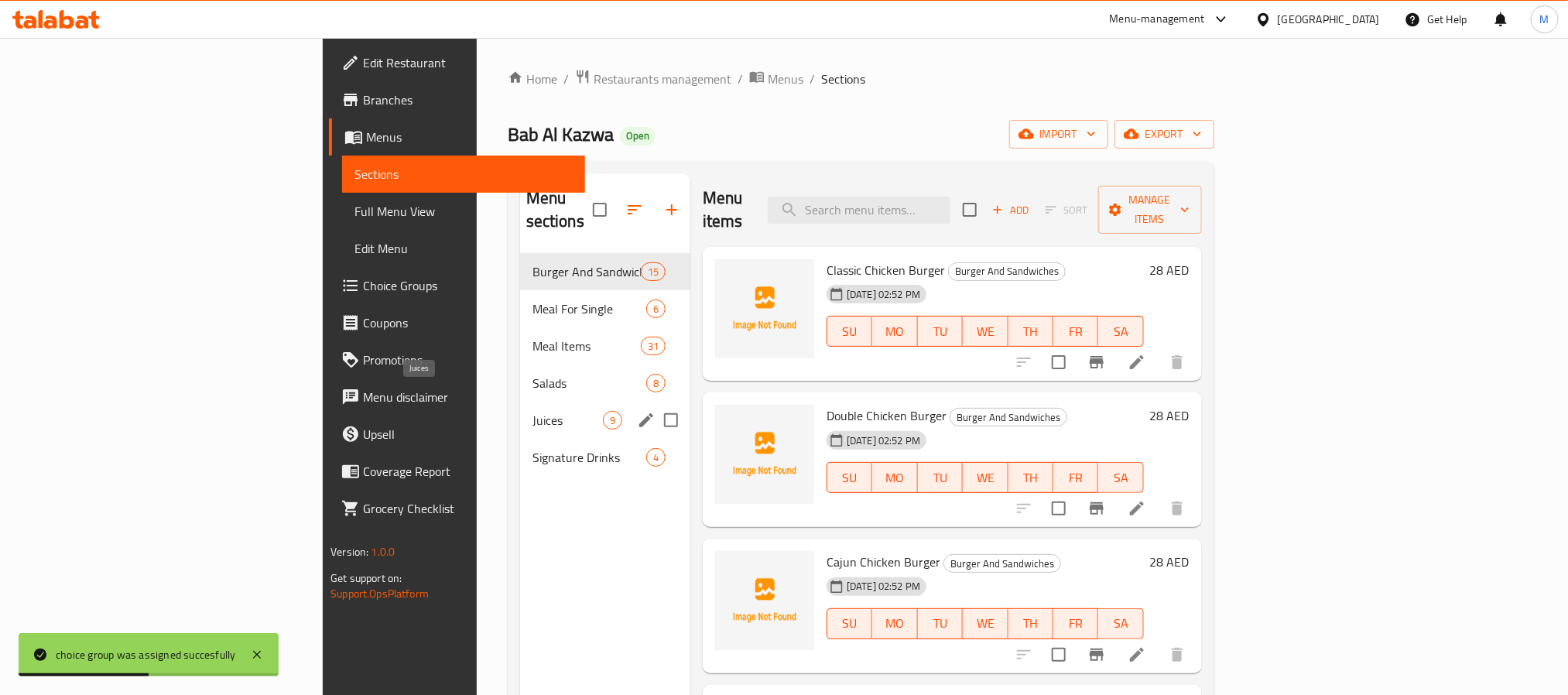
click at [532, 411] on span "Juices" at bounding box center [567, 420] width 71 height 18
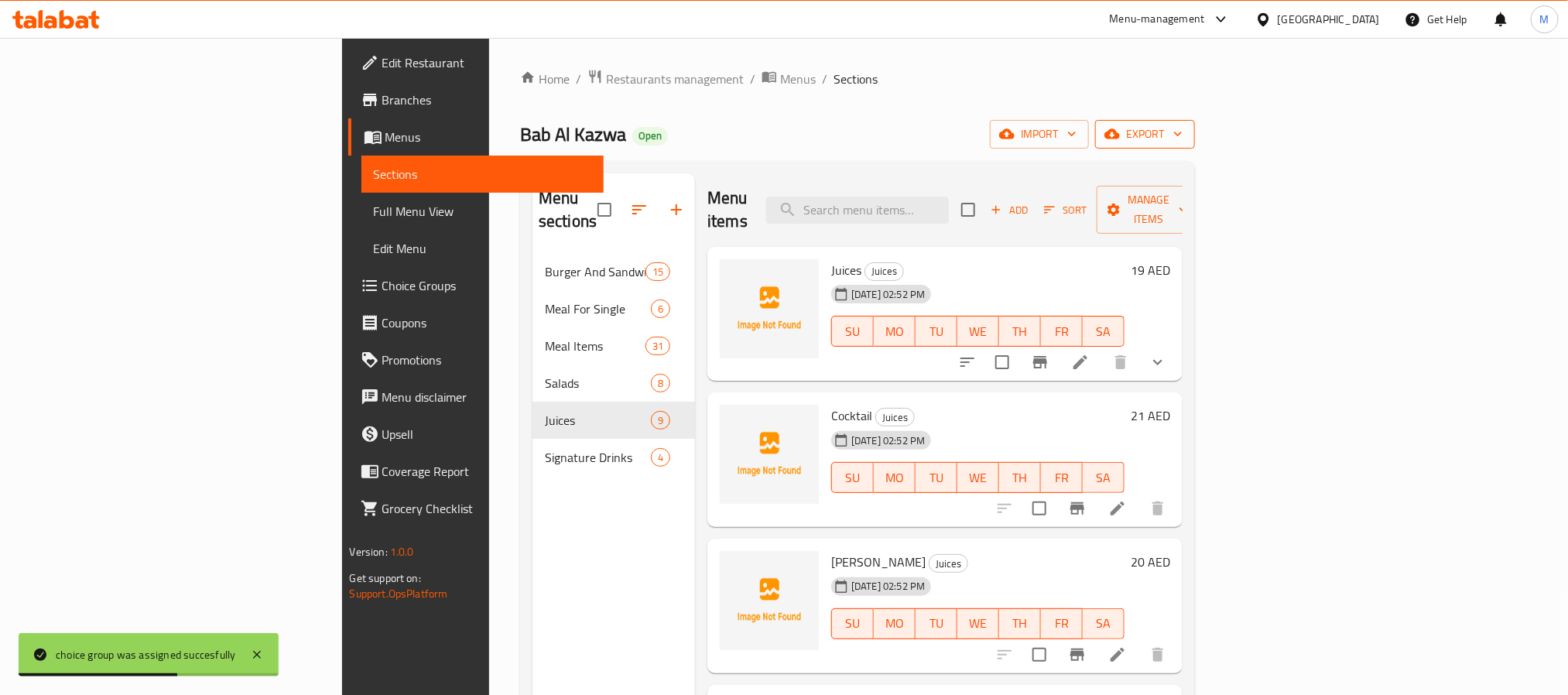
click at [1182, 130] on span "export" at bounding box center [1145, 134] width 75 height 19
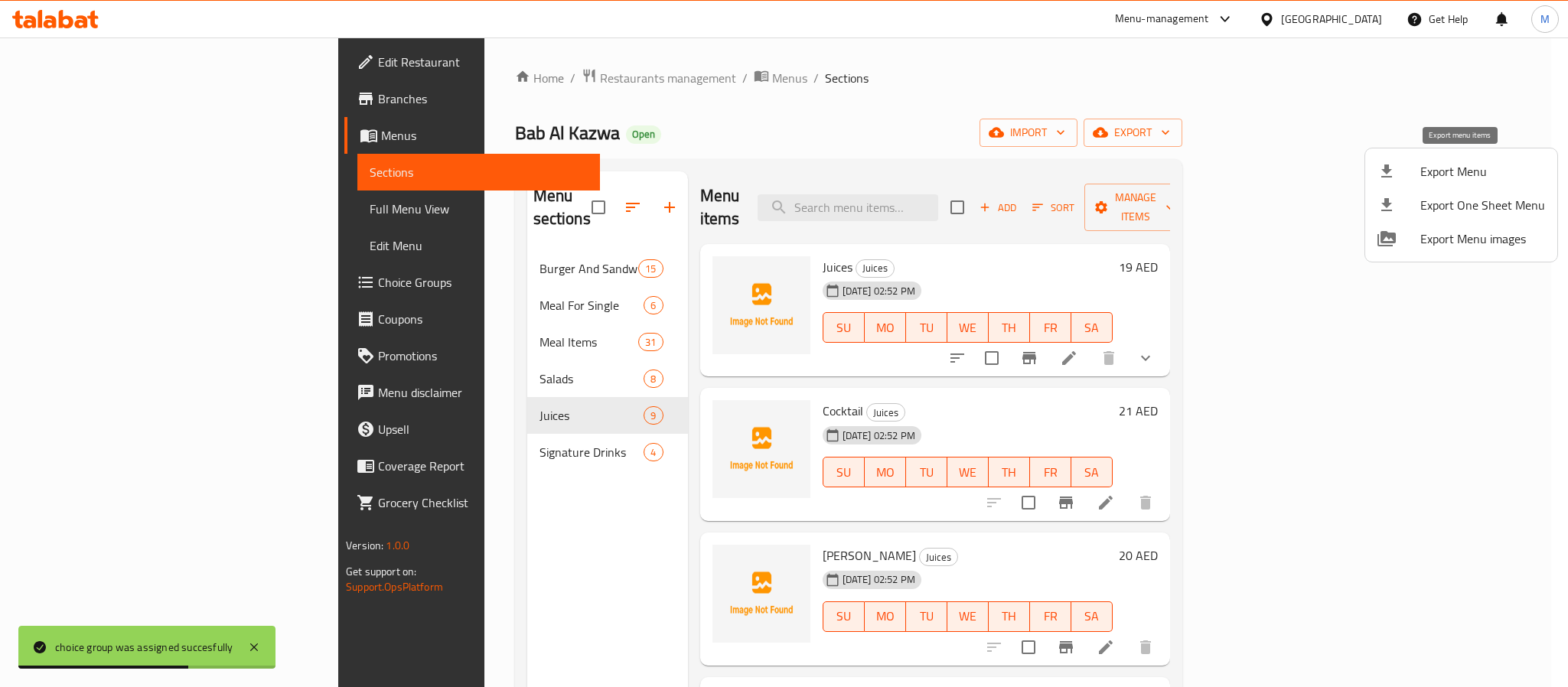
click at [1452, 171] on span "Export Menu" at bounding box center [1483, 171] width 125 height 18
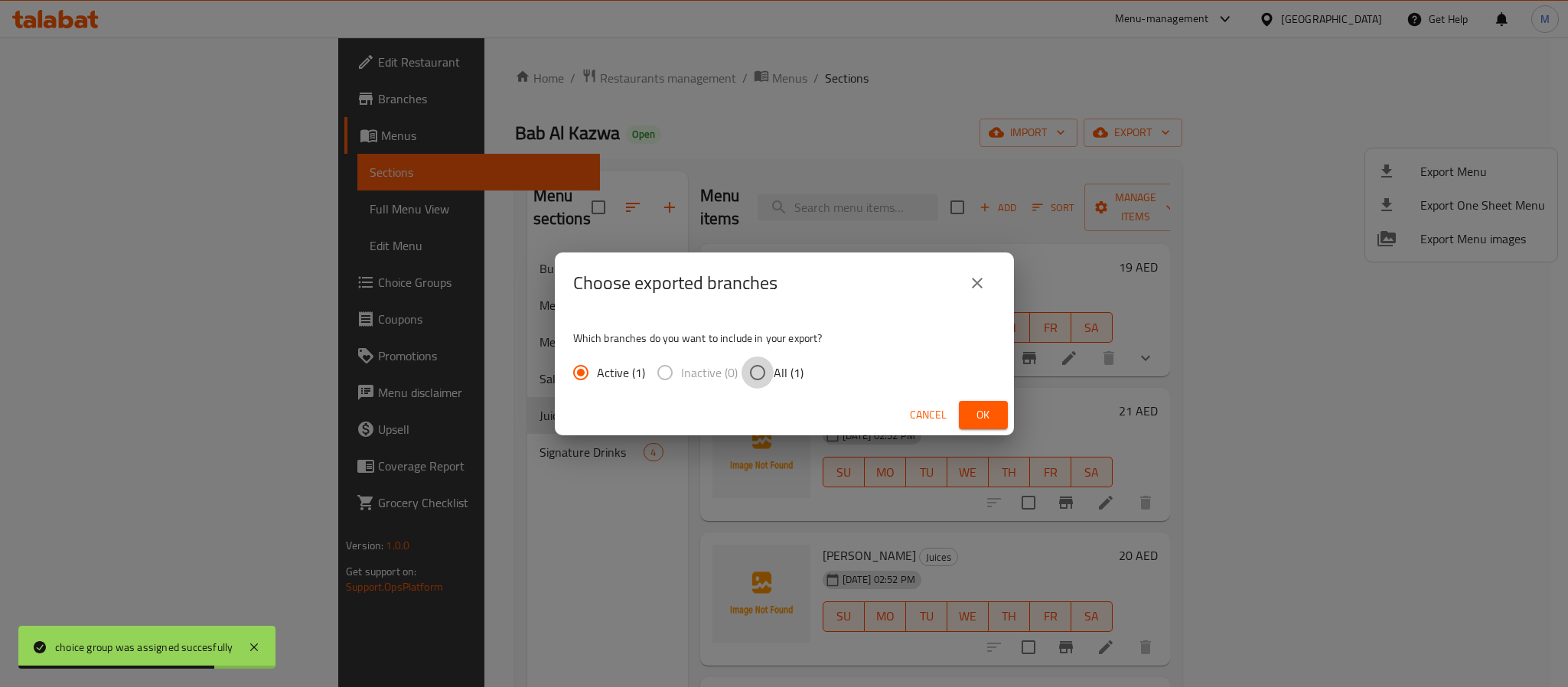
click at [768, 371] on input "All (1)" at bounding box center [757, 372] width 32 height 32
radio input "true"
drag, startPoint x: 976, startPoint y: 407, endPoint x: 963, endPoint y: 395, distance: 17.7
click at [976, 409] on span "Ok" at bounding box center [983, 415] width 24 height 19
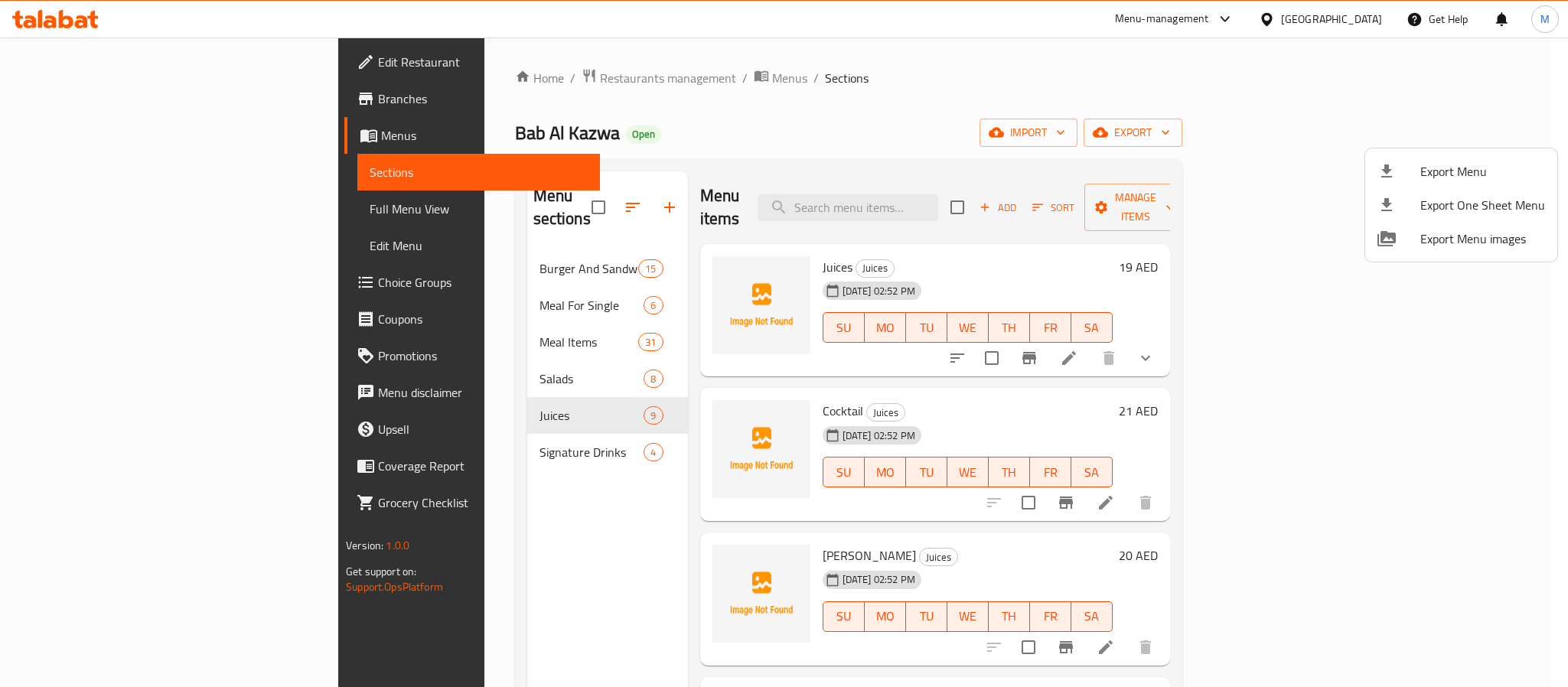
click at [1123, 95] on div at bounding box center [784, 343] width 1568 height 687
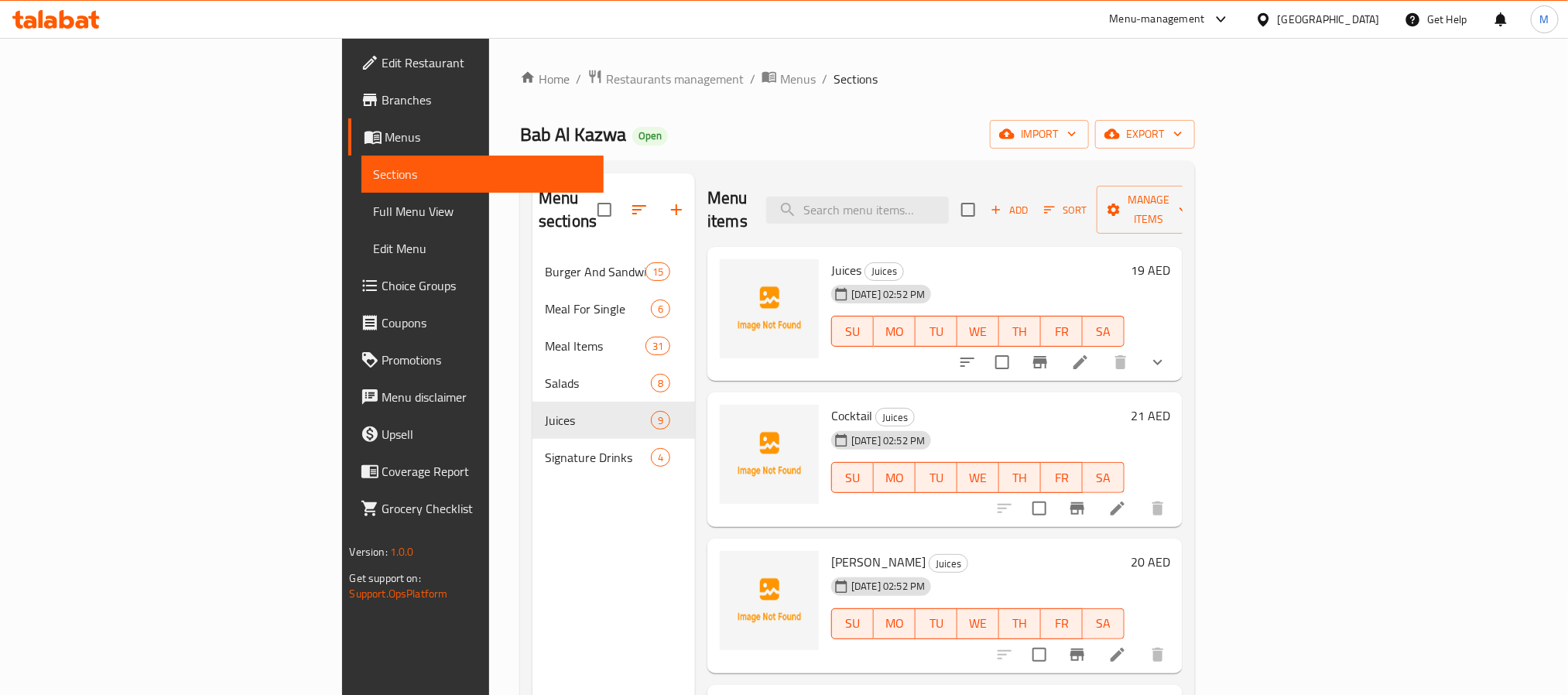
click at [1340, 17] on div "United Arab Emirates" at bounding box center [1328, 19] width 102 height 17
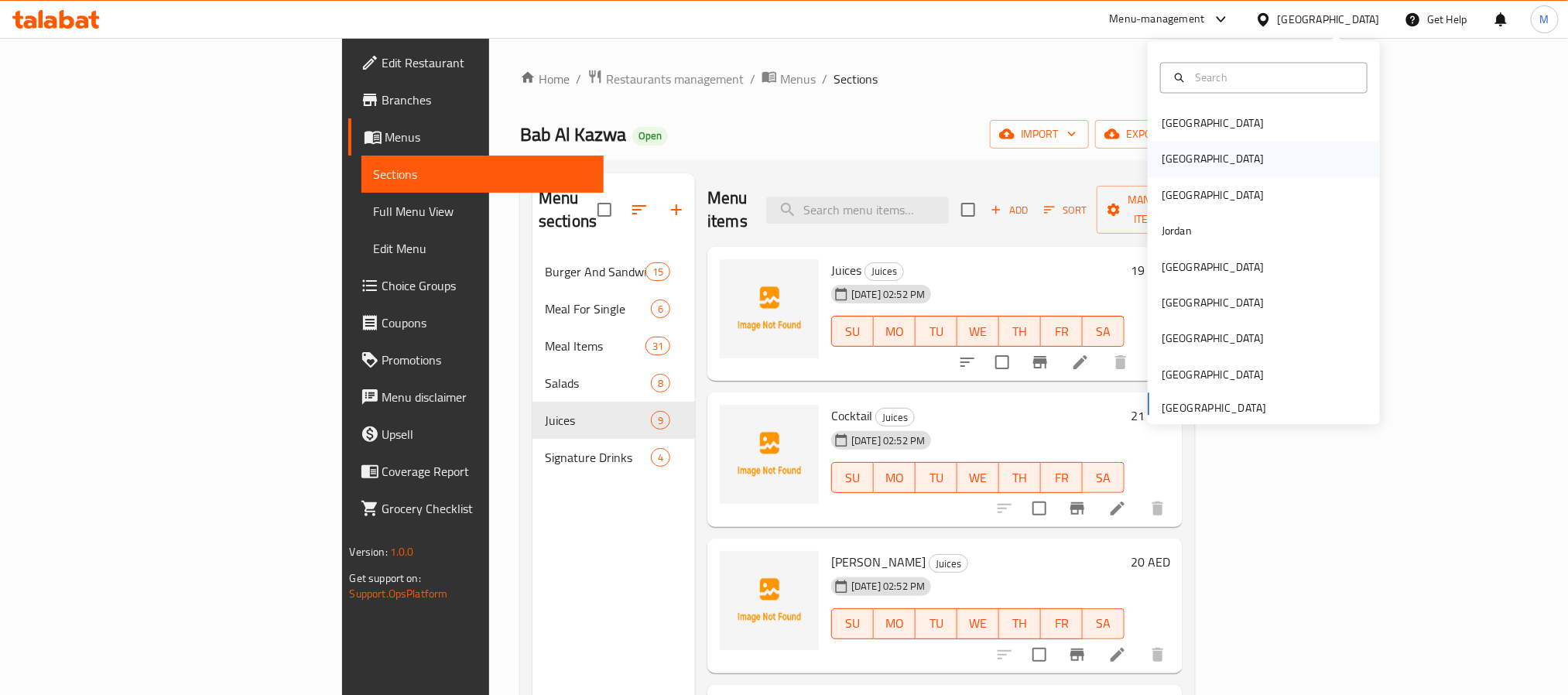
click at [1207, 153] on div "[GEOGRAPHIC_DATA]" at bounding box center [1263, 159] width 232 height 36
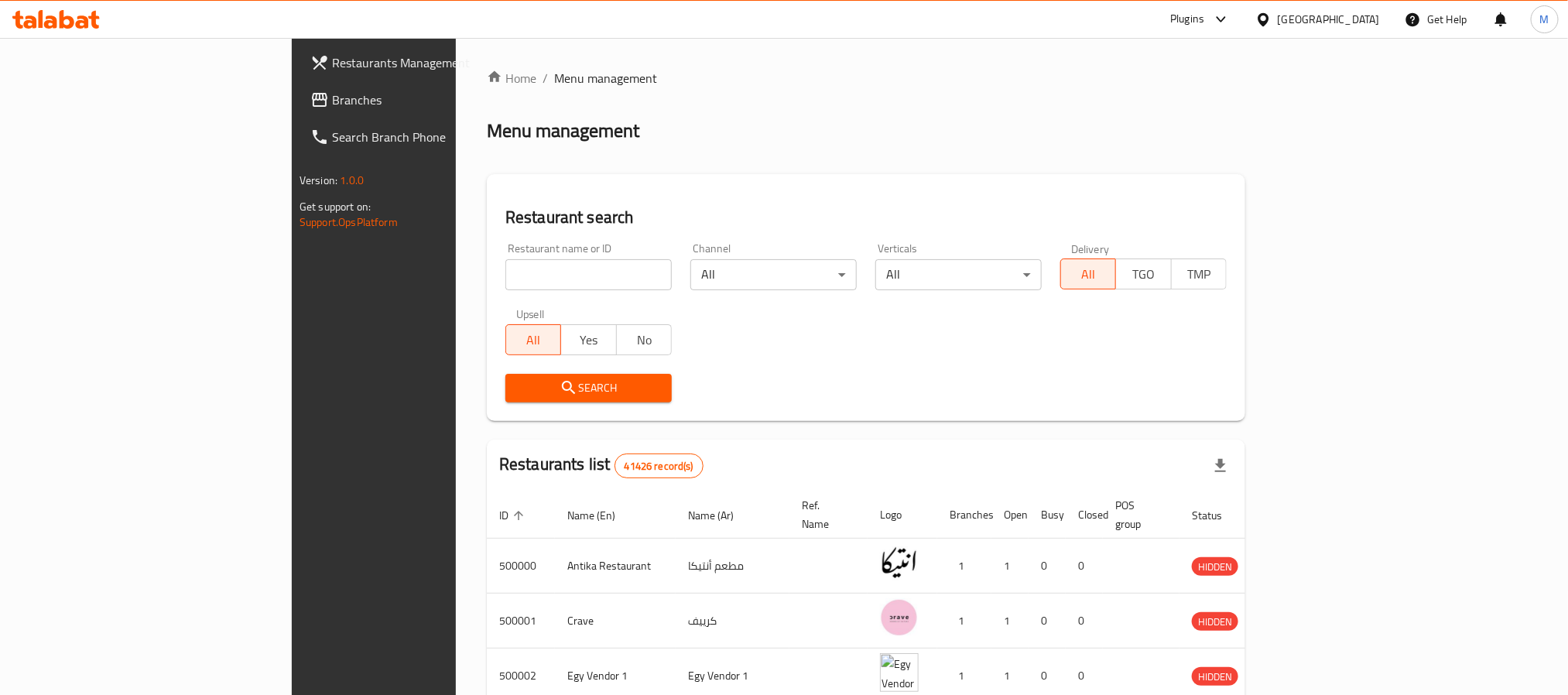
click at [332, 97] on span "Branches" at bounding box center [437, 99] width 209 height 18
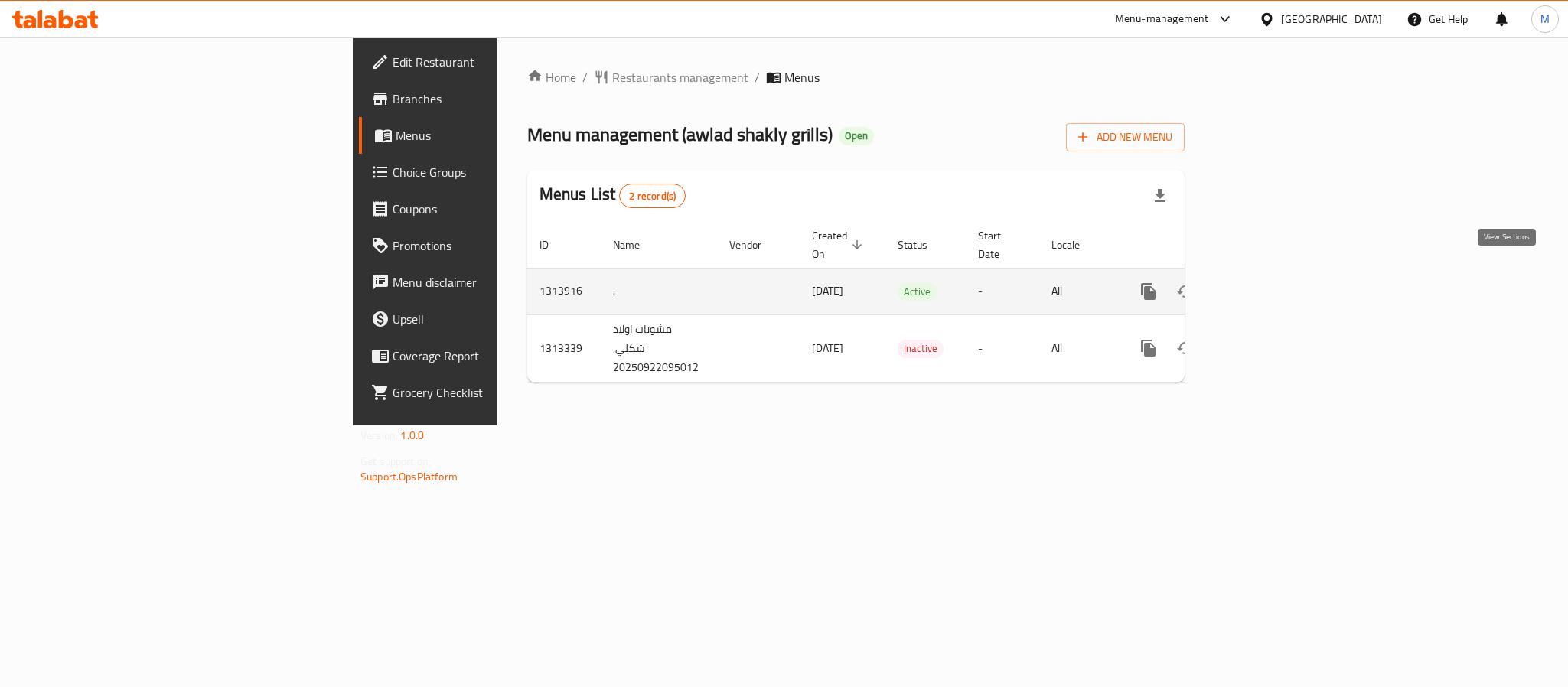
click at [1268, 282] on icon "enhanced table" at bounding box center [1258, 291] width 18 height 18
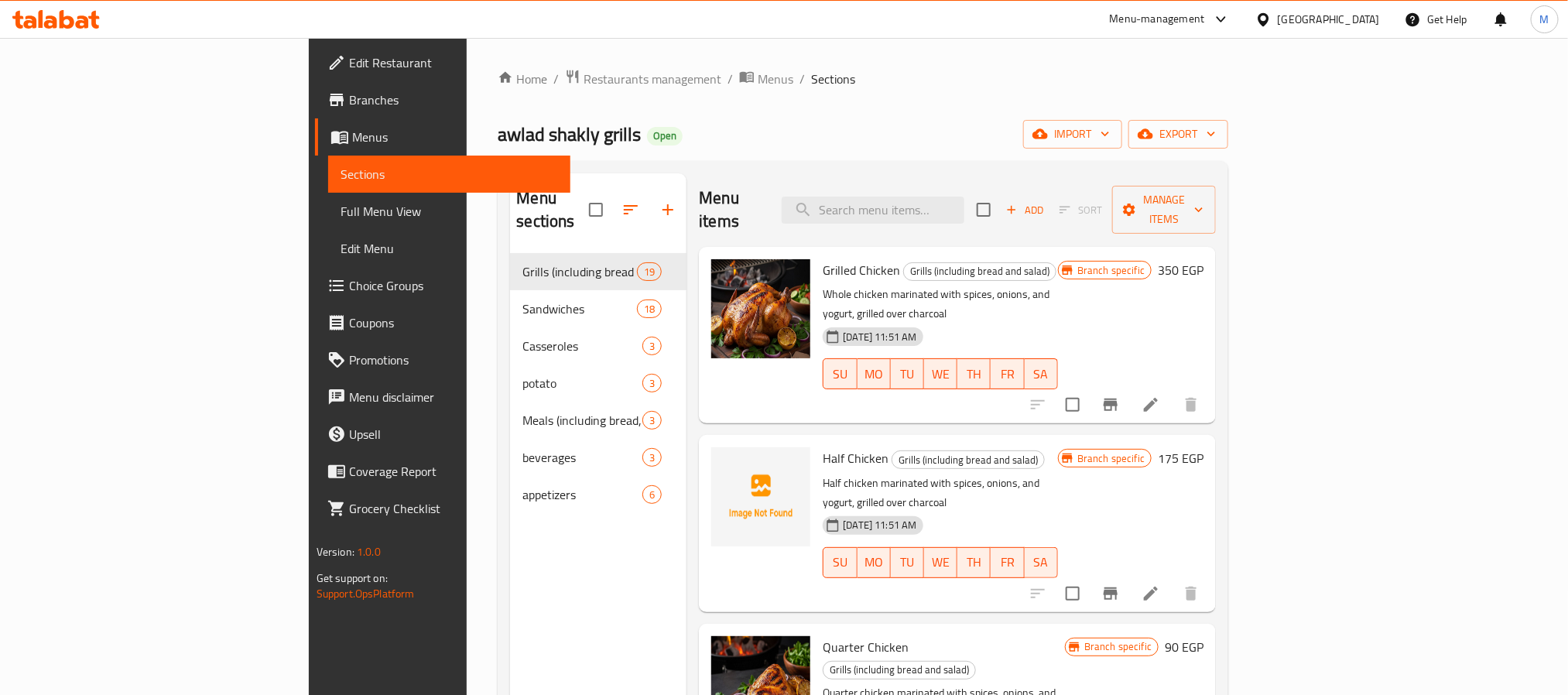
click at [1173, 391] on li at bounding box center [1150, 404] width 44 height 28
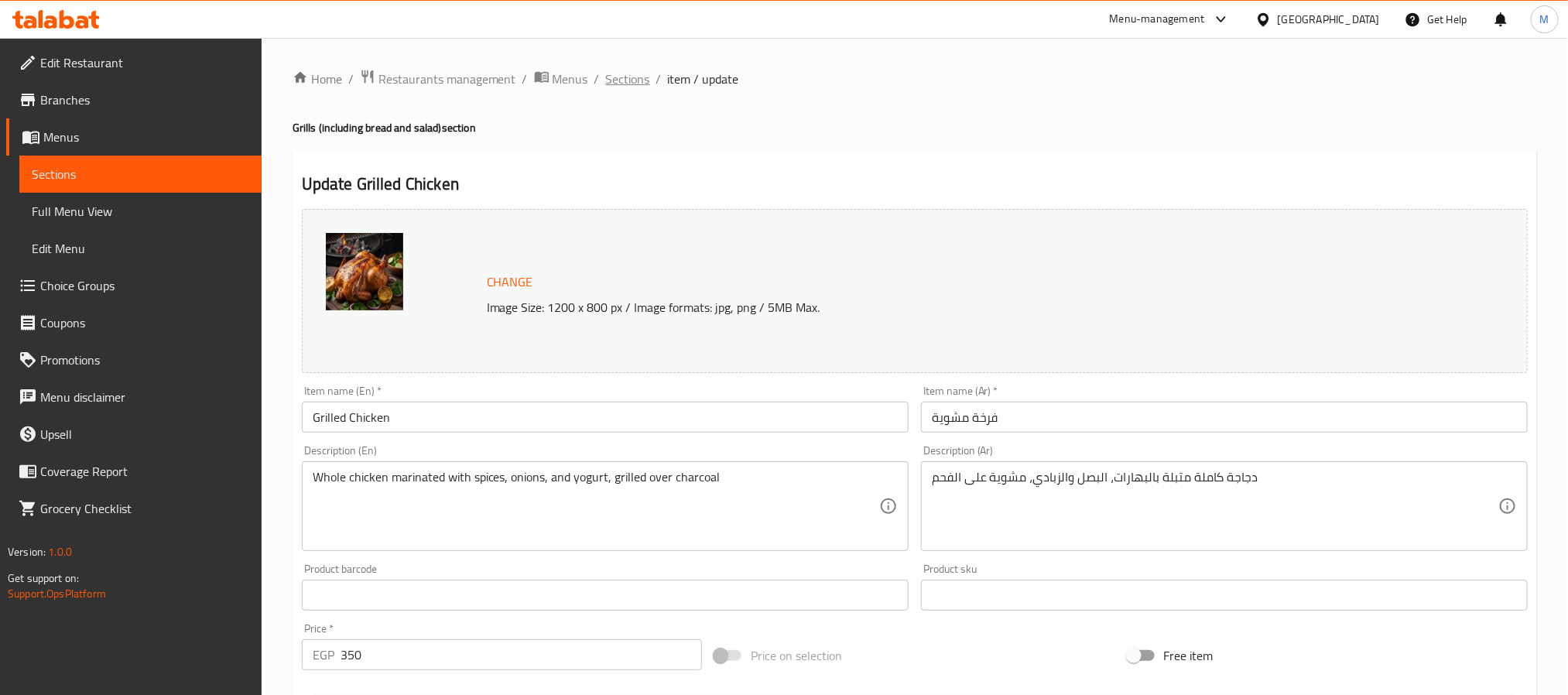
click at [632, 78] on span "Sections" at bounding box center [628, 78] width 44 height 18
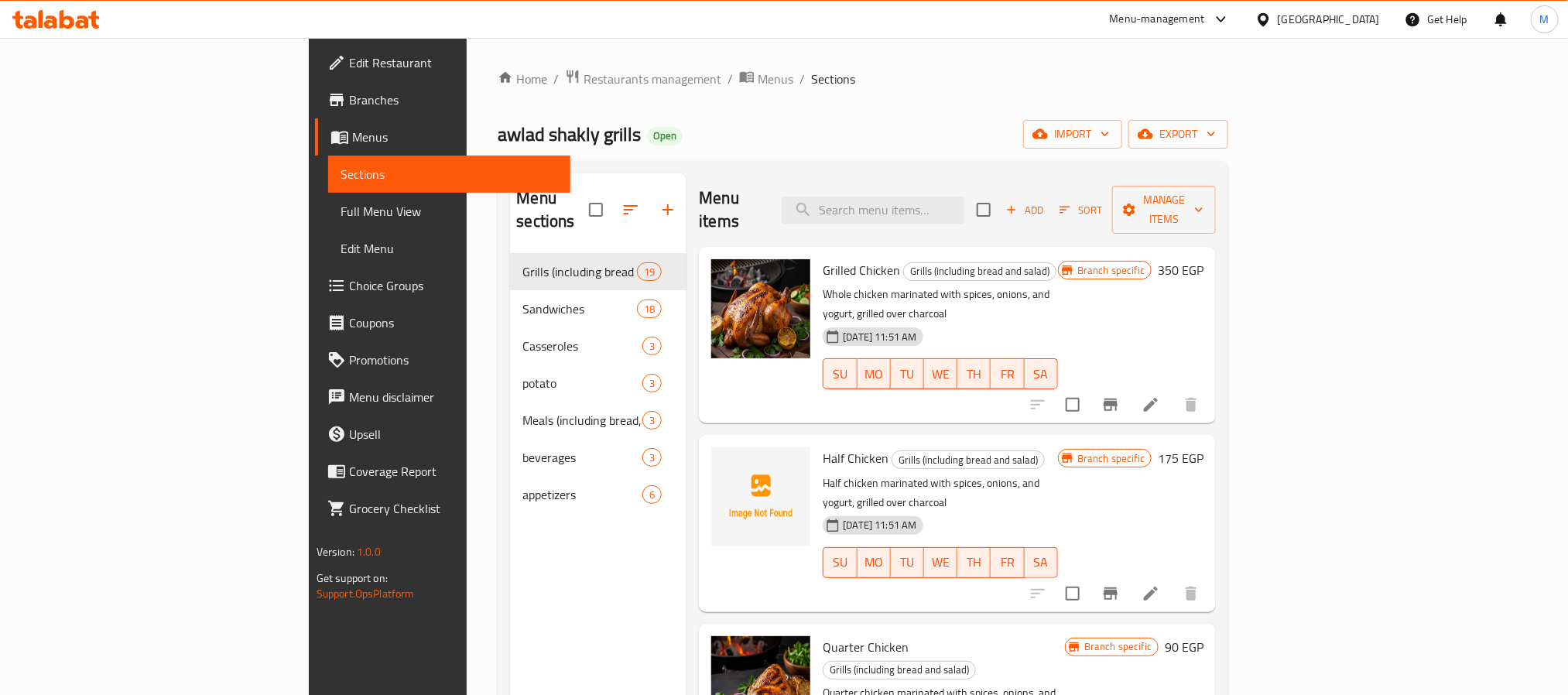
click at [700, 6] on div "Menu-management [GEOGRAPHIC_DATA] Get Help M" at bounding box center [784, 19] width 1568 height 37
click at [583, 70] on span "Restaurants management" at bounding box center [652, 78] width 138 height 18
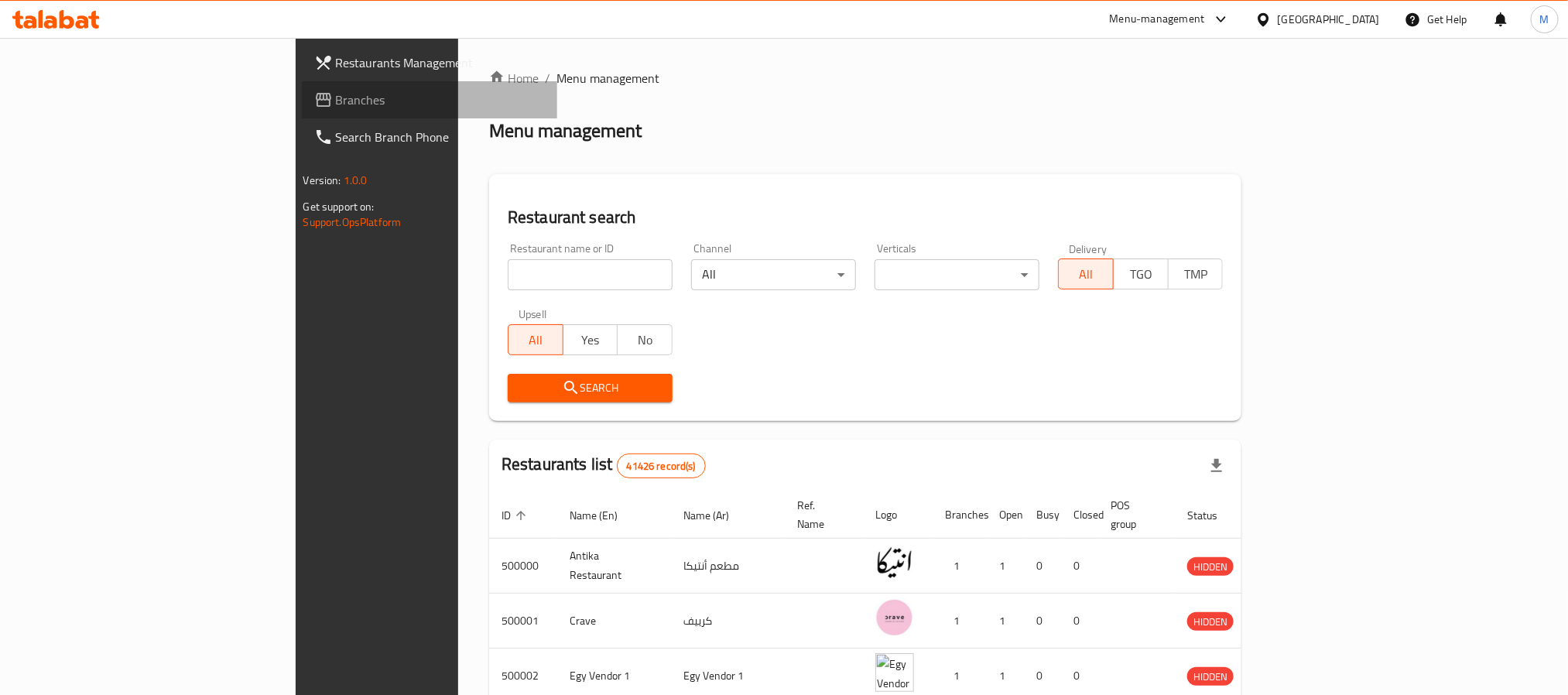
click at [336, 103] on span "Branches" at bounding box center [441, 99] width 209 height 18
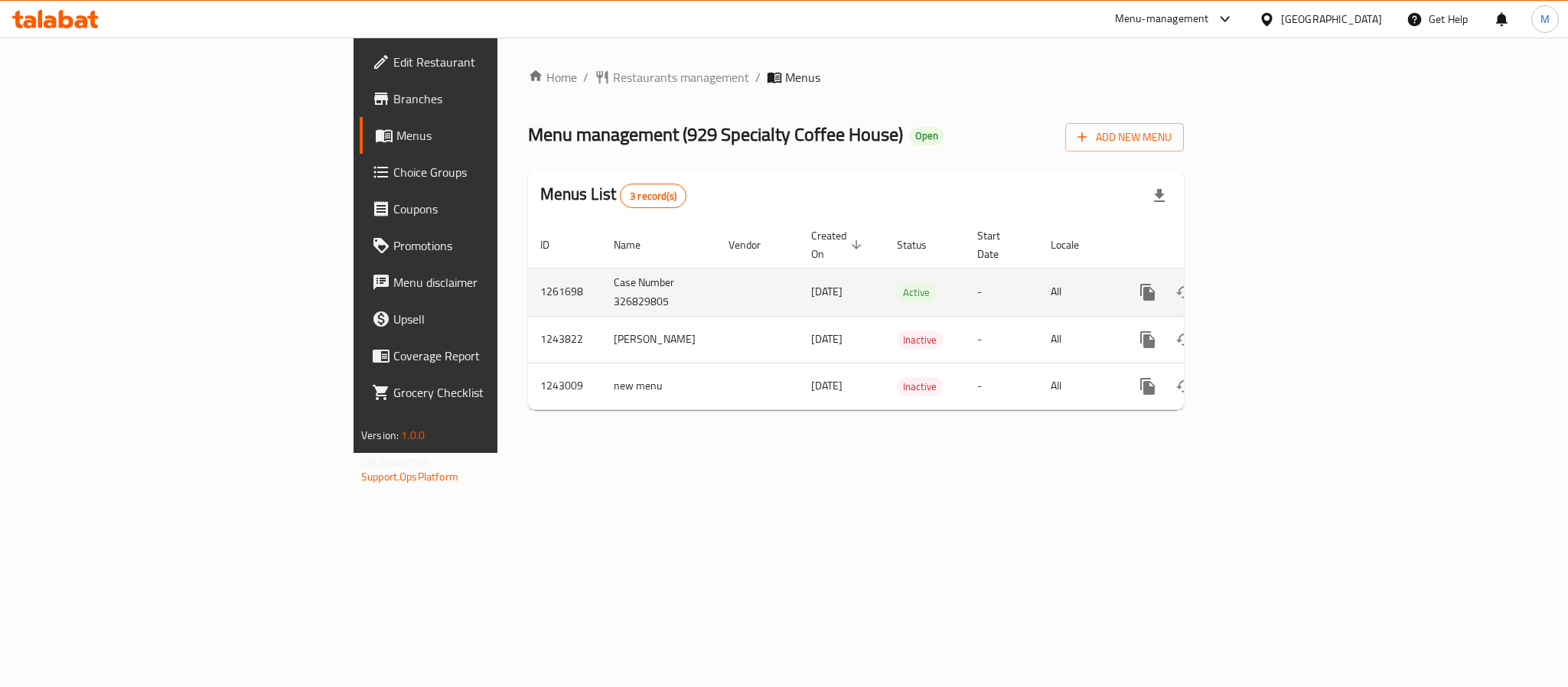
click at [1267, 283] on icon "enhanced table" at bounding box center [1258, 291] width 18 height 18
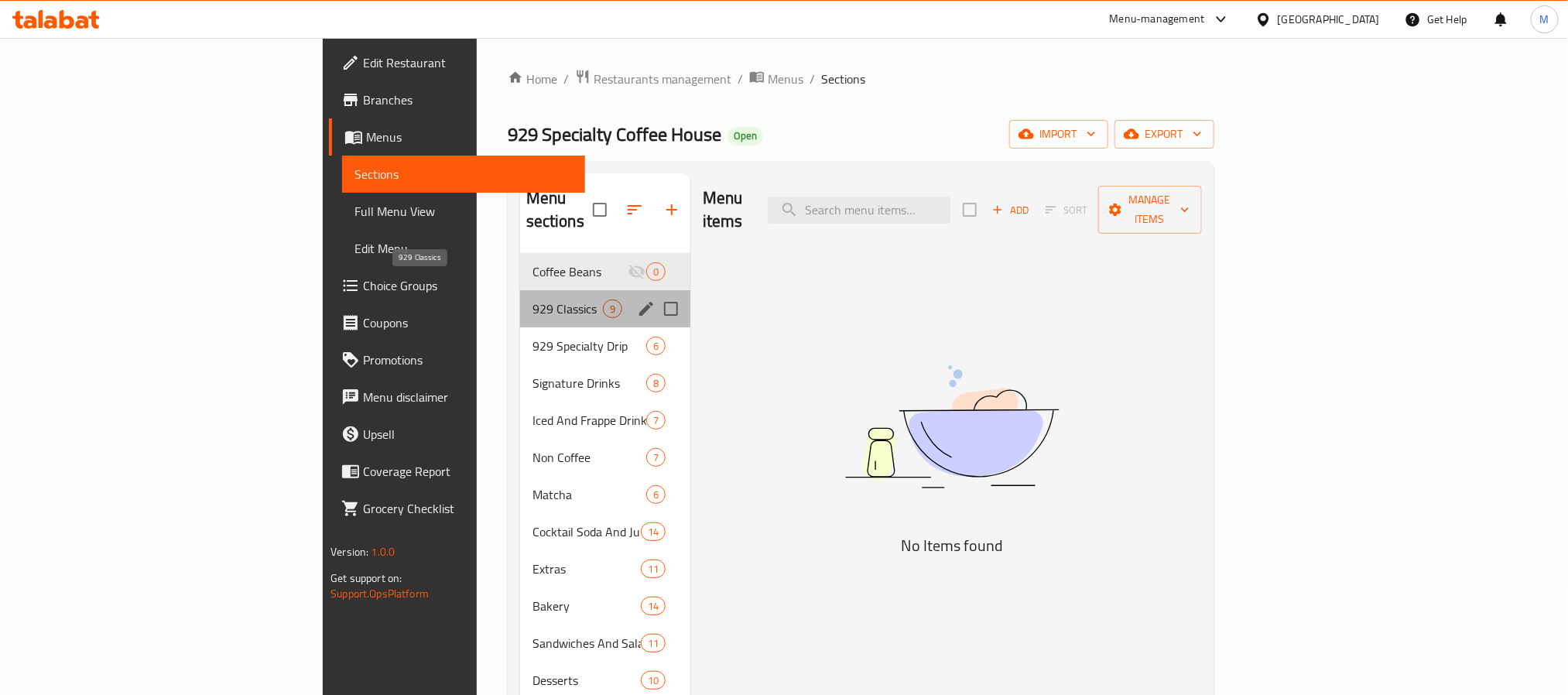
click at [532, 300] on span "929 Classics" at bounding box center [567, 308] width 71 height 18
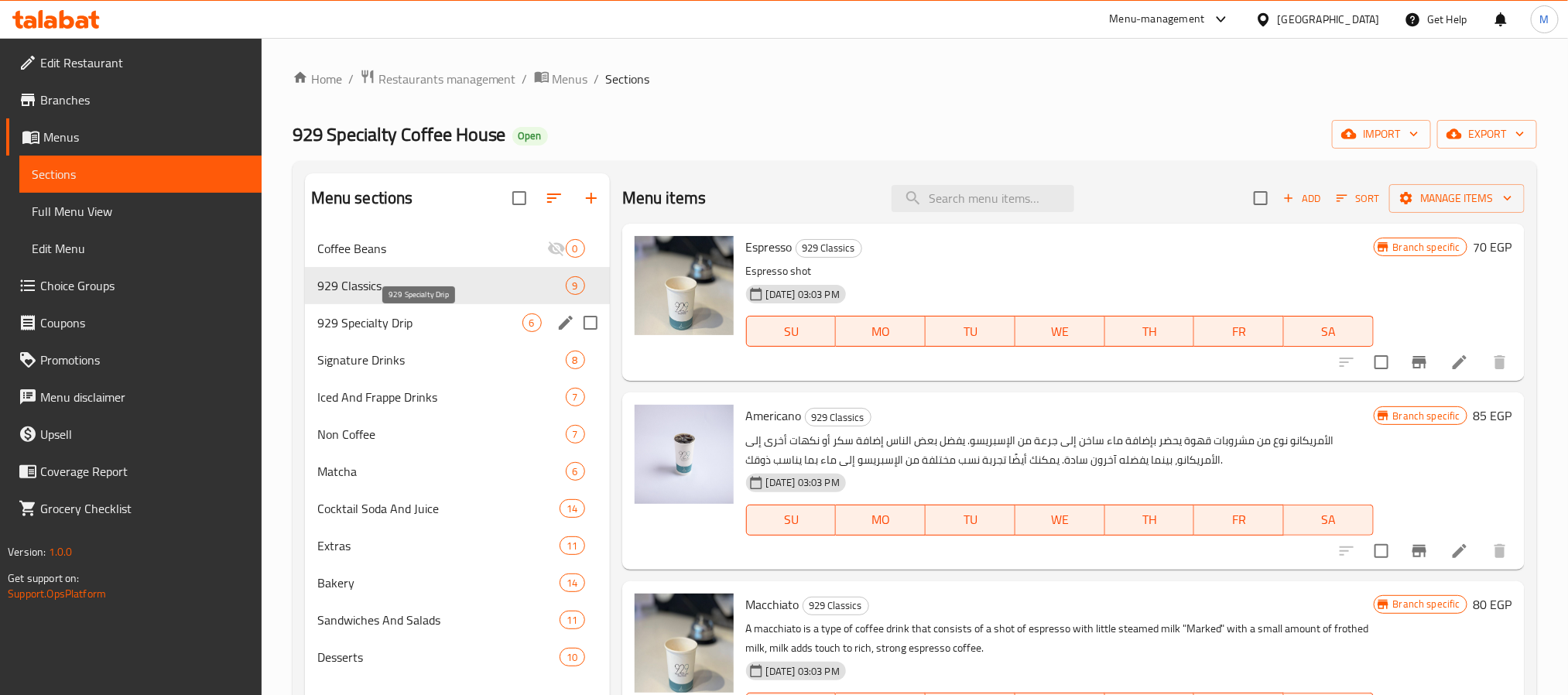
click at [448, 323] on span "929 Specialty Drip" at bounding box center [419, 323] width 205 height 18
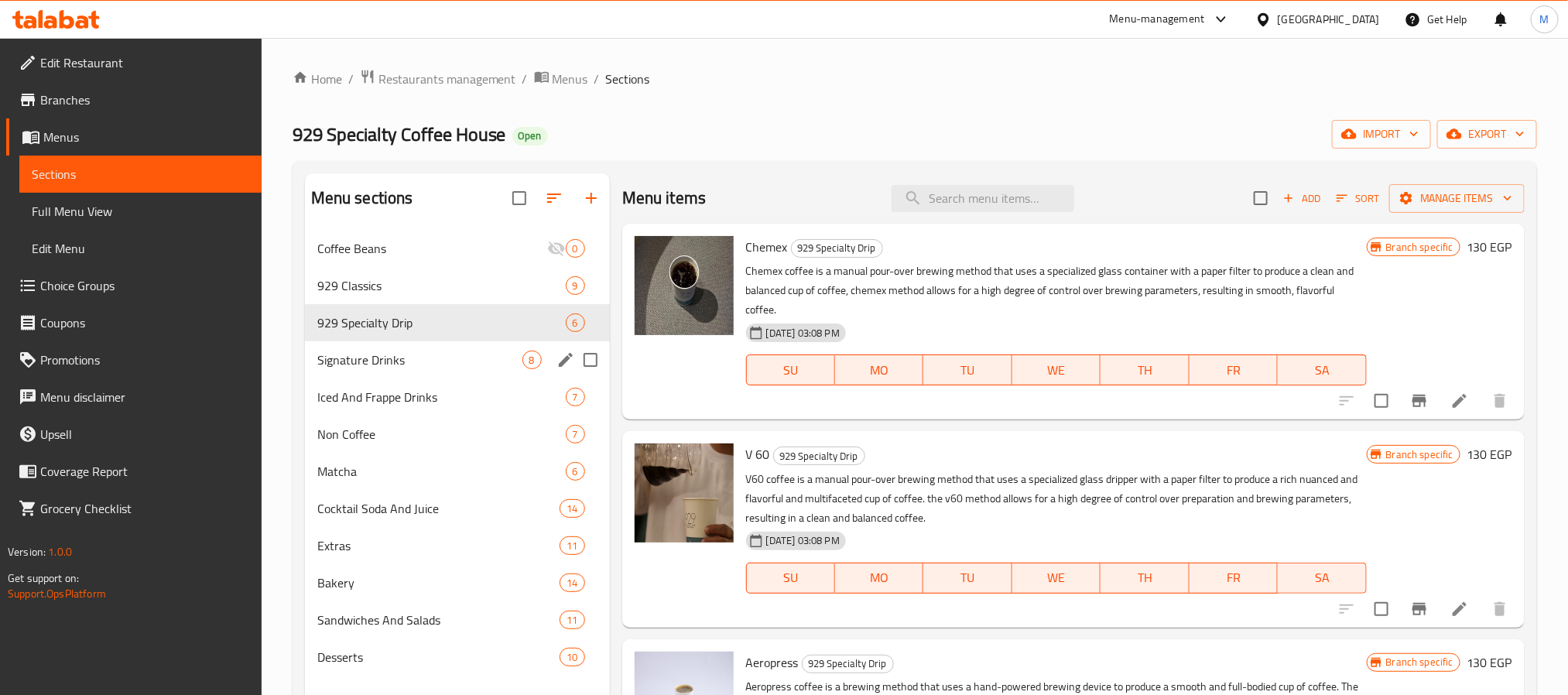
click at [457, 347] on div "Signature Drinks 8" at bounding box center [457, 360] width 305 height 37
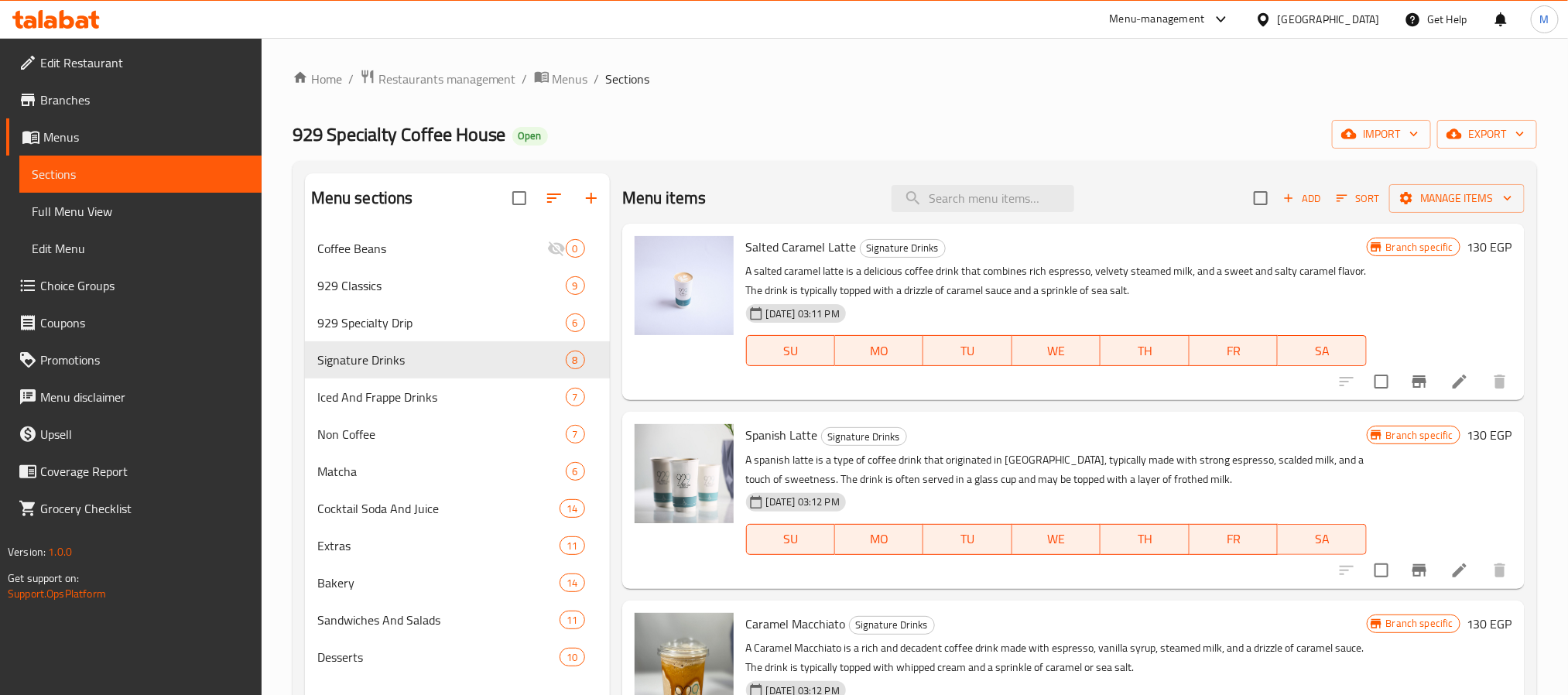
click at [662, 605] on div "Caramel Macchiato Signature Drinks A Caramel Macchiato is a rich and decadent c…" at bounding box center [1073, 689] width 902 height 177
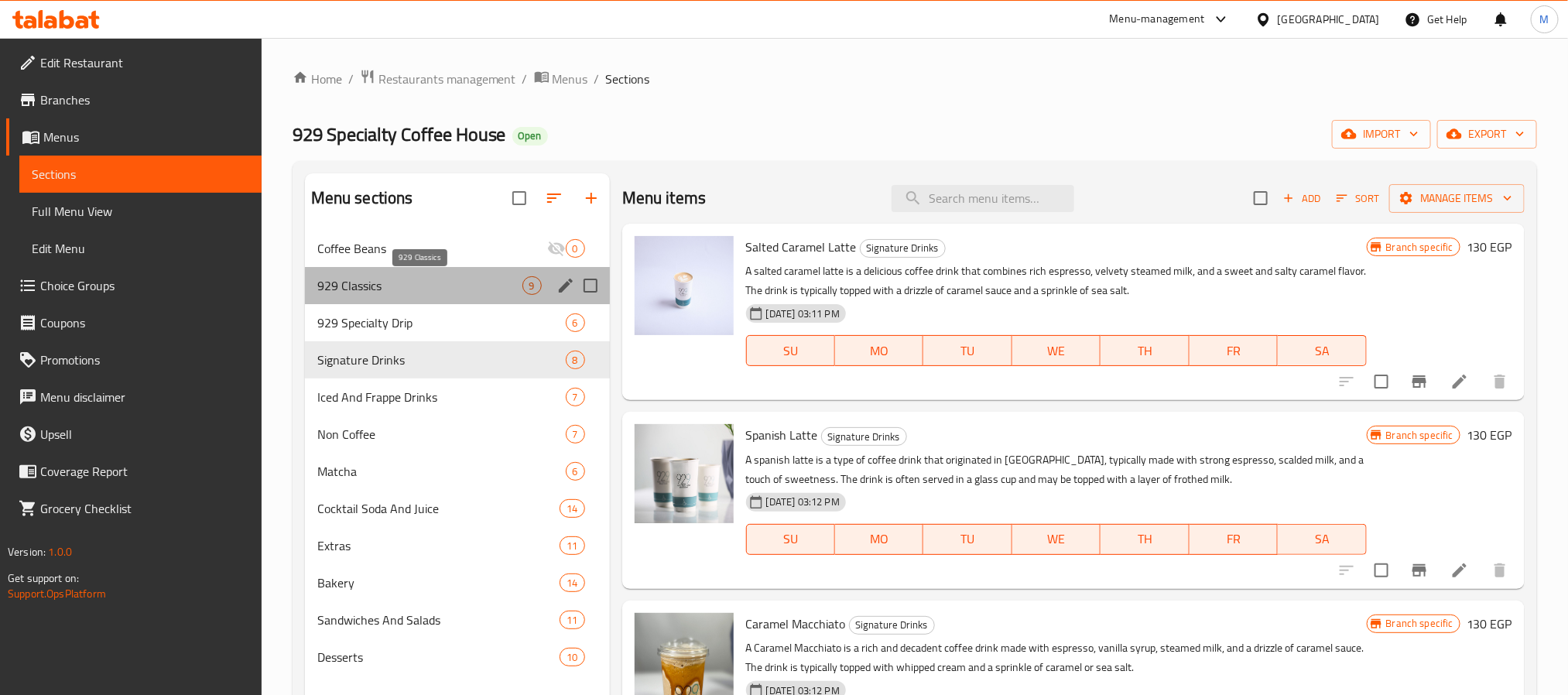
click at [465, 280] on span "929 Classics" at bounding box center [419, 285] width 205 height 18
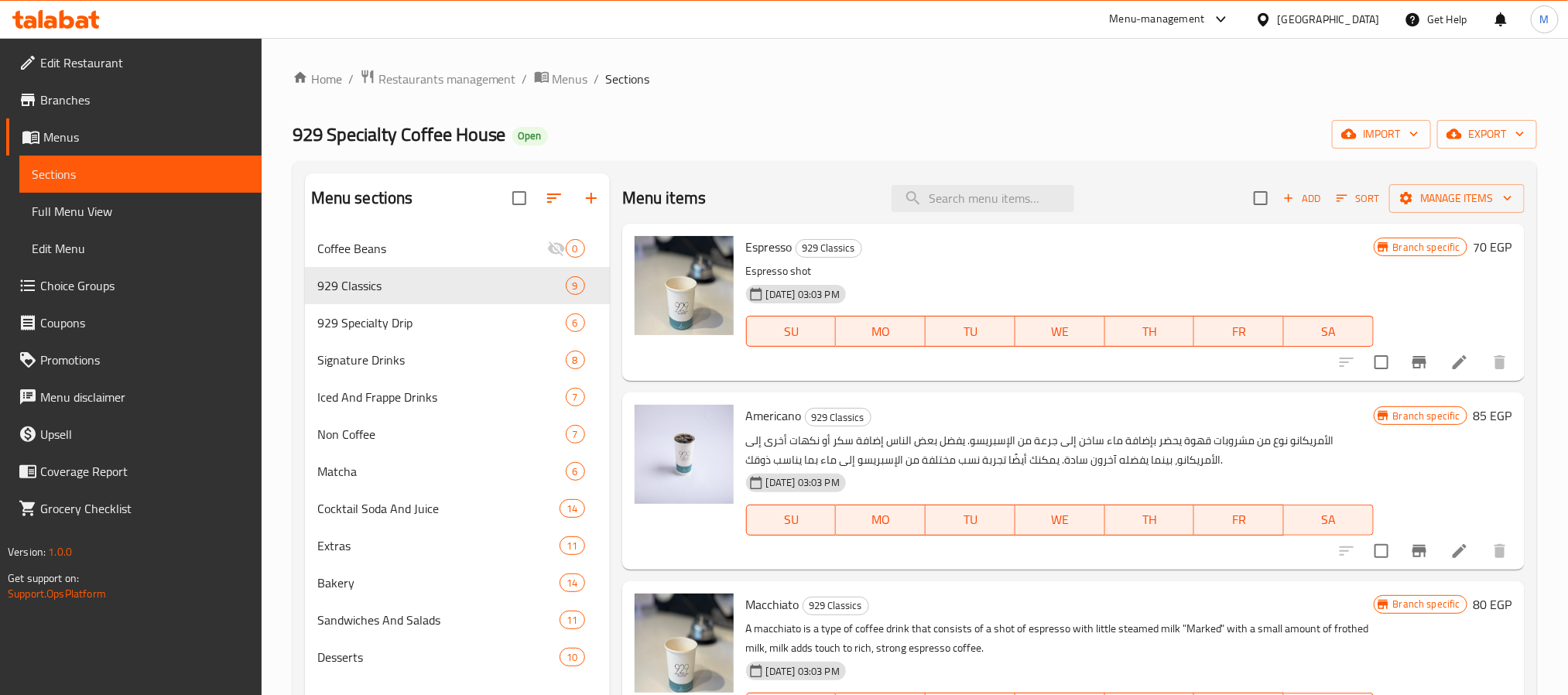
click at [801, 98] on div "Home / Restaurants management / Menus / Sections 929 Specialty Coffee House Ope…" at bounding box center [914, 475] width 1244 height 811
click at [706, 138] on div "929 Specialty Coffee House Open import export" at bounding box center [914, 134] width 1244 height 29
